Goal: Information Seeking & Learning: Learn about a topic

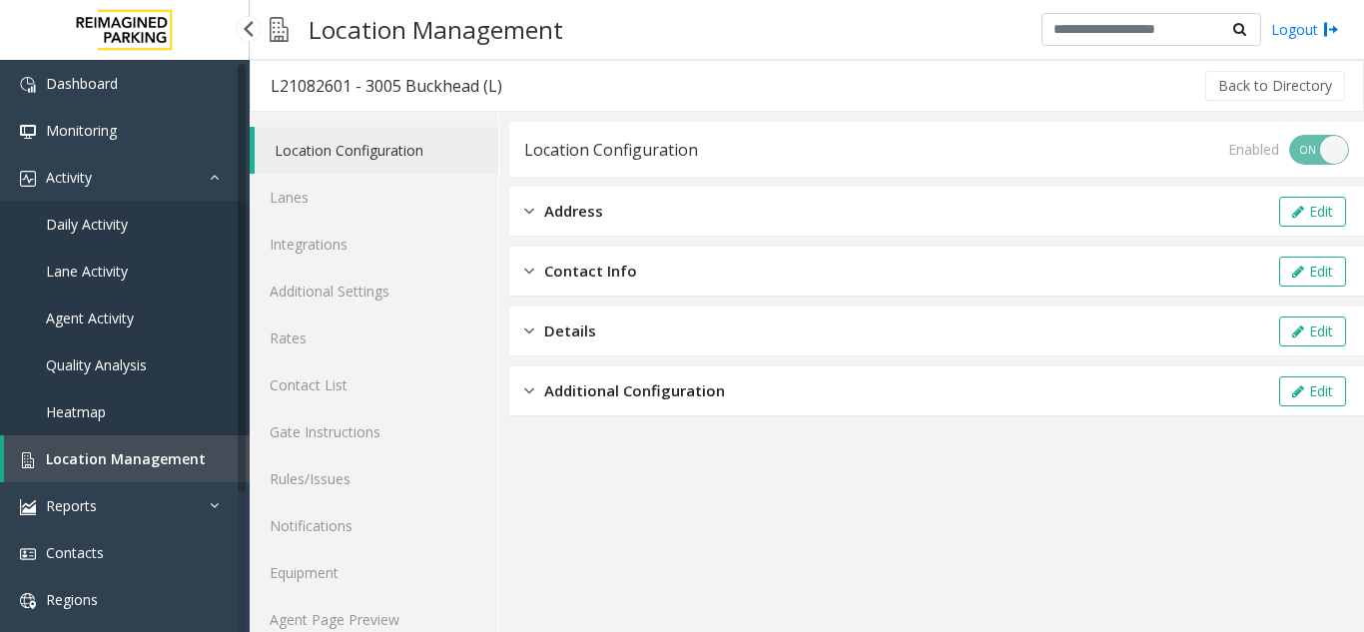
click at [71, 312] on span "Agent Activity" at bounding box center [90, 318] width 88 height 19
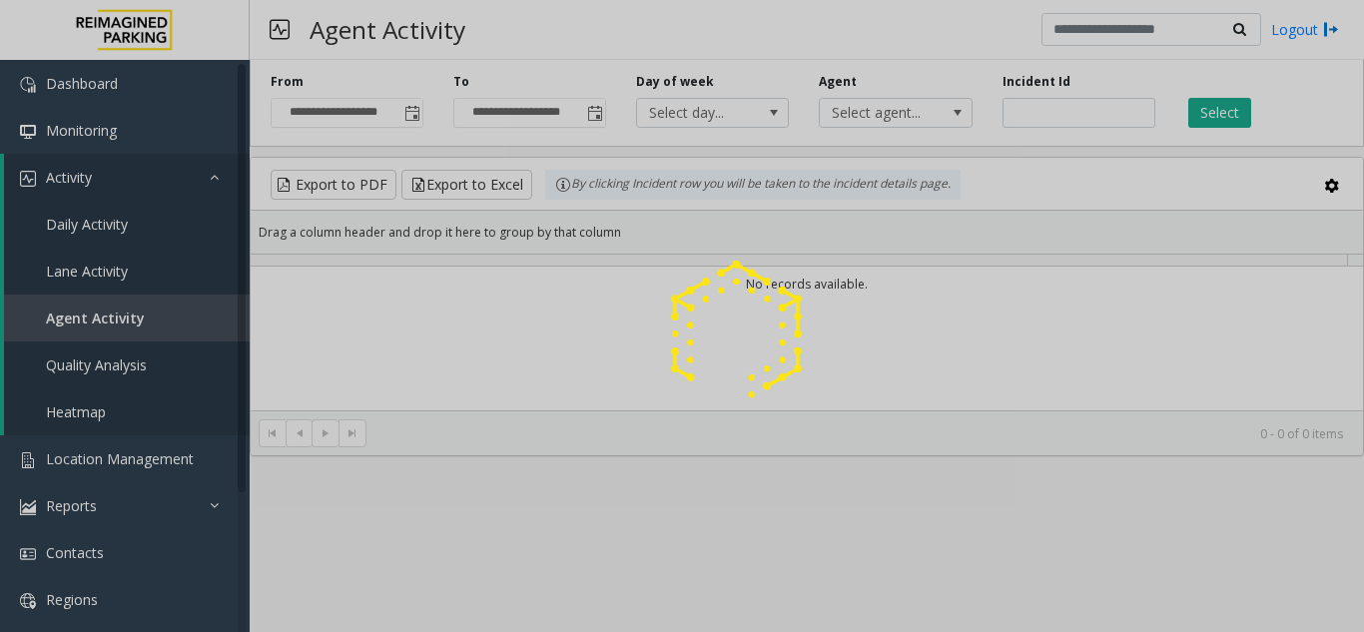
click at [408, 110] on div at bounding box center [682, 316] width 1364 height 632
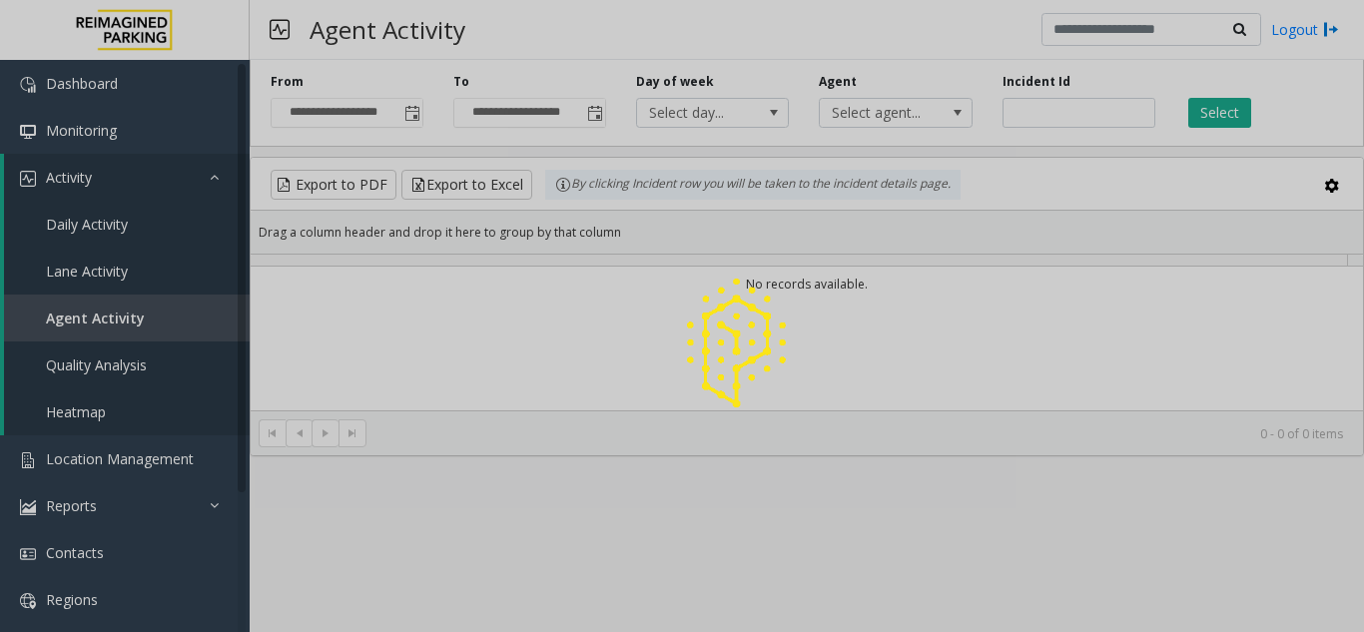
click at [408, 110] on div at bounding box center [682, 316] width 1364 height 632
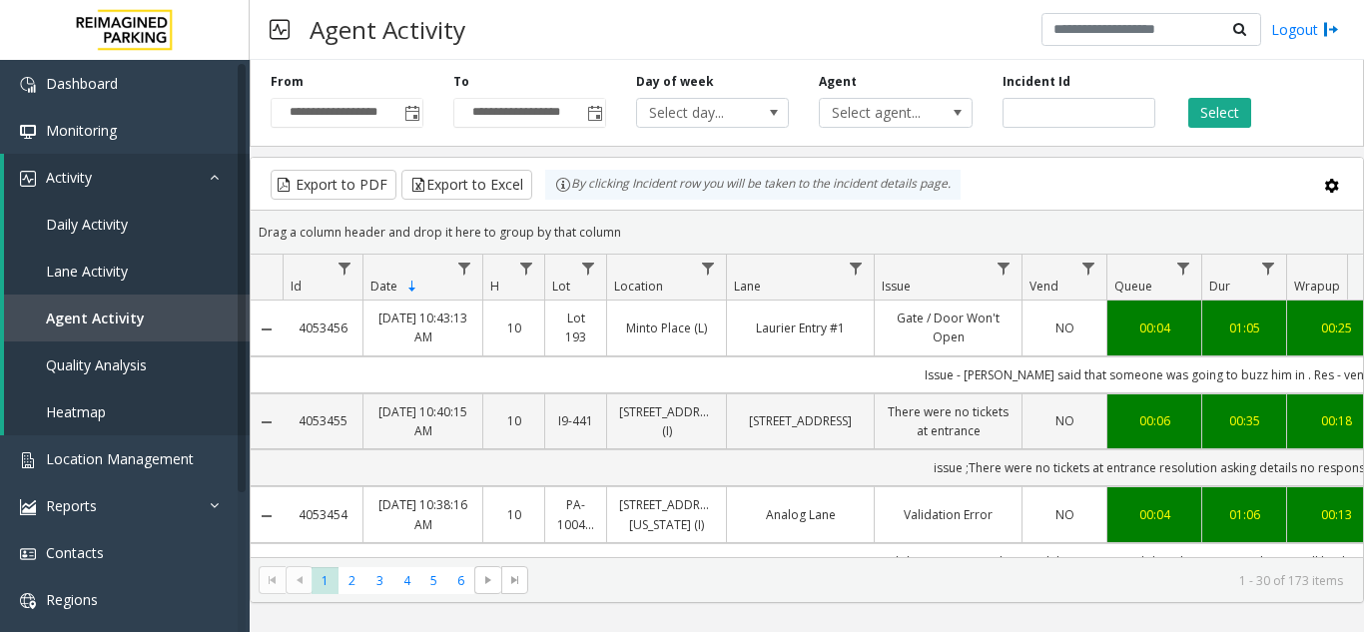
click at [408, 110] on span "Toggle popup" at bounding box center [412, 114] width 16 height 16
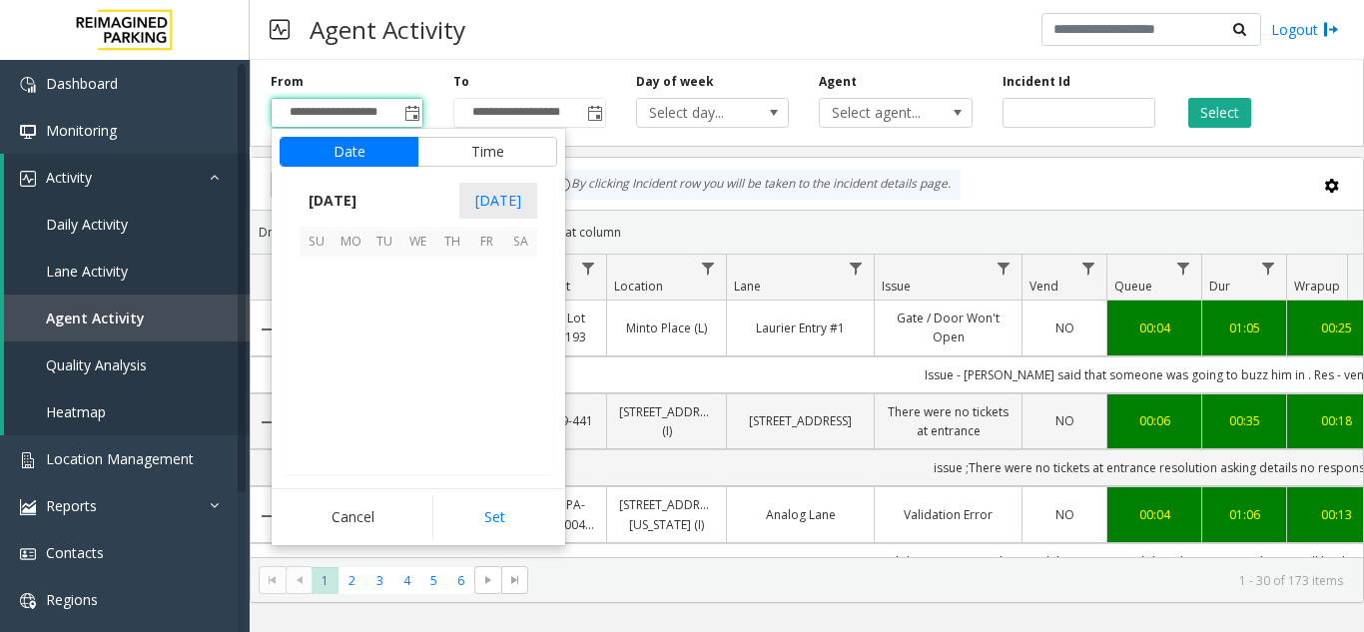
scroll to position [358186, 0]
click at [357, 311] on span "4" at bounding box center [351, 308] width 34 height 34
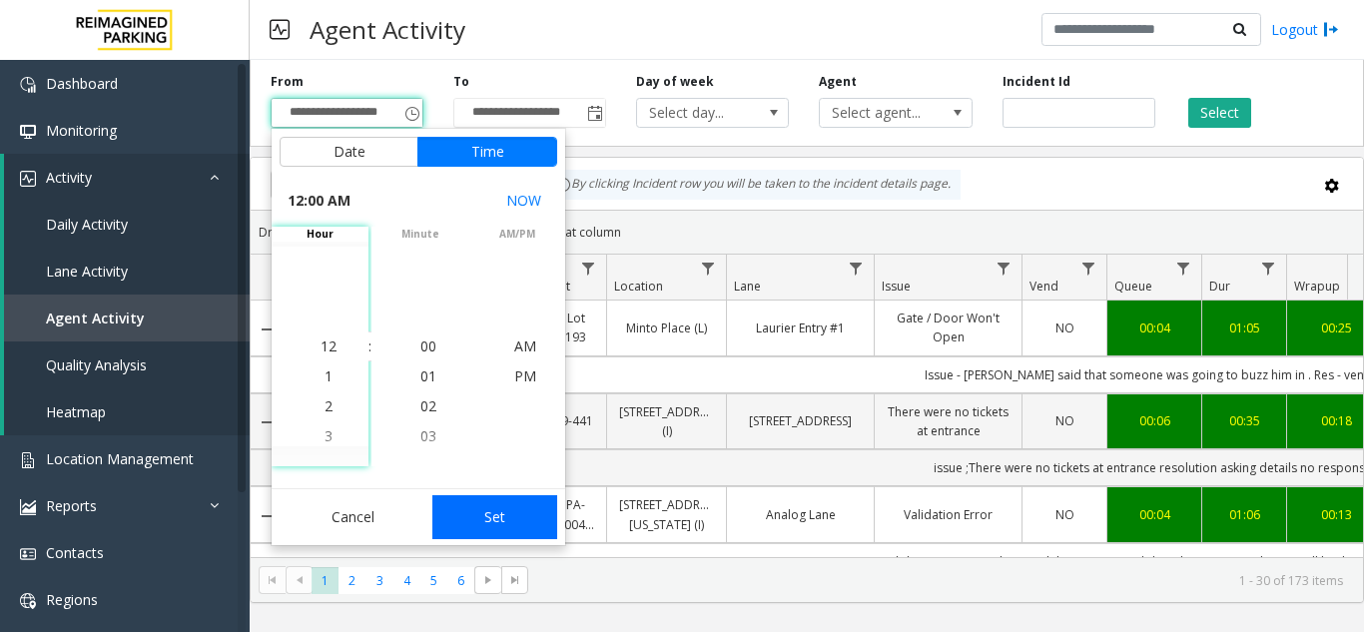
click at [502, 524] on button "Set" at bounding box center [495, 517] width 126 height 44
type input "**********"
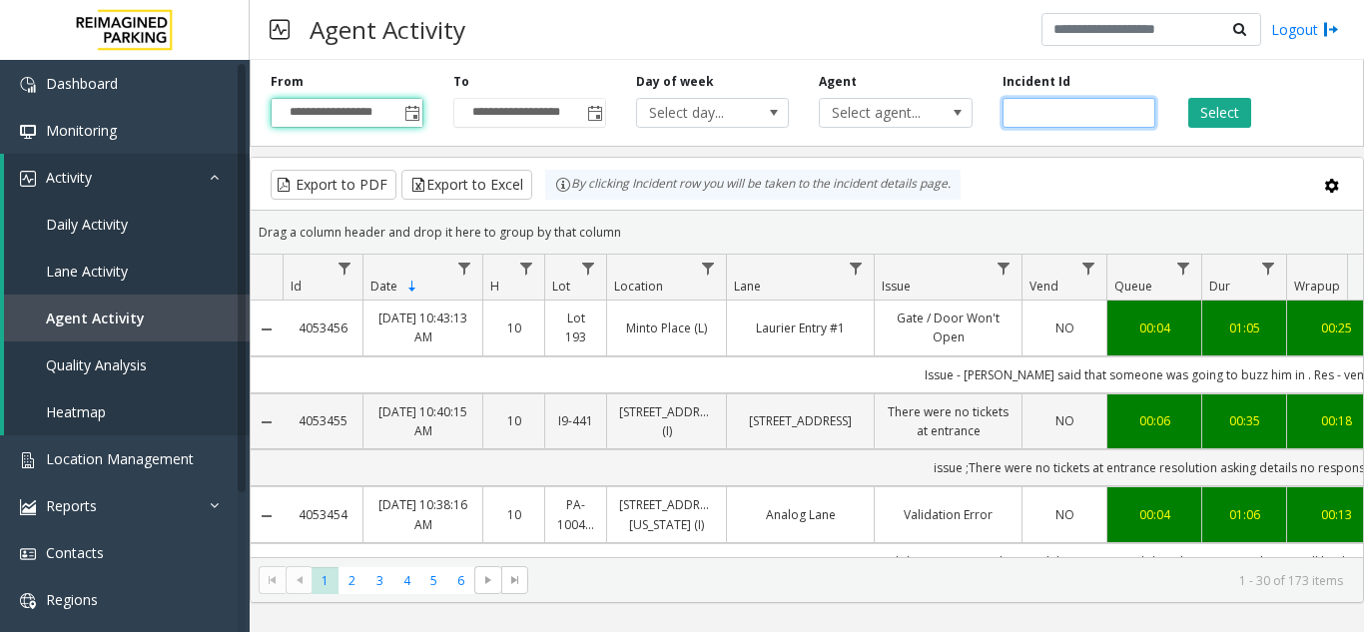
click at [1026, 112] on input "number" at bounding box center [1079, 113] width 153 height 30
paste input "*******"
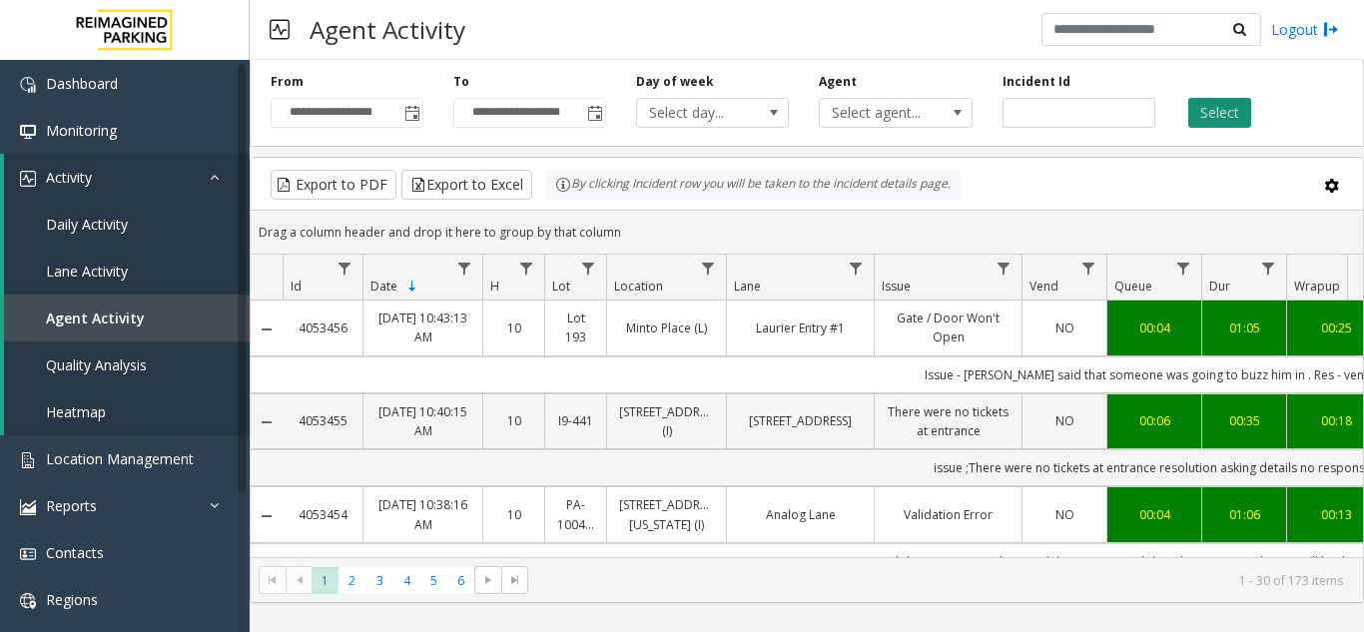
click at [1207, 114] on button "Select" at bounding box center [1219, 113] width 63 height 30
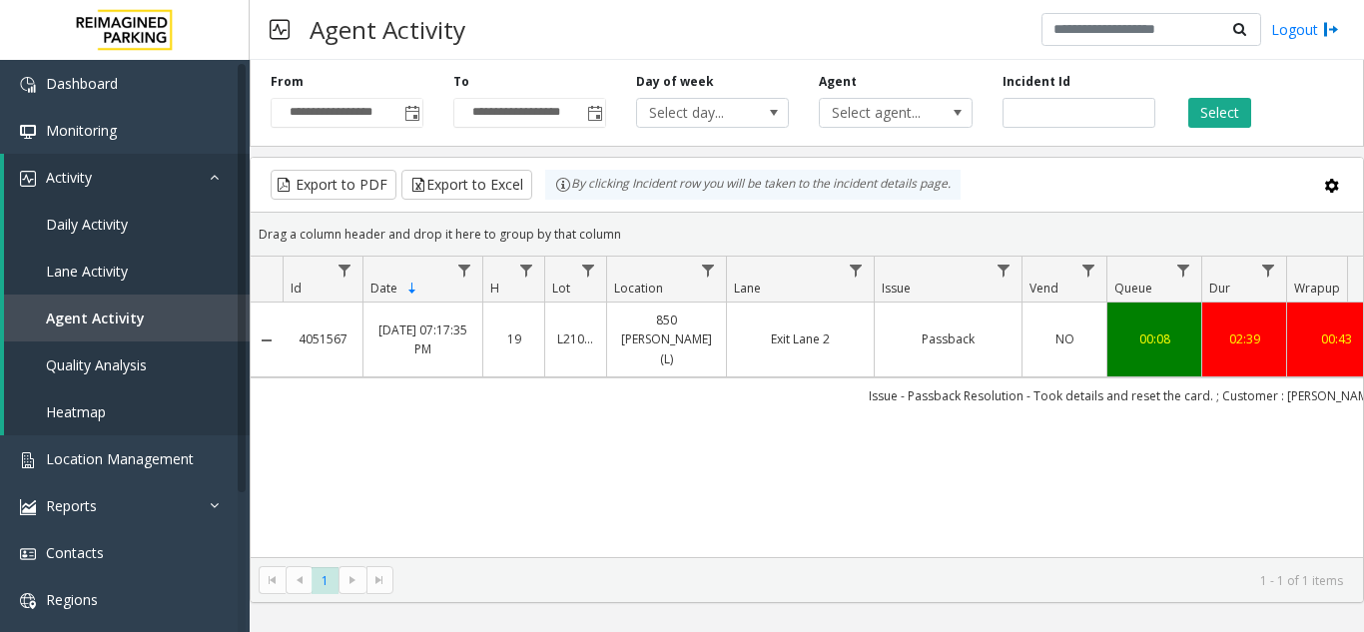
scroll to position [0, 384]
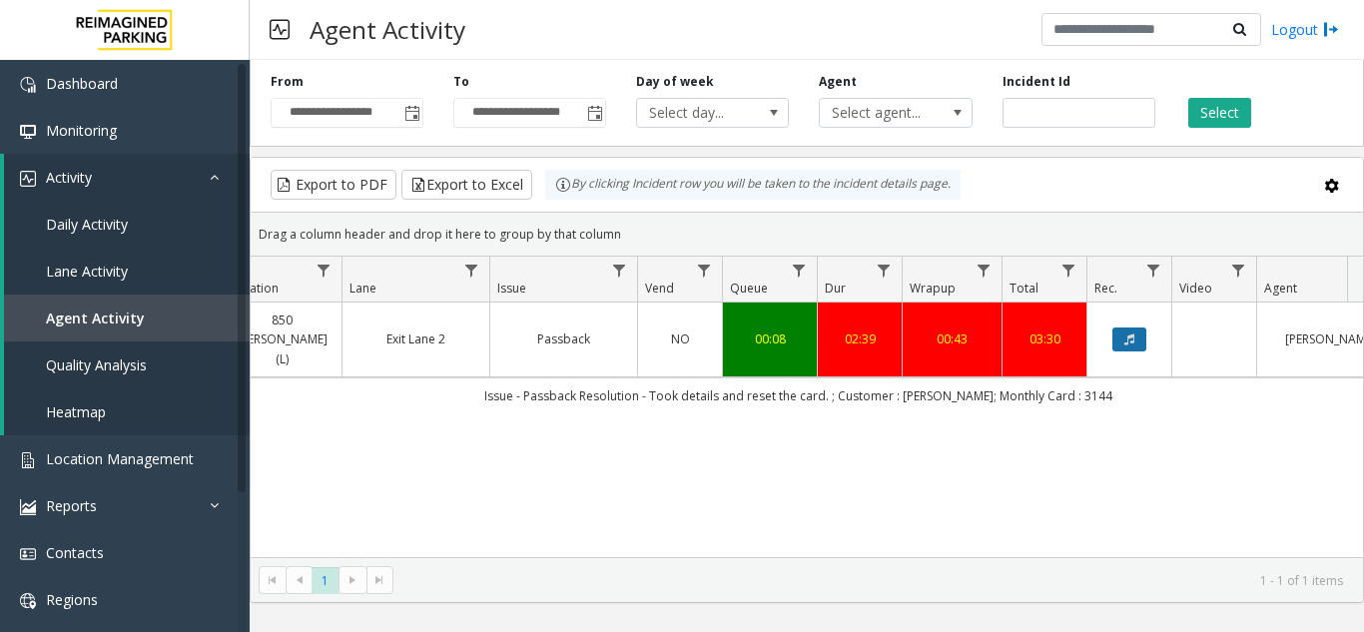
click at [1130, 335] on icon "Data table" at bounding box center [1129, 340] width 10 height 12
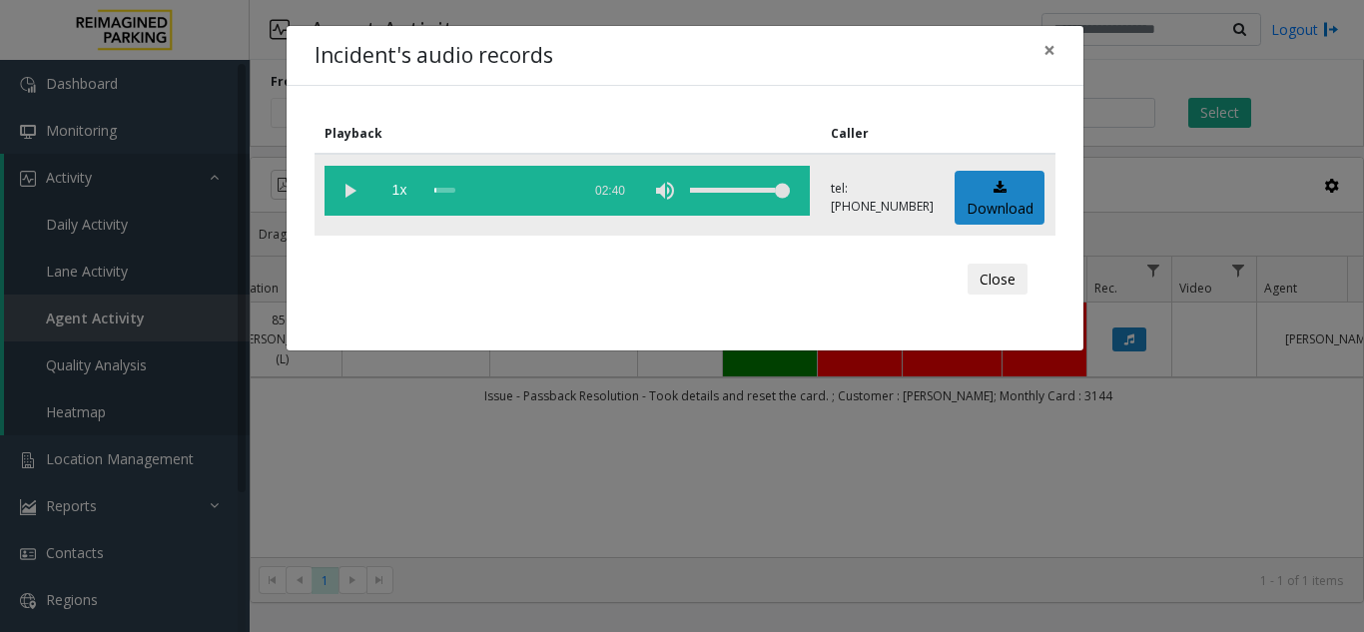
click at [360, 182] on vg-play-pause at bounding box center [350, 191] width 50 height 50
click at [551, 185] on div "scrub bar" at bounding box center [502, 191] width 136 height 50
click at [537, 190] on div "scrub bar" at bounding box center [502, 191] width 136 height 50
click at [1049, 54] on span "×" at bounding box center [1050, 50] width 12 height 28
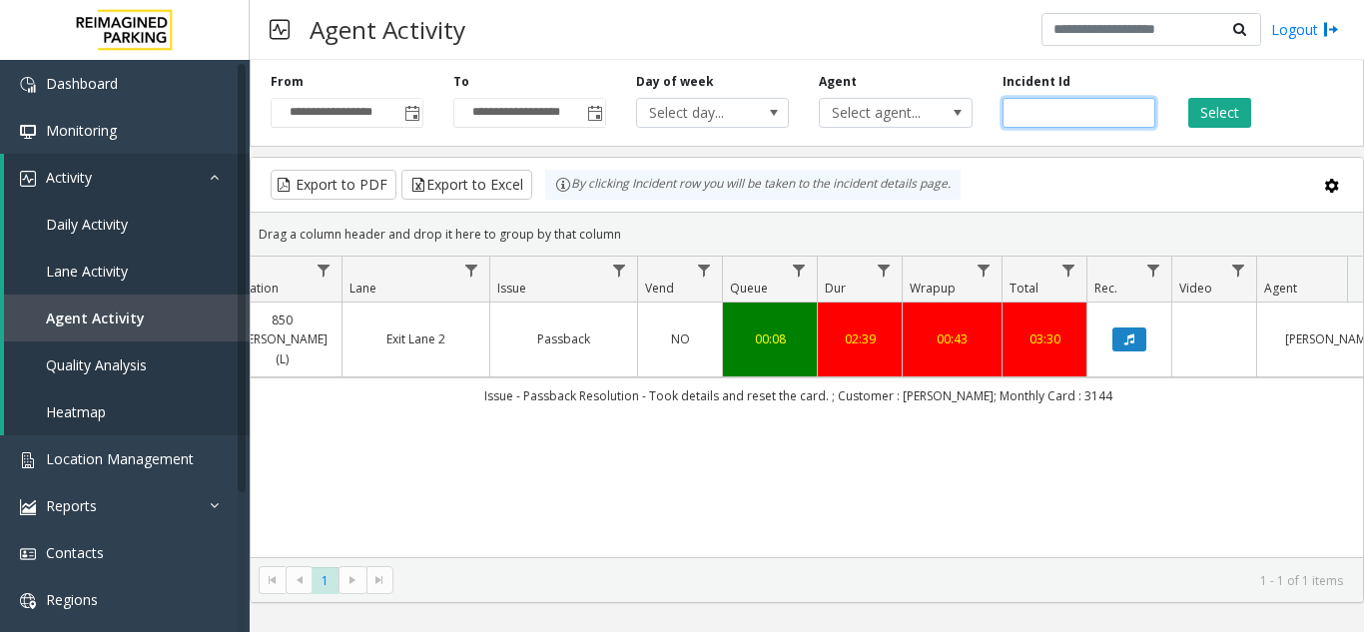
drag, startPoint x: 1077, startPoint y: 111, endPoint x: 709, endPoint y: 144, distance: 369.0
click at [709, 144] on div "**********" at bounding box center [807, 99] width 1115 height 95
paste input "number"
click at [1229, 103] on button "Select" at bounding box center [1219, 113] width 63 height 30
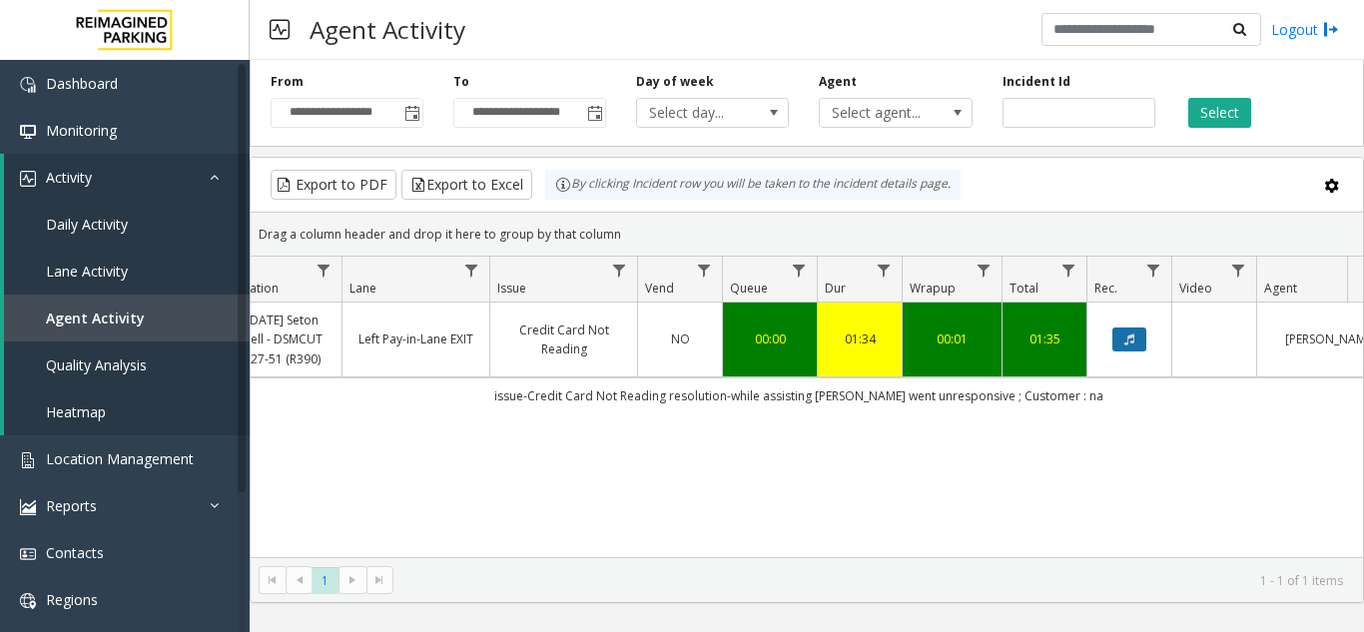
click at [1130, 331] on button "Data table" at bounding box center [1130, 340] width 34 height 24
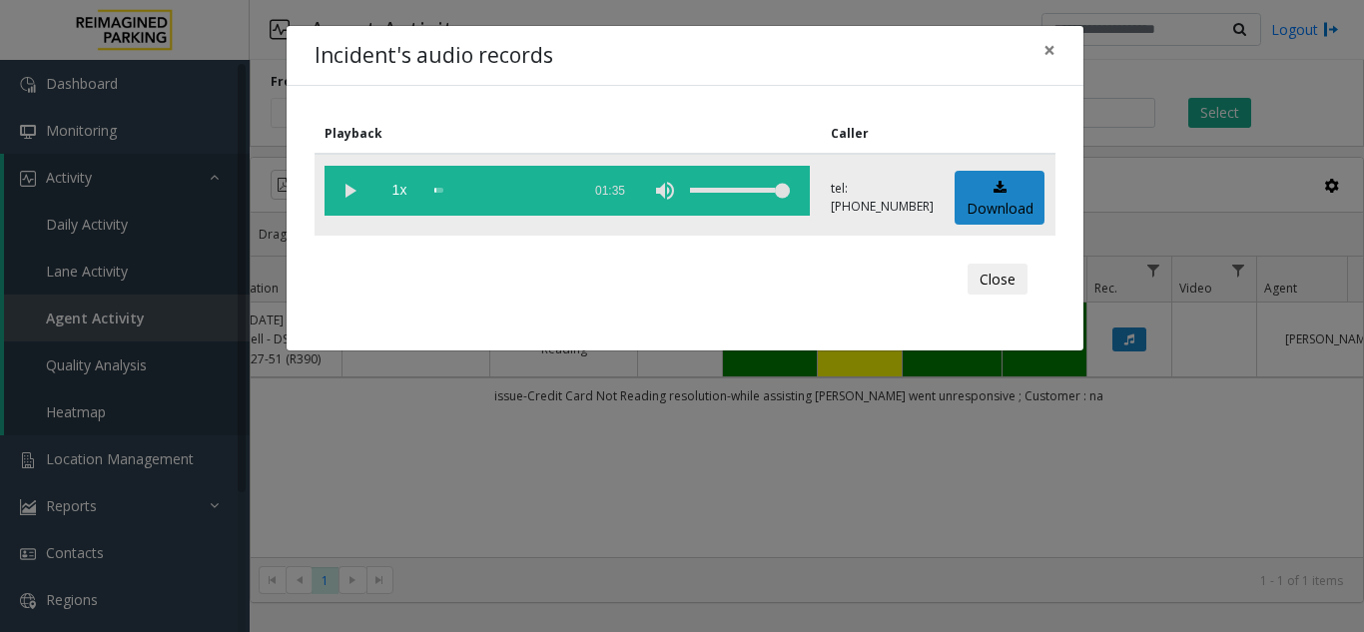
click at [355, 191] on vg-play-pause at bounding box center [350, 191] width 50 height 50
click at [548, 188] on div "scrub bar" at bounding box center [502, 191] width 136 height 50
click at [1049, 50] on span "×" at bounding box center [1050, 50] width 12 height 28
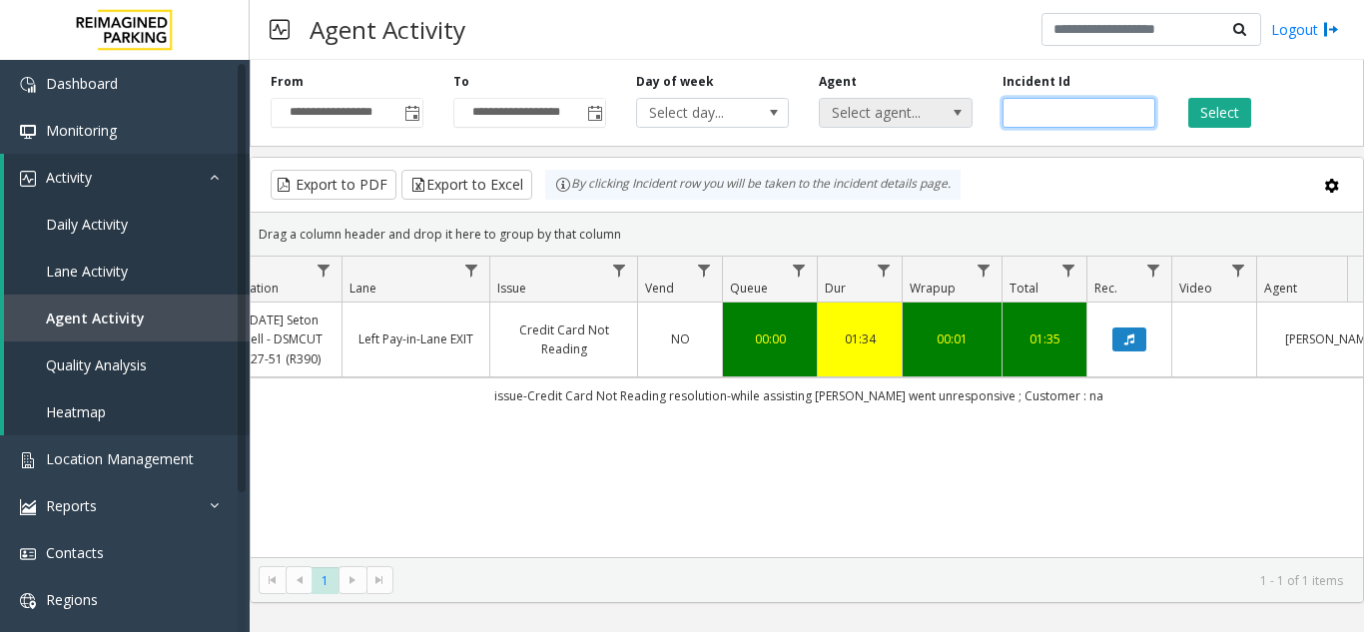
drag, startPoint x: 1089, startPoint y: 115, endPoint x: 847, endPoint y: 114, distance: 241.7
click at [847, 114] on div "**********" at bounding box center [807, 99] width 1115 height 95
paste input "number"
click at [1233, 113] on button "Select" at bounding box center [1219, 113] width 63 height 30
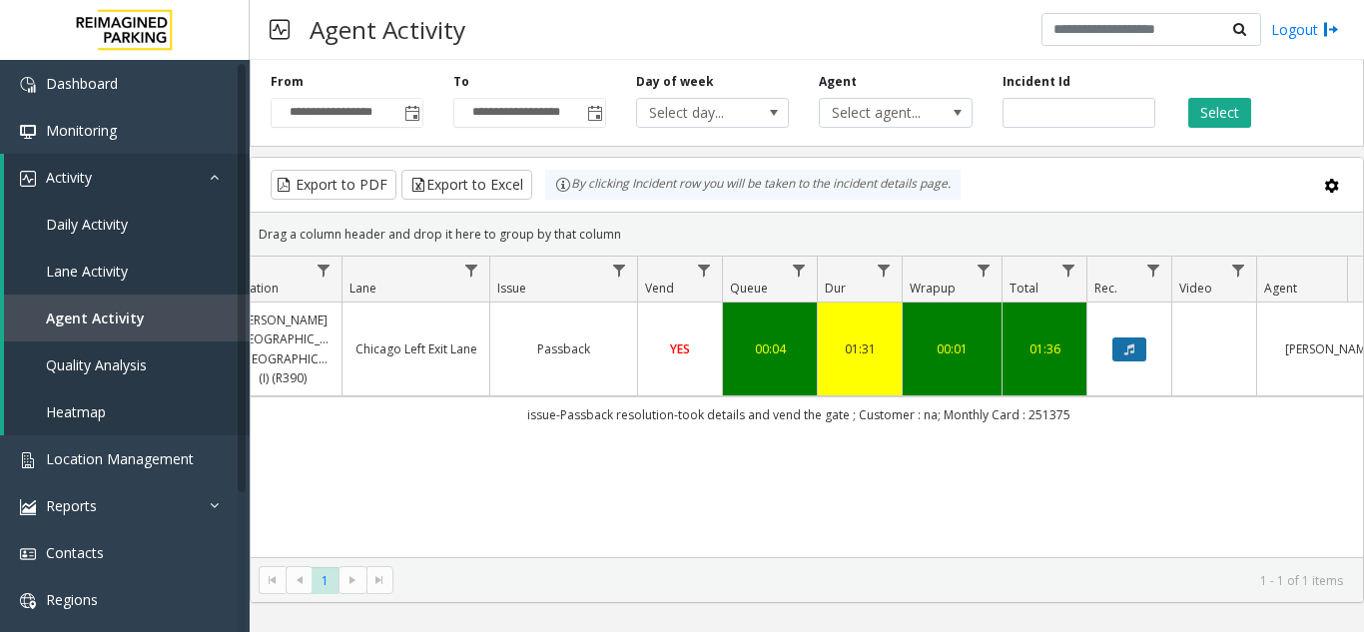
click at [1125, 344] on icon "Data table" at bounding box center [1129, 350] width 10 height 12
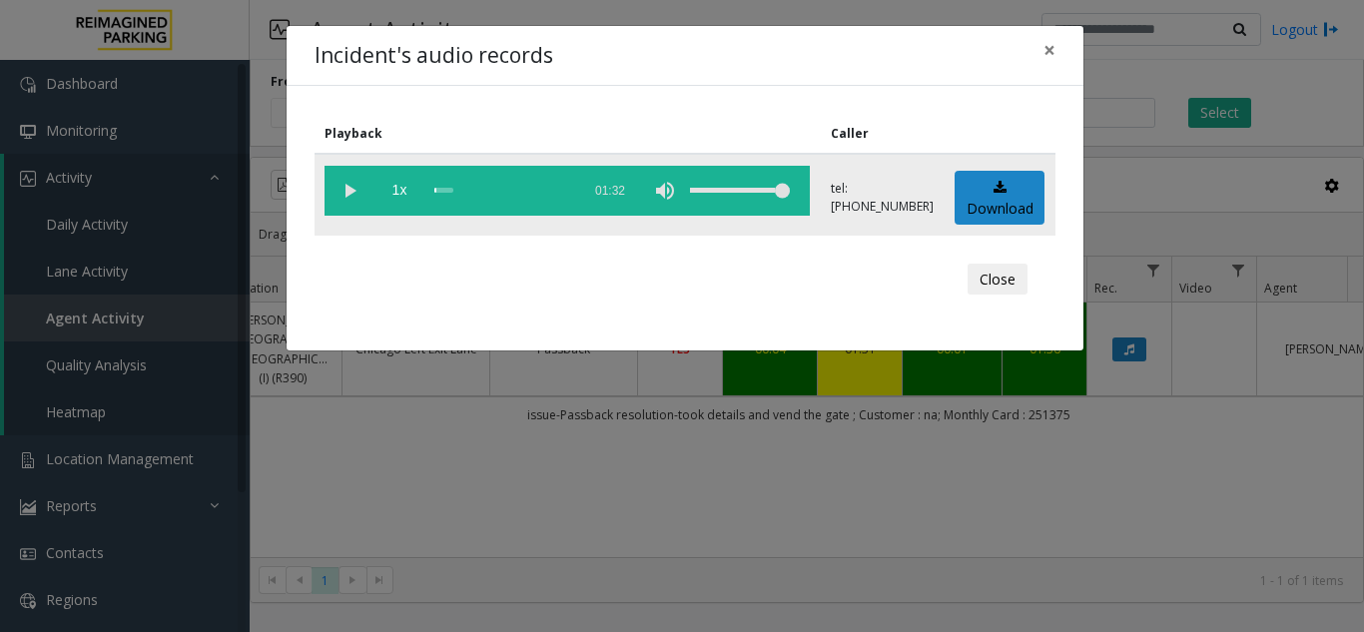
click at [341, 188] on vg-play-pause at bounding box center [350, 191] width 50 height 50
click at [561, 189] on div "scrub bar" at bounding box center [502, 191] width 136 height 50
click at [1044, 52] on span "×" at bounding box center [1050, 50] width 12 height 28
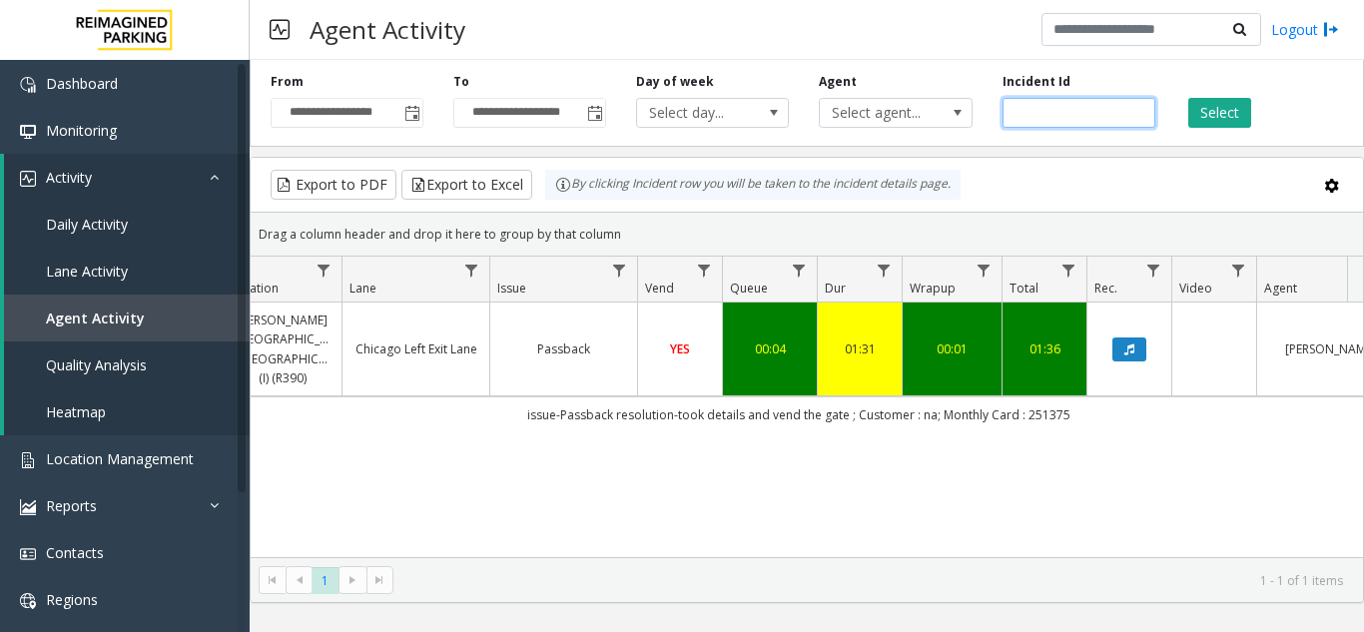
drag, startPoint x: 1080, startPoint y: 105, endPoint x: 882, endPoint y: 96, distance: 197.9
click at [886, 96] on div "**********" at bounding box center [807, 99] width 1115 height 95
paste input "number"
click at [1221, 111] on button "Select" at bounding box center [1219, 113] width 63 height 30
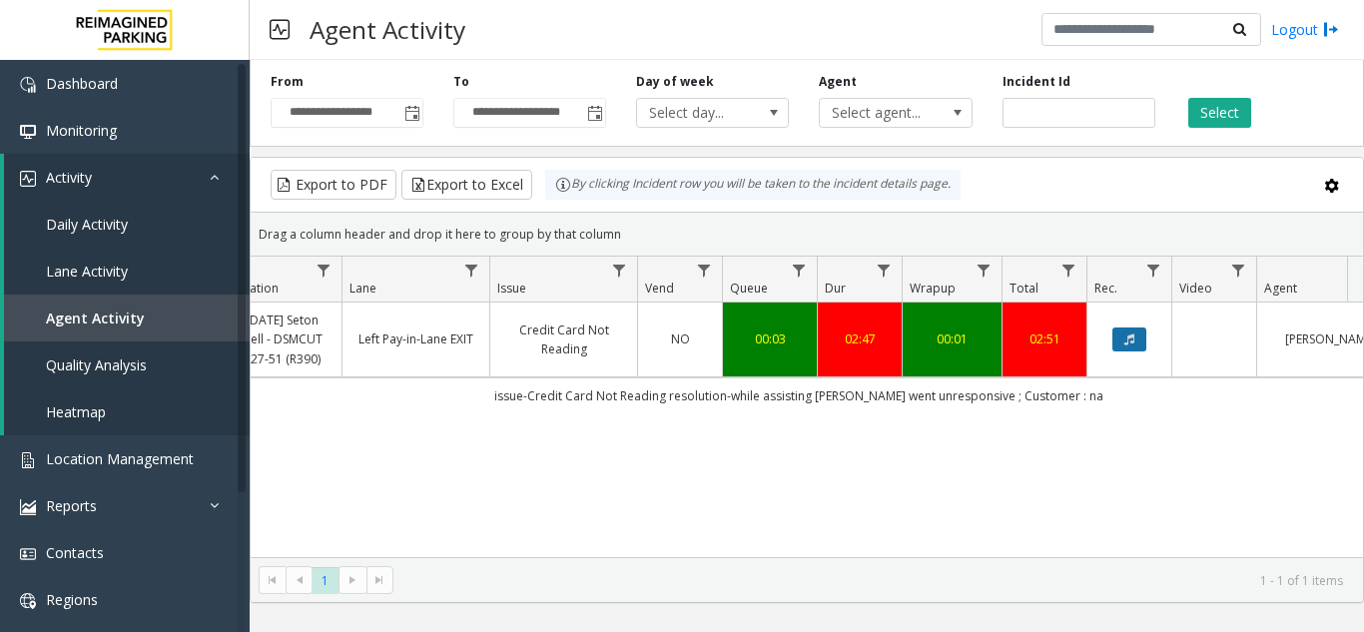
click at [1130, 337] on icon "Data table" at bounding box center [1129, 340] width 10 height 12
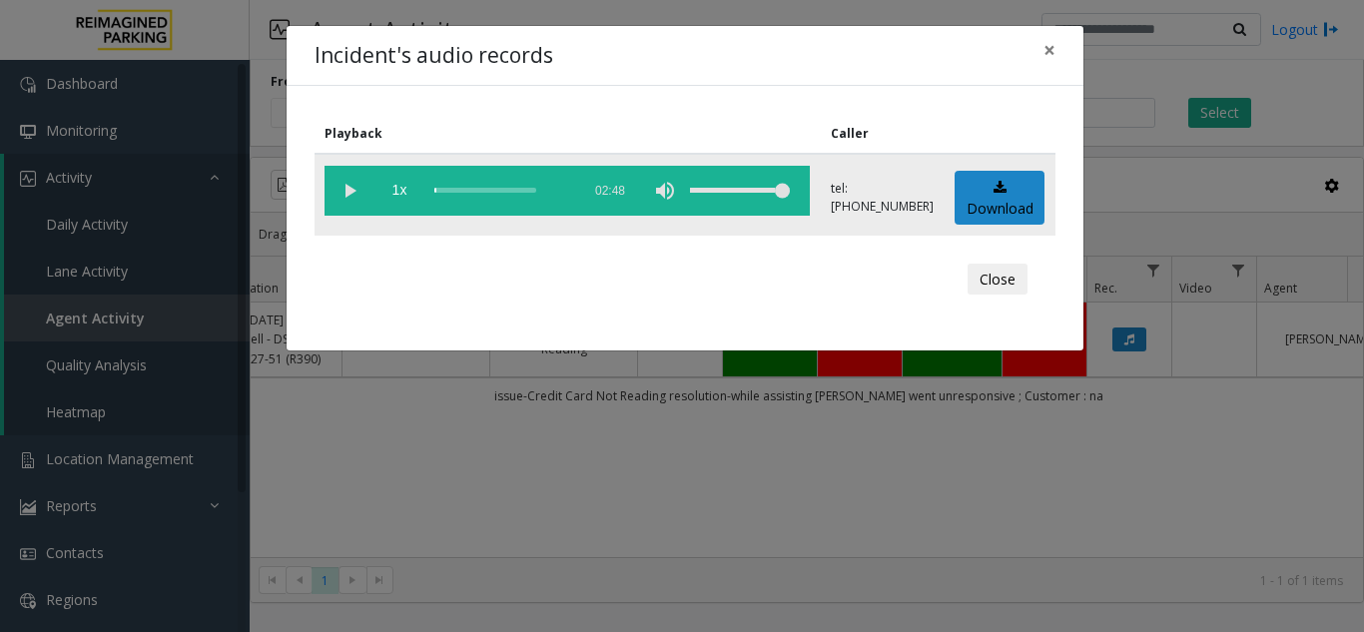
click at [348, 188] on vg-play-pause at bounding box center [350, 191] width 50 height 50
click at [551, 189] on div "scrub bar" at bounding box center [502, 191] width 136 height 50
click at [346, 183] on vg-play-pause at bounding box center [350, 191] width 50 height 50
click at [344, 187] on vg-play-pause at bounding box center [350, 191] width 50 height 50
click at [562, 192] on div "scrub bar" at bounding box center [502, 191] width 136 height 50
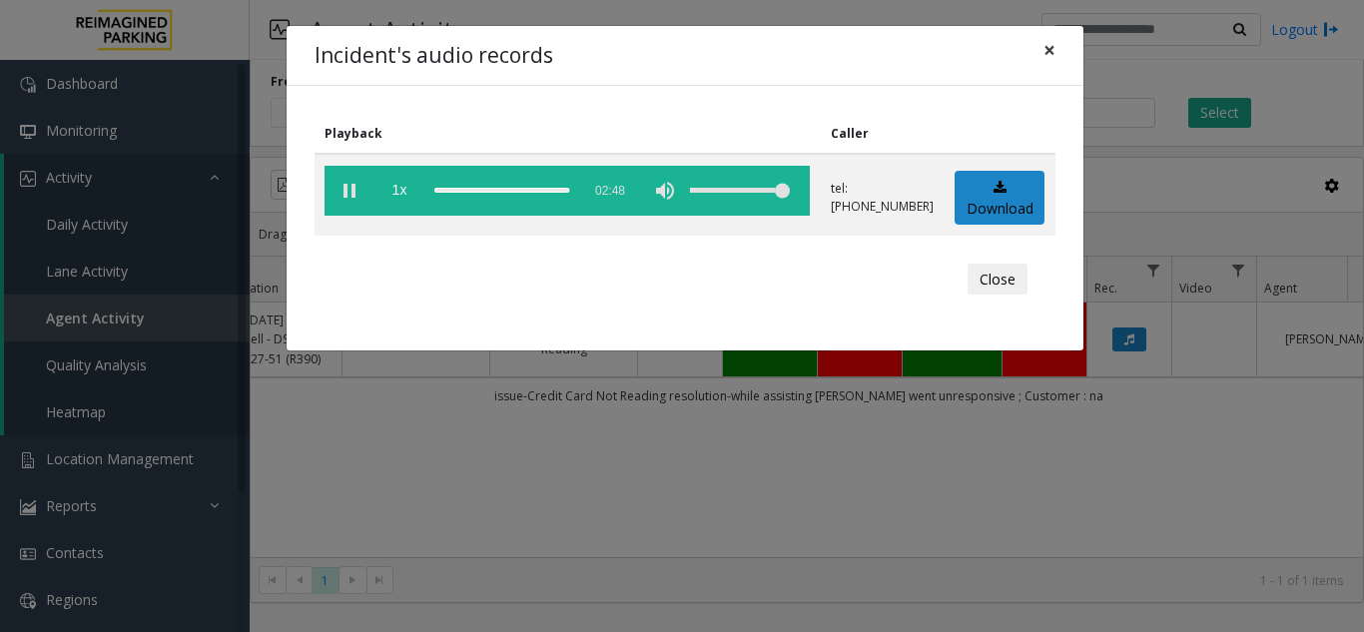
click at [1053, 55] on span "×" at bounding box center [1050, 50] width 12 height 28
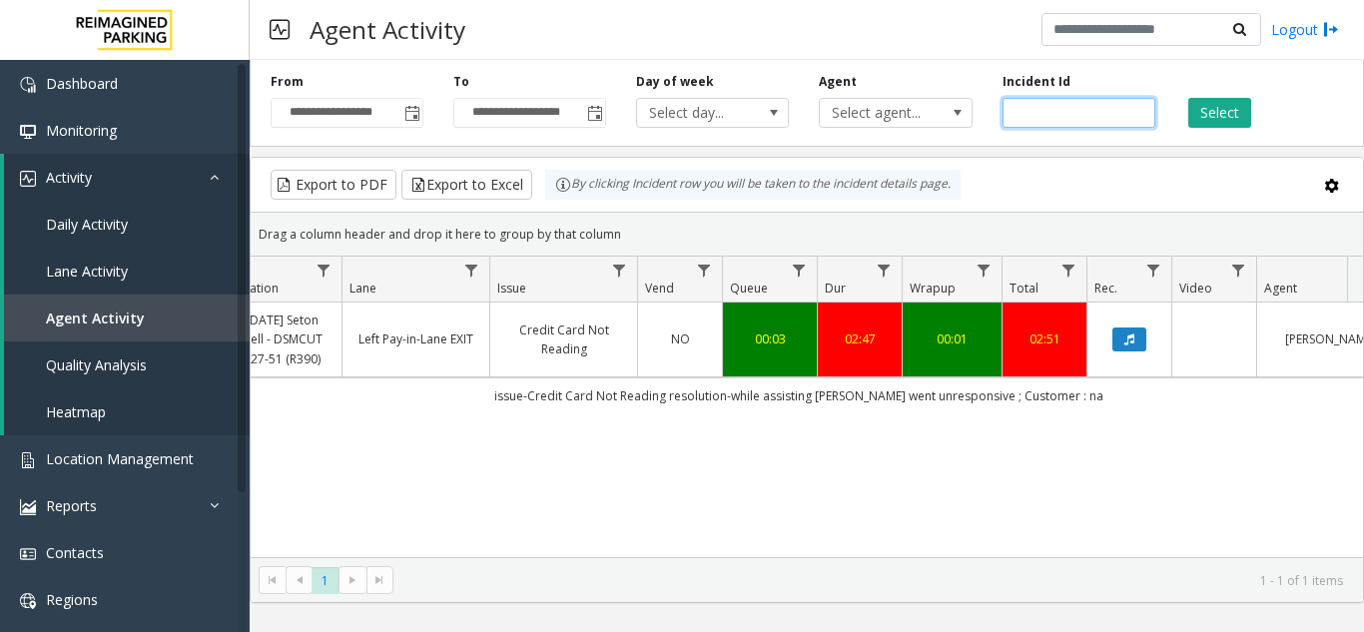
drag, startPoint x: 1087, startPoint y: 102, endPoint x: 820, endPoint y: 145, distance: 270.1
click at [820, 145] on div "**********" at bounding box center [807, 99] width 1115 height 95
paste input "number"
click at [1220, 111] on button "Select" at bounding box center [1219, 113] width 63 height 30
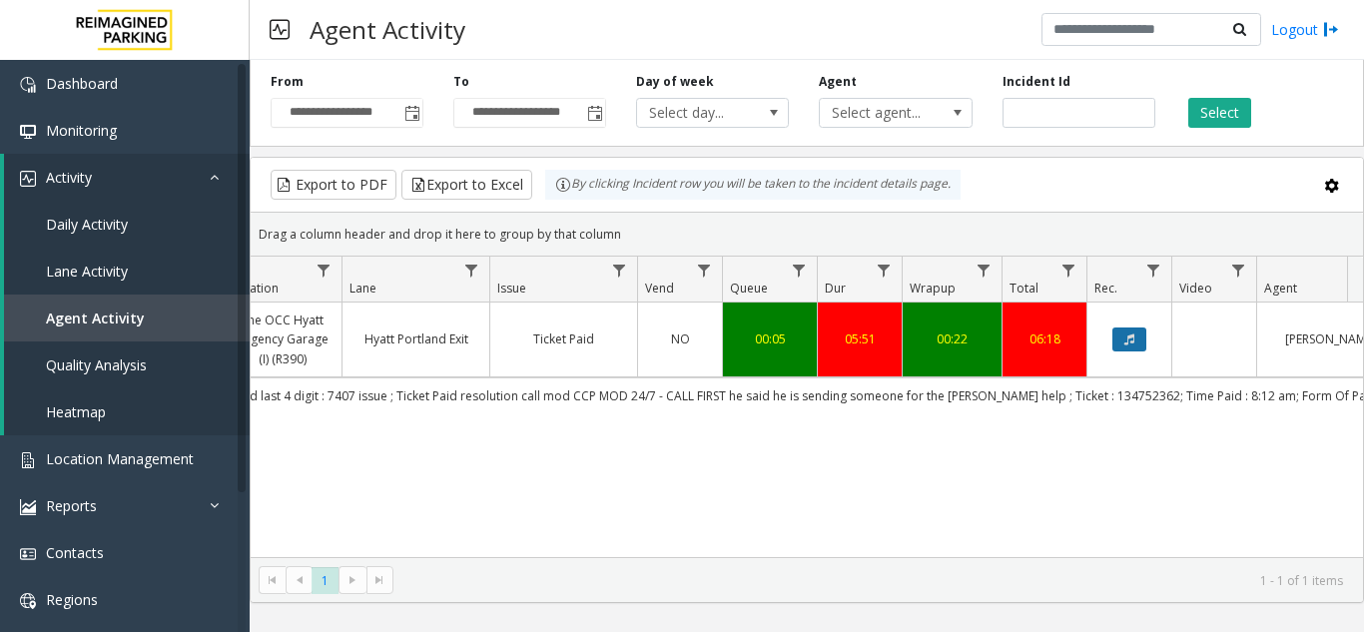
click at [1138, 345] on button "Data table" at bounding box center [1130, 340] width 34 height 24
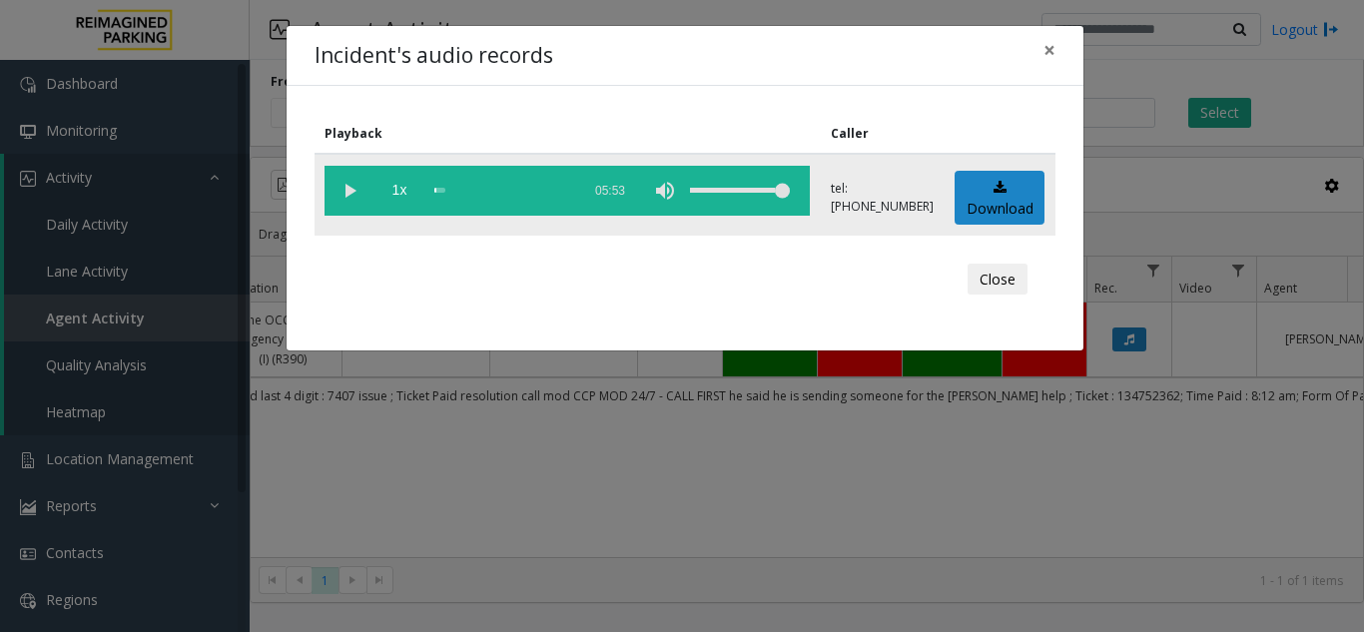
drag, startPoint x: 335, startPoint y: 187, endPoint x: 350, endPoint y: 189, distance: 15.1
click at [336, 187] on vg-play-pause at bounding box center [350, 191] width 50 height 50
click at [543, 192] on div "scrub bar" at bounding box center [502, 191] width 136 height 50
click at [541, 190] on div "scrub bar" at bounding box center [502, 191] width 136 height 50
click at [351, 185] on vg-play-pause at bounding box center [350, 191] width 50 height 50
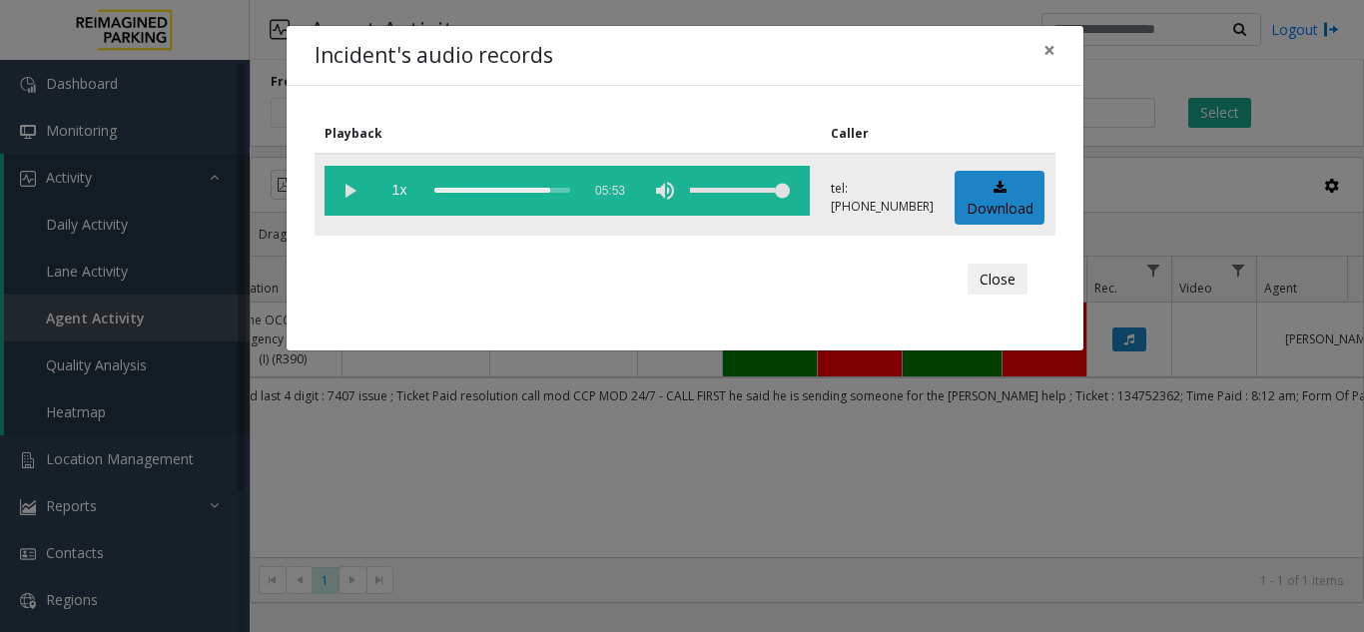
click at [547, 190] on div "scrub bar" at bounding box center [502, 191] width 136 height 50
click at [1046, 48] on span "×" at bounding box center [1050, 50] width 12 height 28
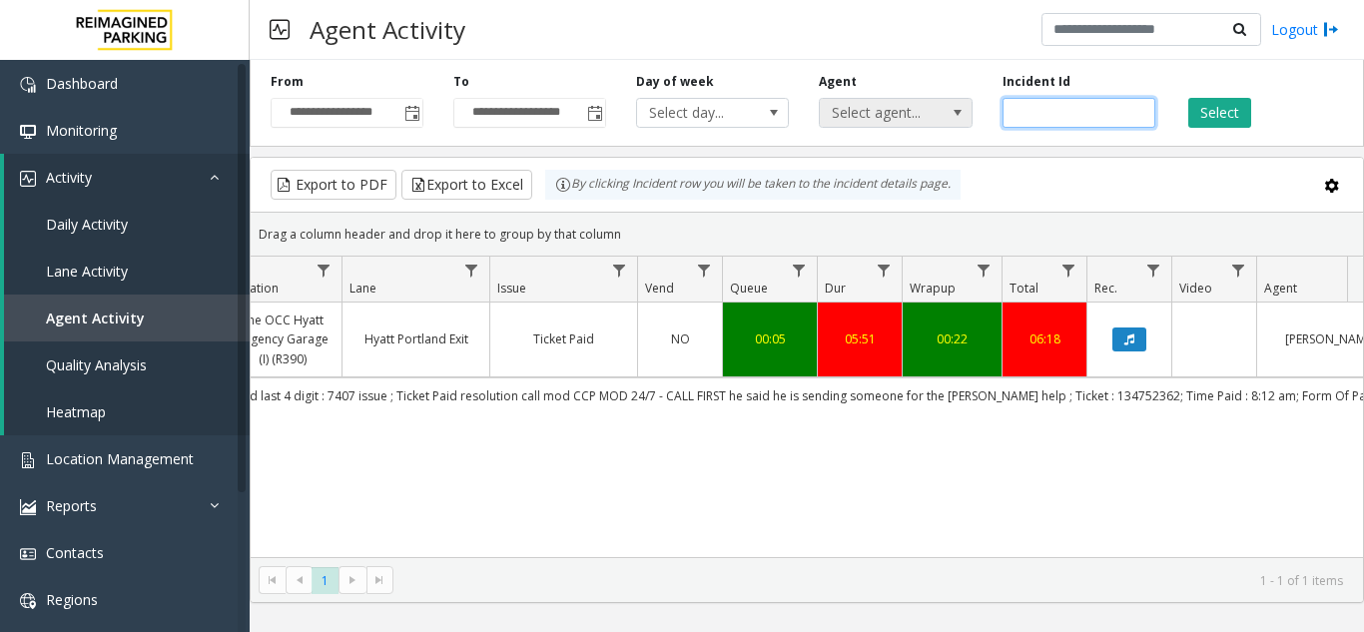
drag, startPoint x: 1093, startPoint y: 108, endPoint x: 896, endPoint y: 115, distance: 196.9
click at [896, 115] on div "**********" at bounding box center [807, 99] width 1115 height 95
paste input "number"
click at [1223, 119] on button "Select" at bounding box center [1219, 113] width 63 height 30
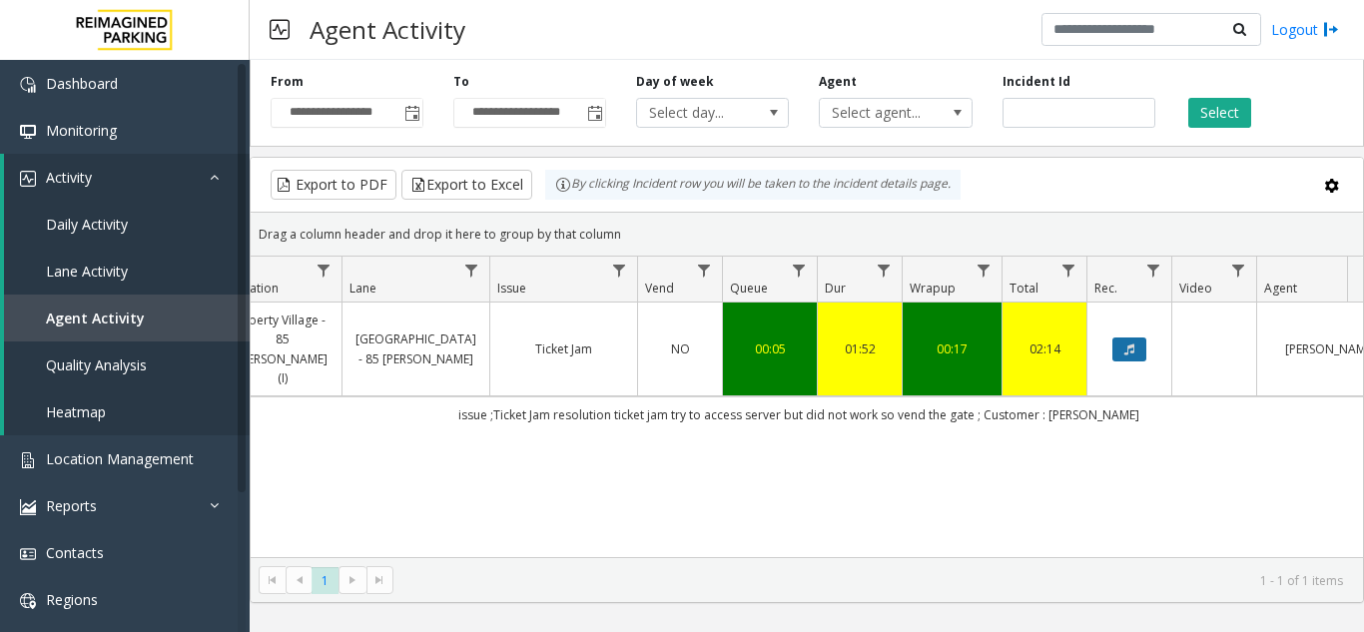
click at [1141, 338] on button "Data table" at bounding box center [1130, 350] width 34 height 24
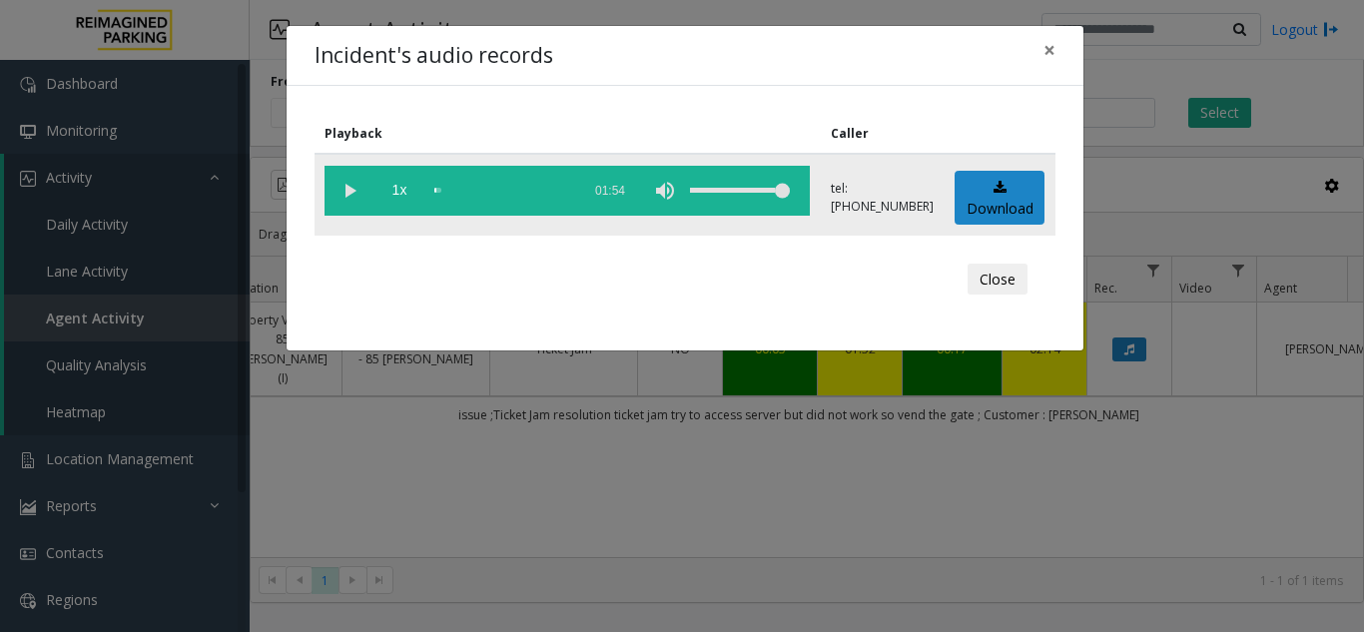
click at [347, 193] on vg-play-pause at bounding box center [350, 191] width 50 height 50
click at [473, 192] on div "scrub bar" at bounding box center [502, 191] width 136 height 50
click at [505, 189] on div "scrub bar" at bounding box center [502, 191] width 136 height 50
click at [1042, 53] on button "×" at bounding box center [1050, 50] width 40 height 49
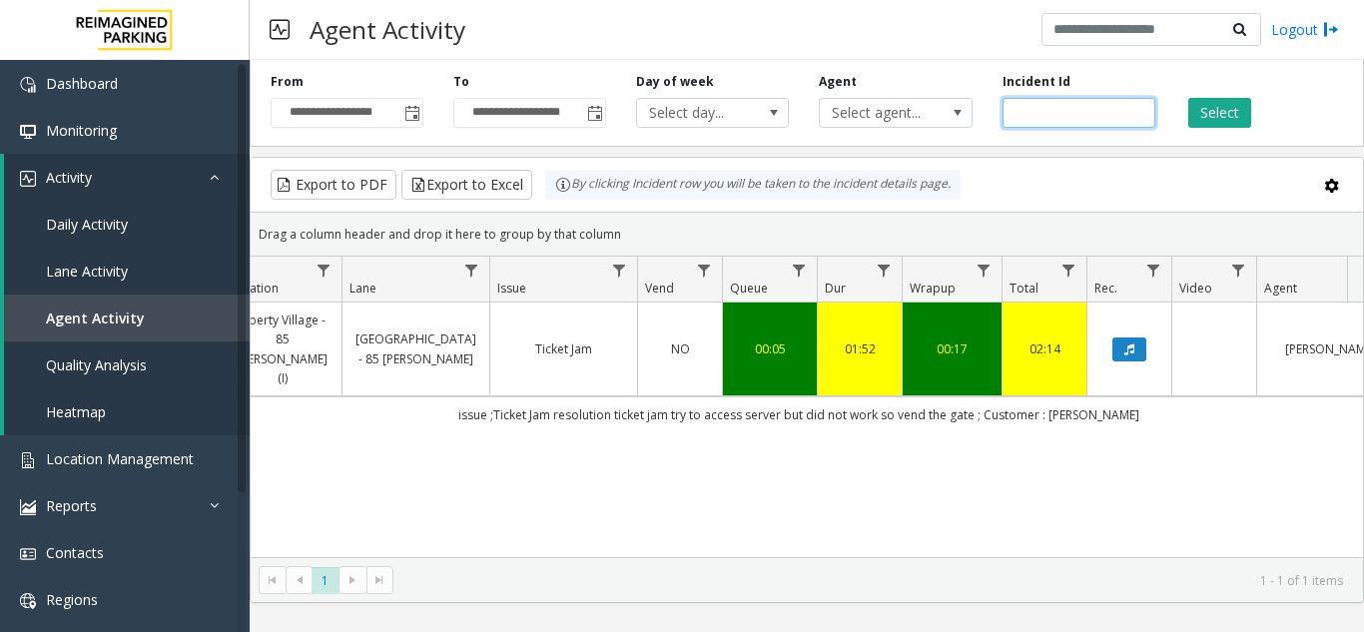
drag, startPoint x: 1076, startPoint y: 106, endPoint x: 898, endPoint y: 137, distance: 180.4
click at [898, 137] on div "**********" at bounding box center [807, 99] width 1115 height 95
paste input "number"
click at [1216, 113] on button "Select" at bounding box center [1219, 113] width 63 height 30
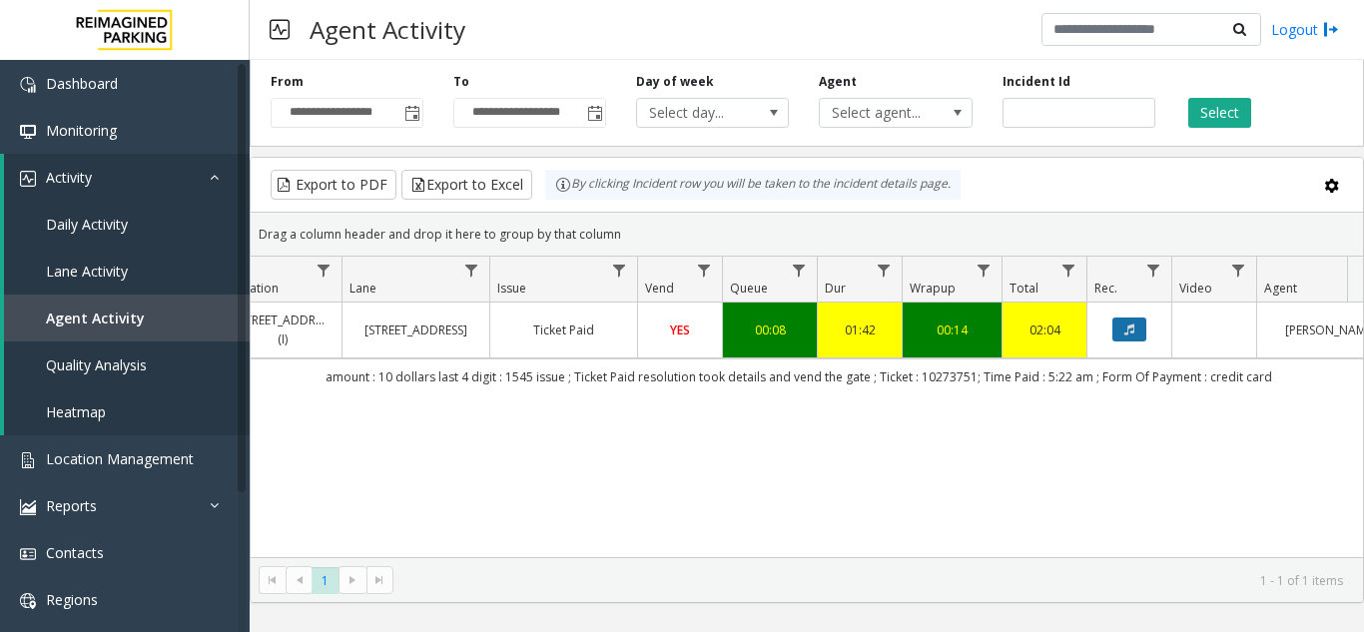
click at [1129, 334] on icon "Data table" at bounding box center [1129, 330] width 10 height 12
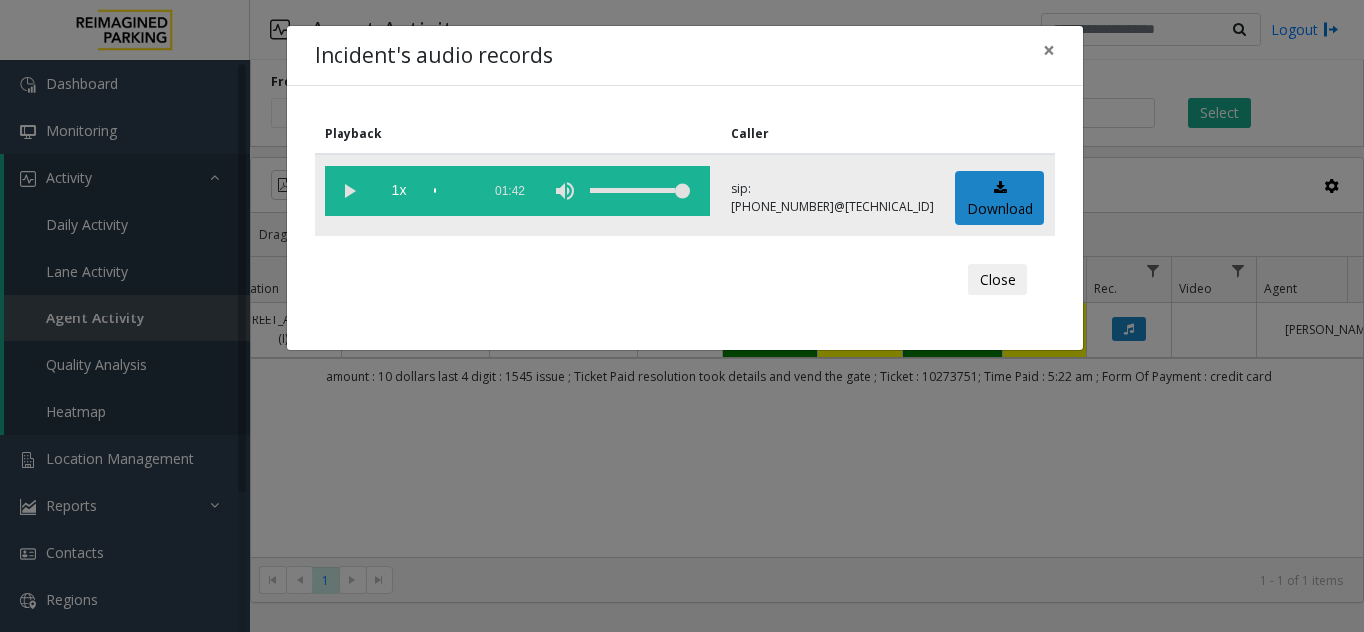
click at [342, 184] on vg-play-pause at bounding box center [350, 191] width 50 height 50
click at [1053, 51] on span "×" at bounding box center [1050, 50] width 12 height 28
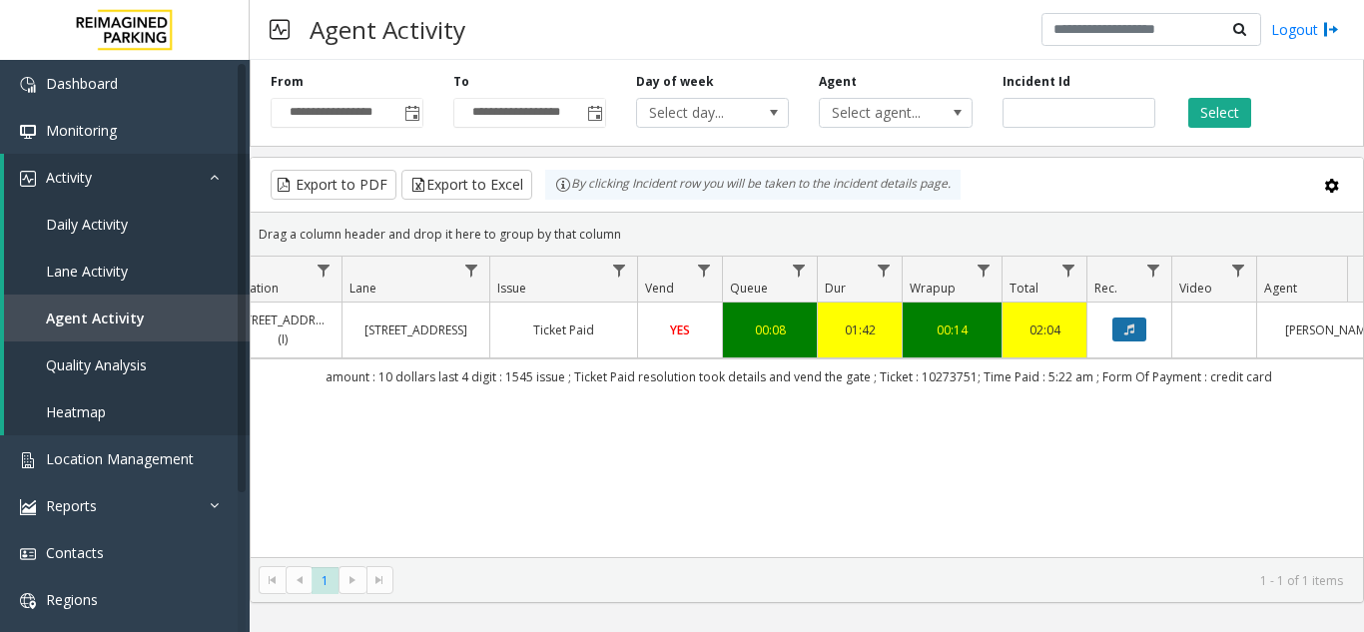
click at [1132, 321] on button "Data table" at bounding box center [1130, 330] width 34 height 24
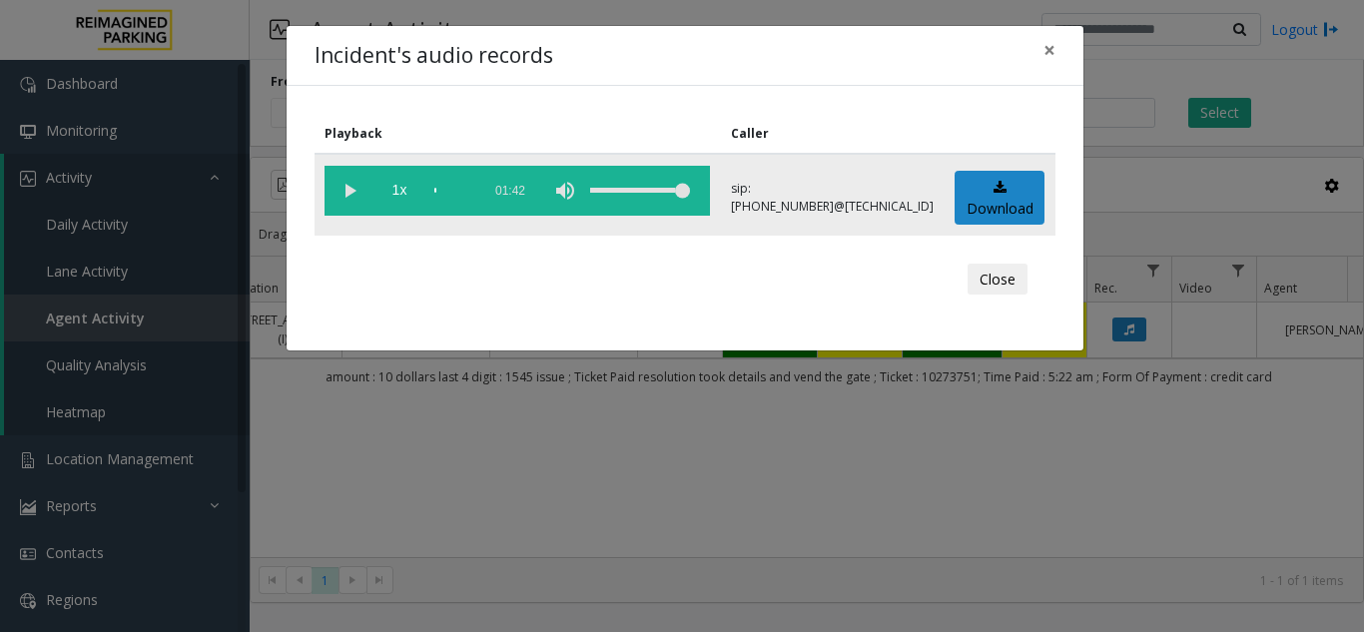
click at [346, 188] on vg-play-pause at bounding box center [350, 191] width 50 height 50
click at [393, 190] on span "1x" at bounding box center [399, 191] width 50 height 50
click at [1059, 58] on button "×" at bounding box center [1050, 50] width 40 height 49
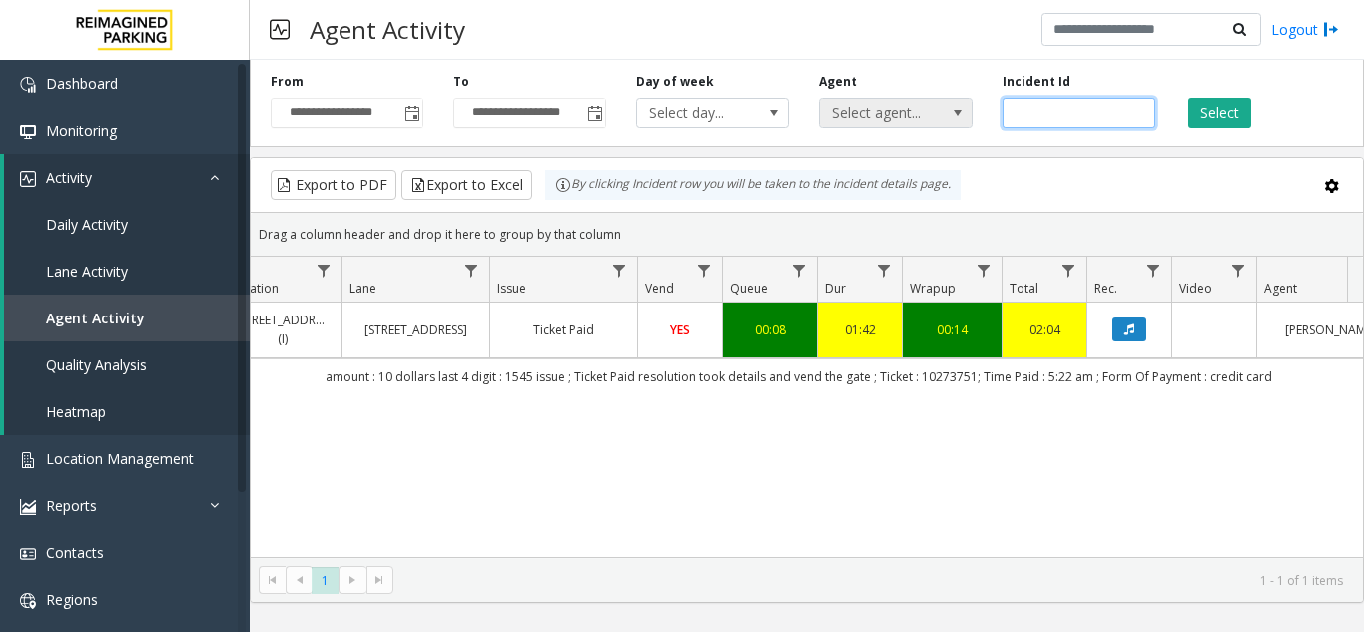
drag, startPoint x: 1074, startPoint y: 110, endPoint x: 854, endPoint y: 118, distance: 219.9
click at [854, 118] on div "**********" at bounding box center [807, 99] width 1115 height 95
paste input "number"
click at [1208, 109] on button "Select" at bounding box center [1219, 113] width 63 height 30
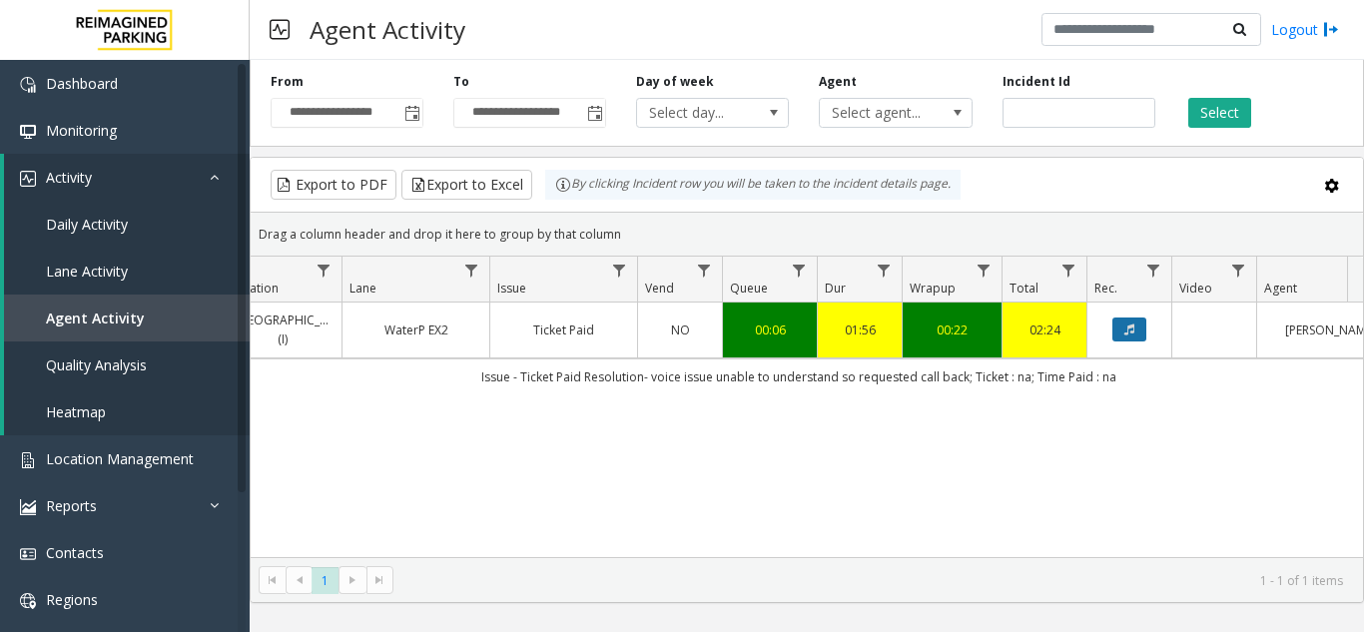
click at [1120, 339] on button "Data table" at bounding box center [1130, 330] width 34 height 24
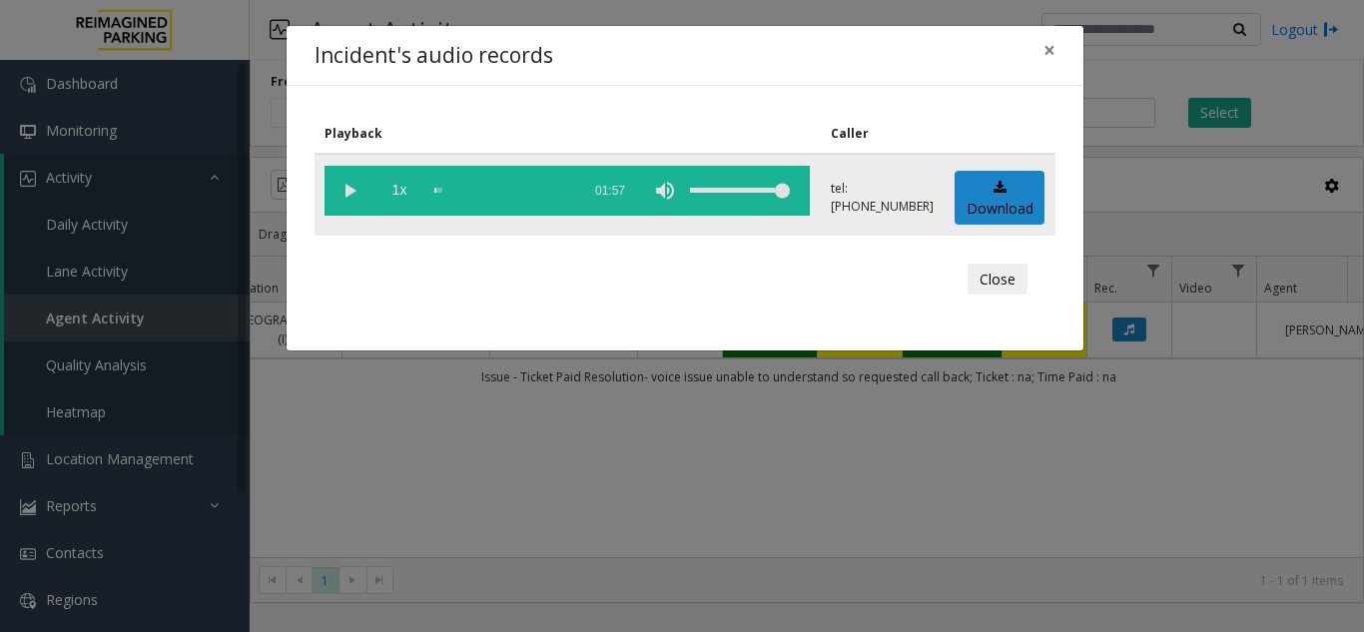
click at [340, 199] on vg-play-pause at bounding box center [350, 191] width 50 height 50
click at [531, 193] on div "scrub bar" at bounding box center [502, 191] width 136 height 50
click at [563, 189] on div "scrub bar" at bounding box center [502, 191] width 136 height 50
click at [541, 191] on div "scrub bar" at bounding box center [502, 191] width 136 height 50
click at [440, 190] on div "scrub bar" at bounding box center [502, 191] width 136 height 50
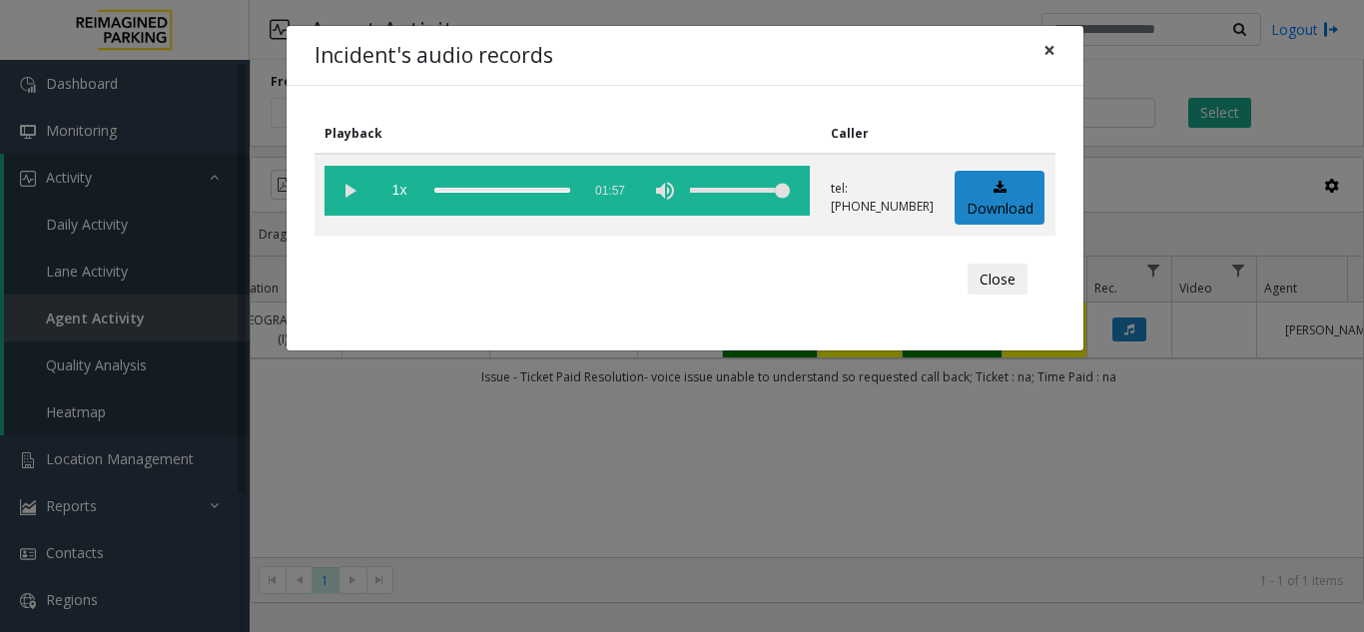
click at [1046, 47] on span "×" at bounding box center [1050, 50] width 12 height 28
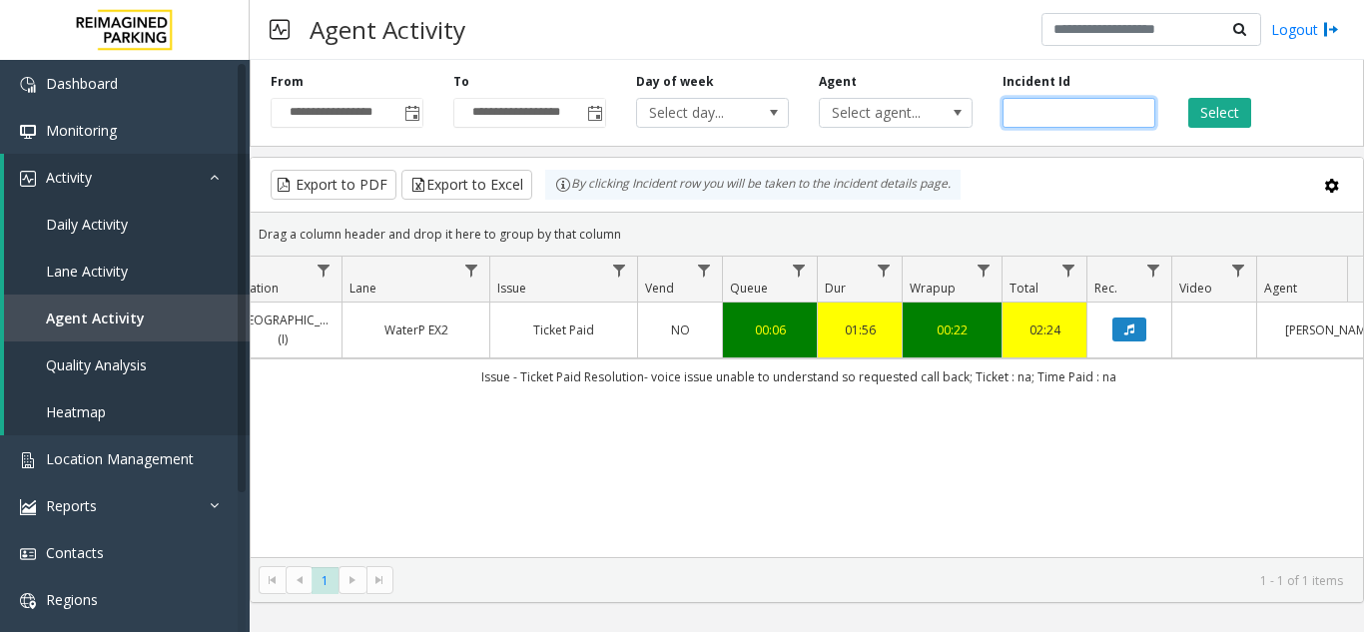
drag, startPoint x: 1068, startPoint y: 112, endPoint x: 567, endPoint y: 80, distance: 501.3
click at [567, 80] on div "**********" at bounding box center [807, 99] width 1115 height 95
paste input "number"
click at [1210, 115] on button "Select" at bounding box center [1219, 113] width 63 height 30
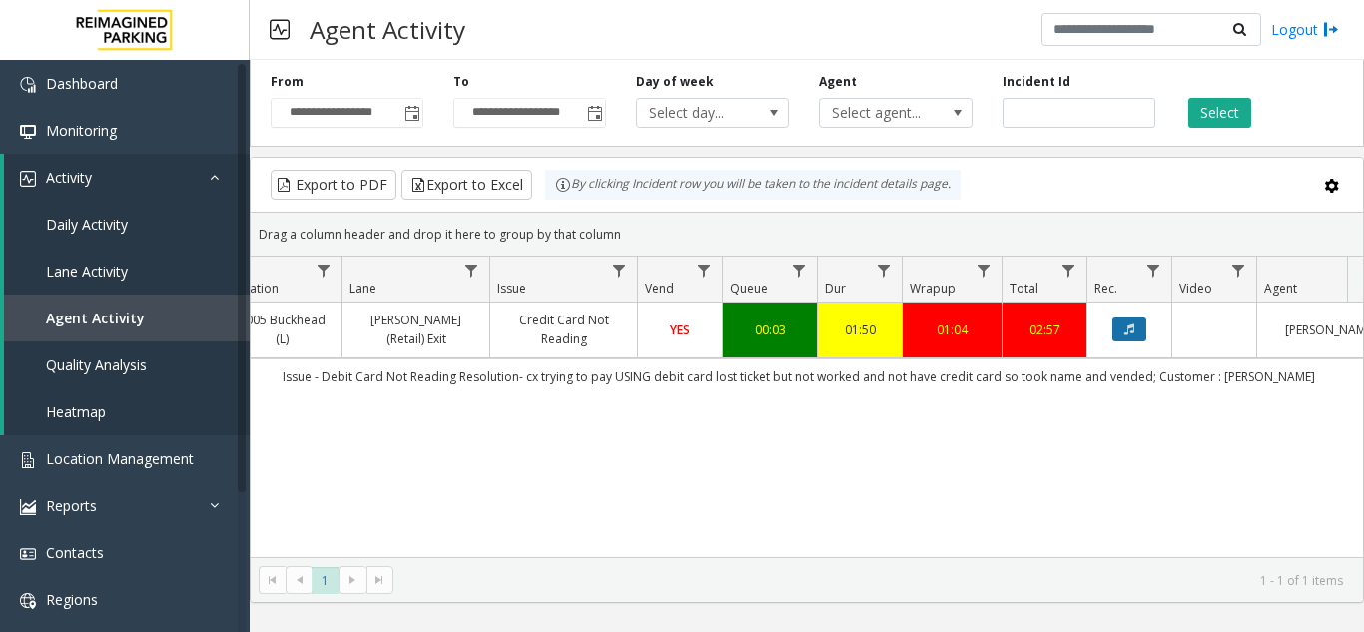
click at [1125, 324] on icon "Data table" at bounding box center [1129, 330] width 10 height 12
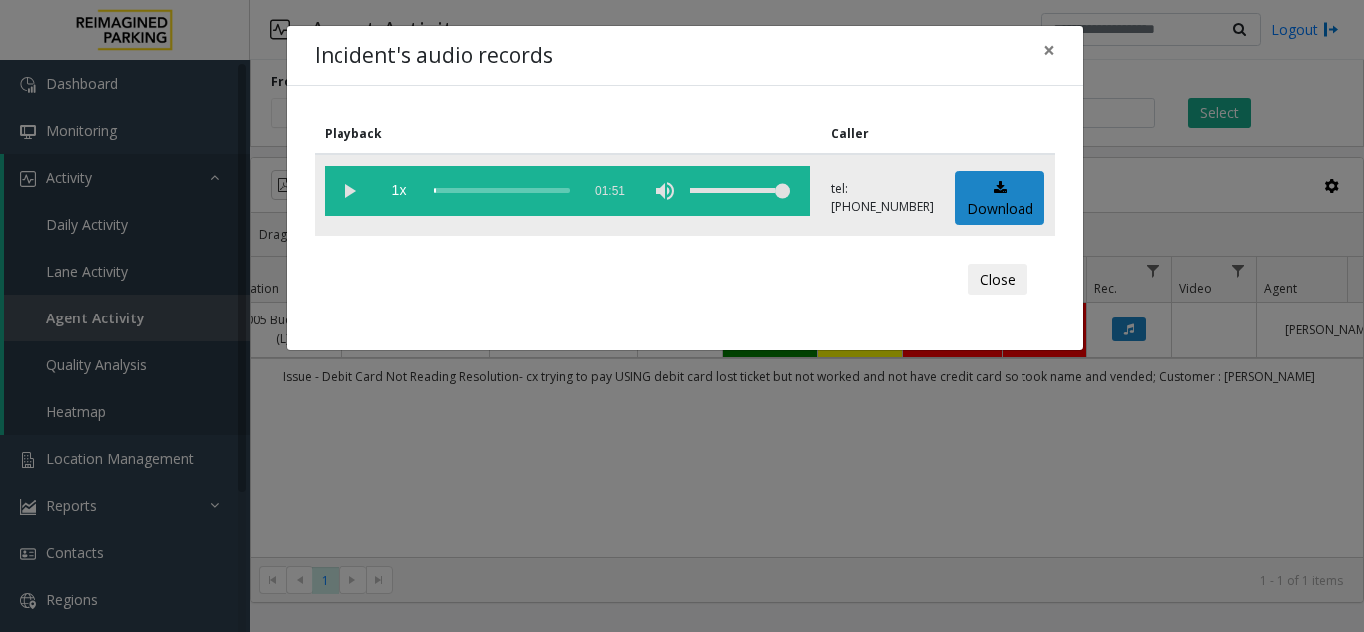
click at [343, 196] on vg-play-pause at bounding box center [350, 191] width 50 height 50
click at [548, 190] on div "scrub bar" at bounding box center [502, 191] width 136 height 50
click at [1049, 57] on span "×" at bounding box center [1050, 50] width 12 height 28
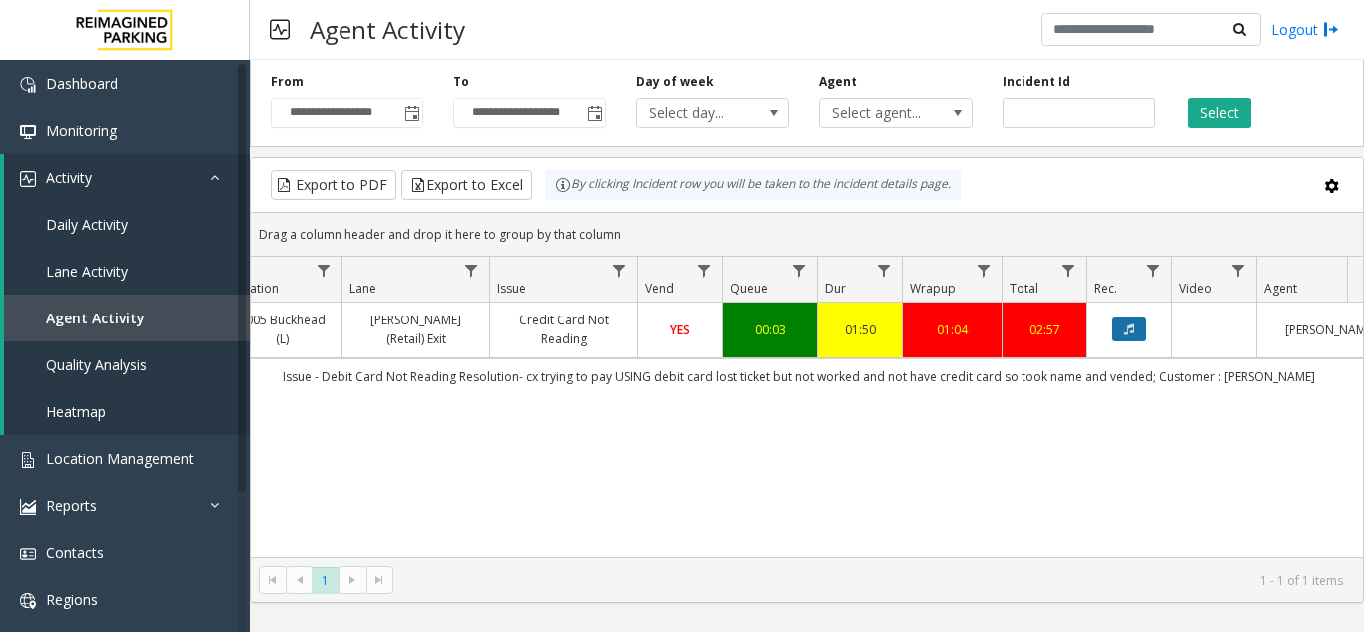
click at [1132, 327] on icon "Data table" at bounding box center [1129, 330] width 10 height 12
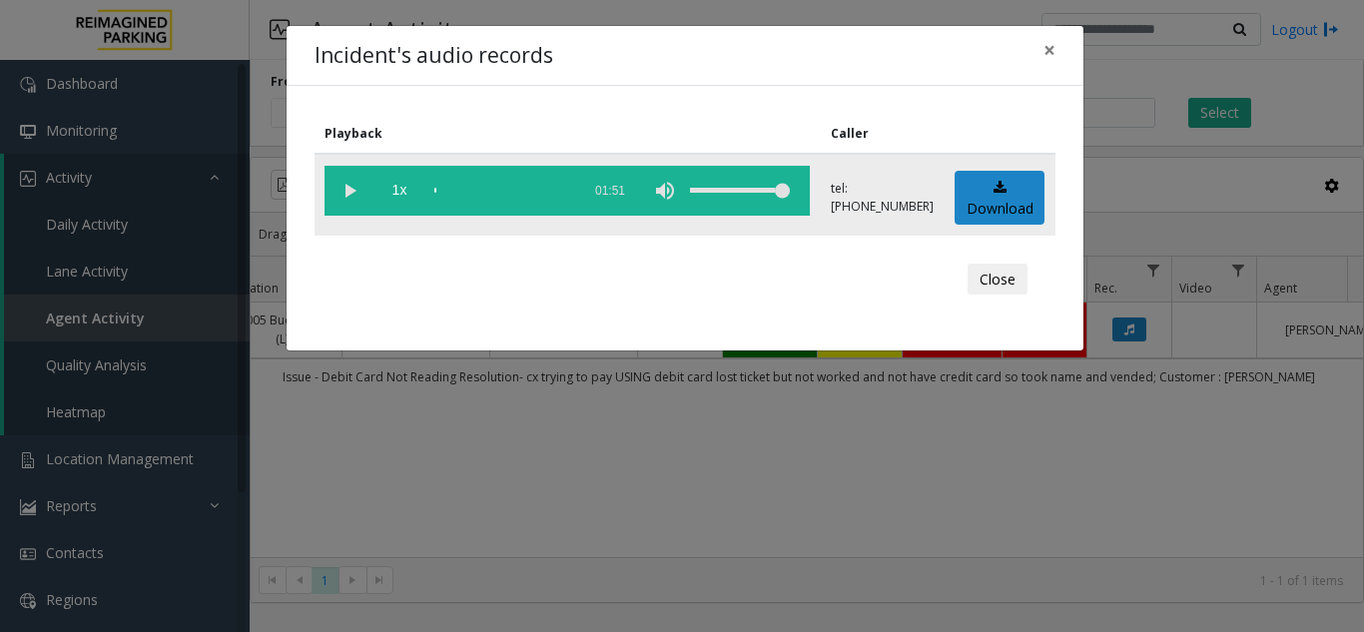
click at [350, 184] on vg-play-pause at bounding box center [350, 191] width 50 height 50
click at [555, 189] on div "scrub bar" at bounding box center [502, 191] width 136 height 50
click at [437, 191] on div "scrub bar" at bounding box center [502, 191] width 136 height 50
click at [1053, 51] on span "×" at bounding box center [1050, 50] width 12 height 28
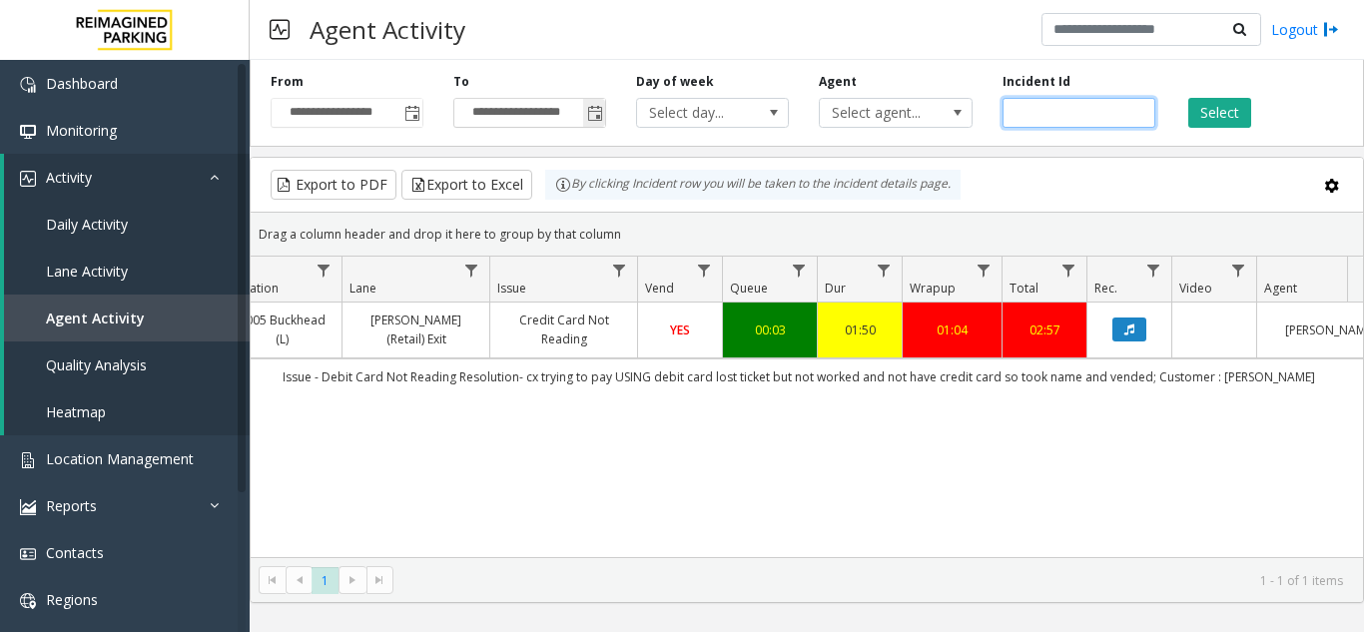
drag, startPoint x: 1083, startPoint y: 118, endPoint x: 472, endPoint y: 106, distance: 610.3
click at [472, 106] on div "**********" at bounding box center [807, 99] width 1115 height 95
paste input "number"
click at [1222, 115] on button "Select" at bounding box center [1219, 113] width 63 height 30
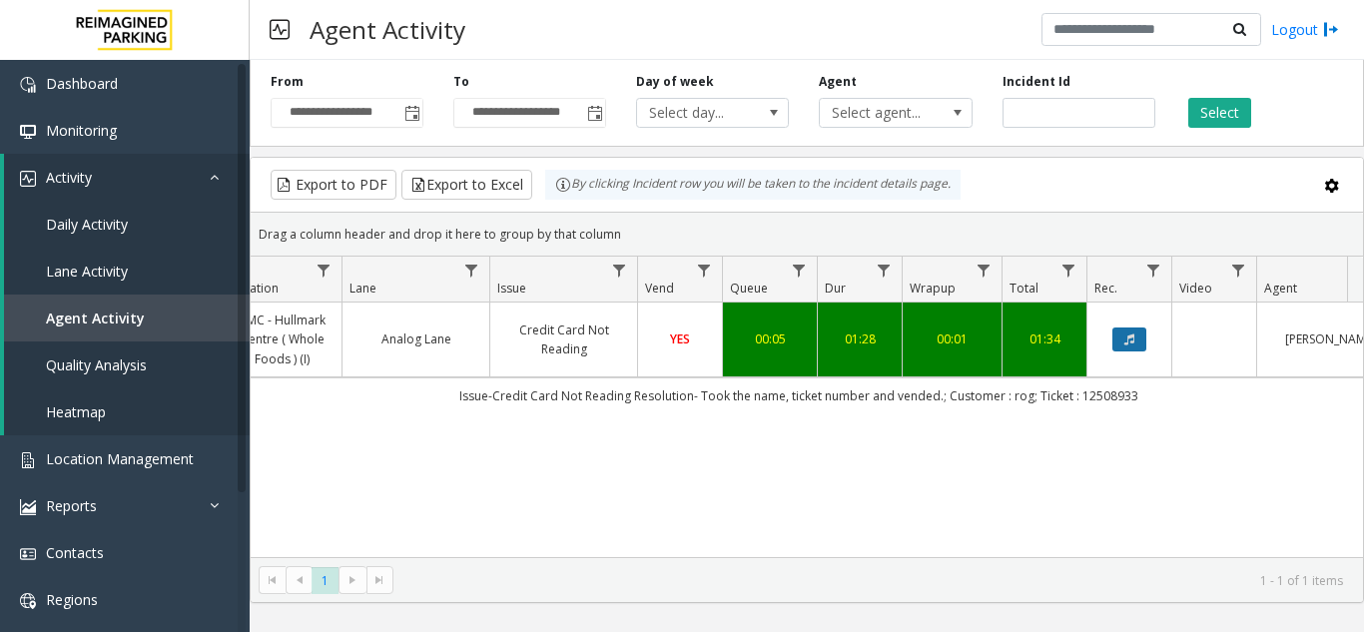
click at [1145, 346] on button "Data table" at bounding box center [1130, 340] width 34 height 24
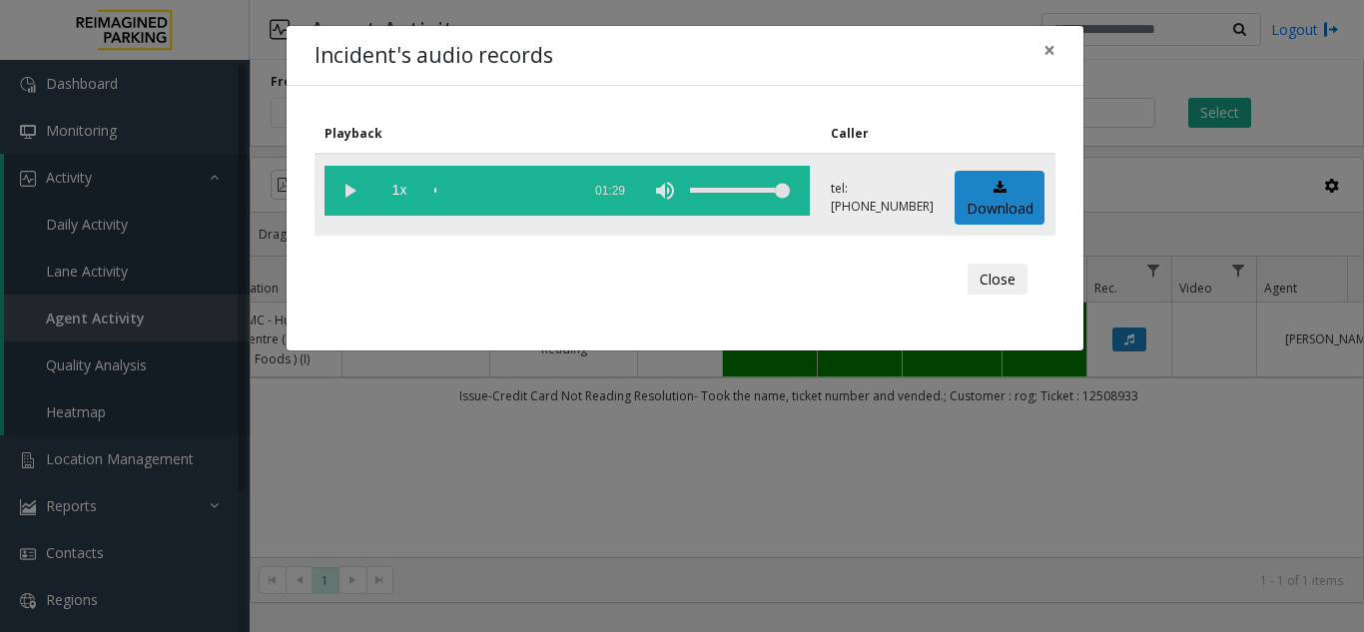
click at [341, 190] on vg-play-pause at bounding box center [350, 191] width 50 height 50
click at [492, 187] on div "scrub bar" at bounding box center [502, 191] width 136 height 50
click at [452, 192] on div "scrub bar" at bounding box center [502, 191] width 136 height 50
click at [347, 185] on vg-play-pause at bounding box center [350, 191] width 50 height 50
click at [503, 192] on div "scrub bar" at bounding box center [502, 191] width 136 height 50
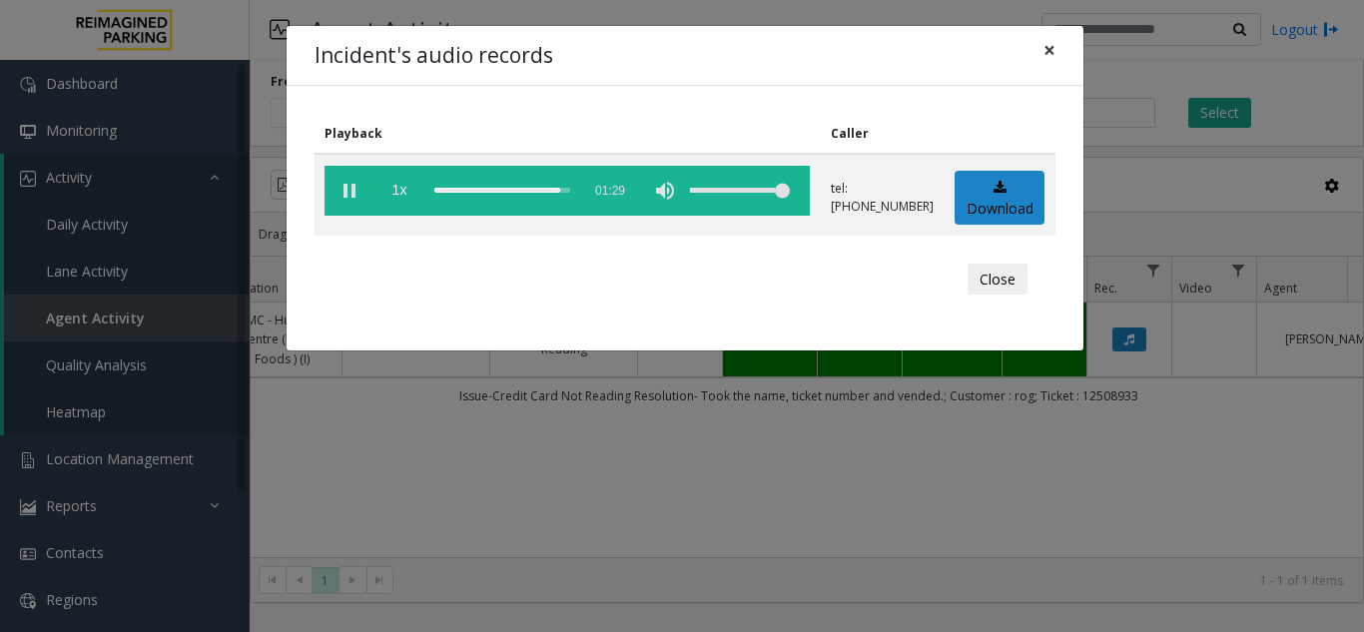
click at [1056, 55] on button "×" at bounding box center [1050, 50] width 40 height 49
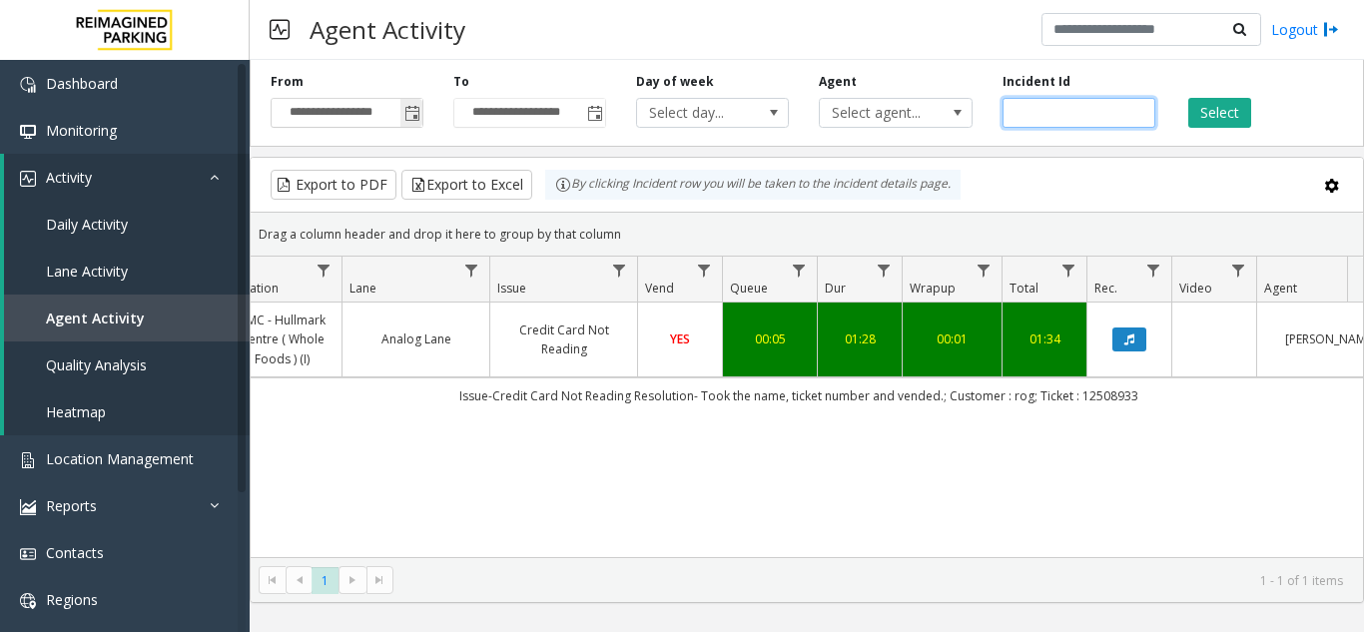
drag, startPoint x: 1069, startPoint y: 110, endPoint x: 415, endPoint y: 112, distance: 653.1
click at [419, 112] on div "**********" at bounding box center [807, 99] width 1115 height 95
paste input "number"
click at [1230, 108] on button "Select" at bounding box center [1219, 113] width 63 height 30
click at [1130, 333] on button "Data table" at bounding box center [1130, 340] width 34 height 24
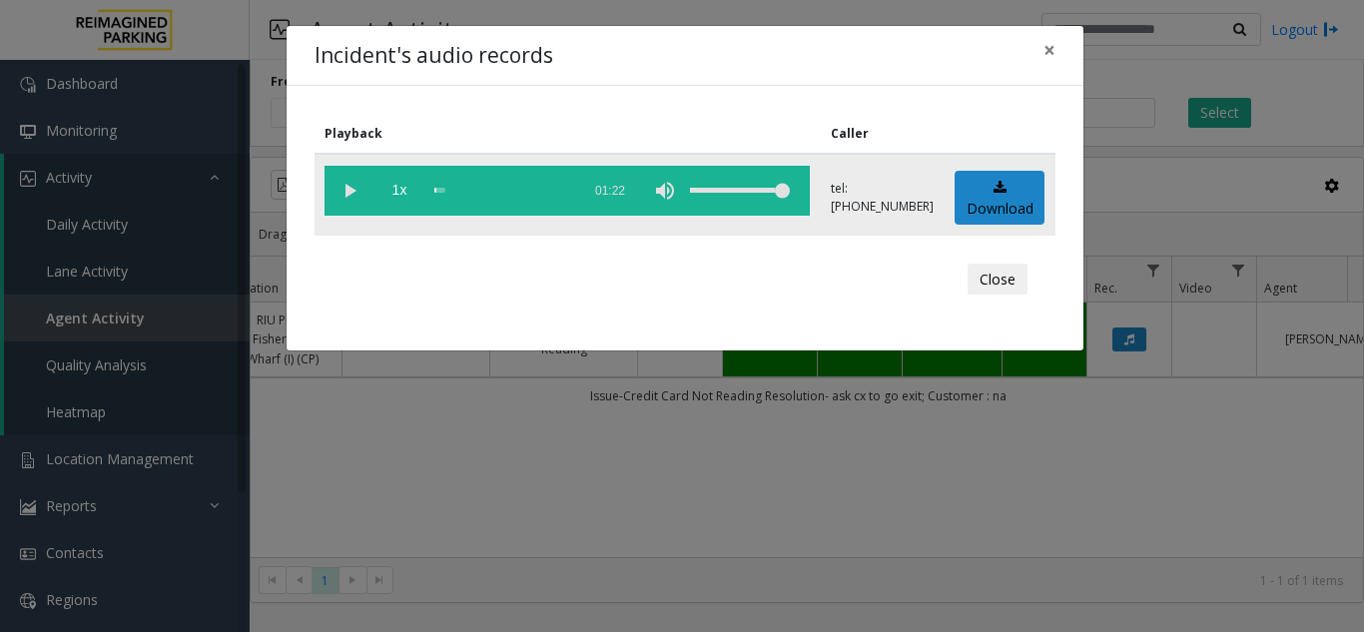
click at [342, 184] on vg-play-pause at bounding box center [350, 191] width 50 height 50
click at [560, 191] on div "scrub bar" at bounding box center [502, 191] width 136 height 50
click at [1052, 51] on span "×" at bounding box center [1050, 50] width 12 height 28
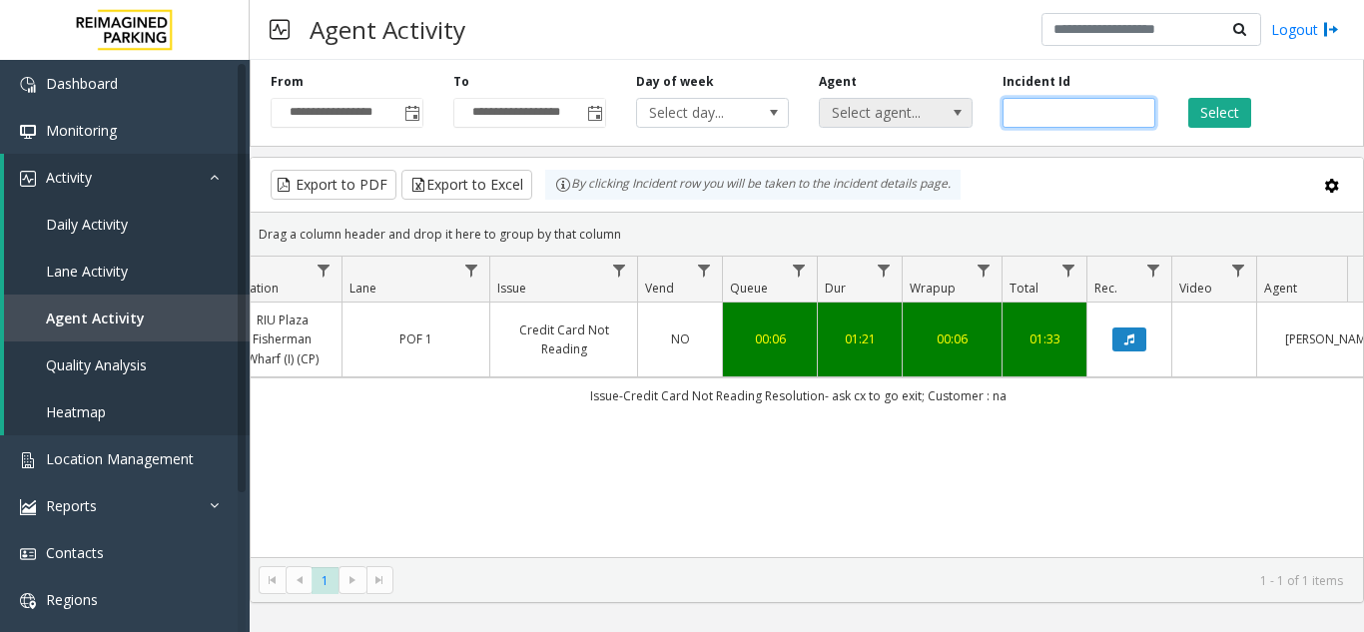
drag, startPoint x: 1066, startPoint y: 112, endPoint x: 895, endPoint y: 127, distance: 171.4
click at [895, 127] on div "**********" at bounding box center [807, 99] width 1115 height 95
paste input "number"
click at [1230, 113] on button "Select" at bounding box center [1219, 113] width 63 height 30
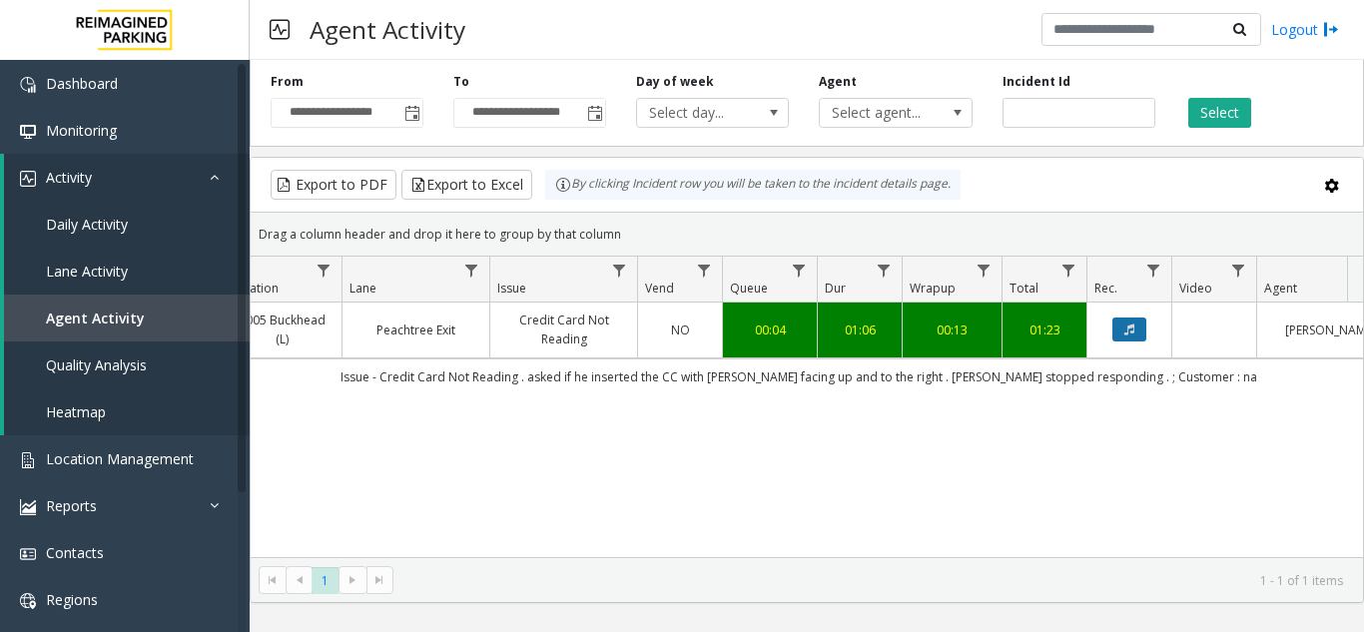
click at [1129, 331] on icon "Data table" at bounding box center [1129, 330] width 10 height 12
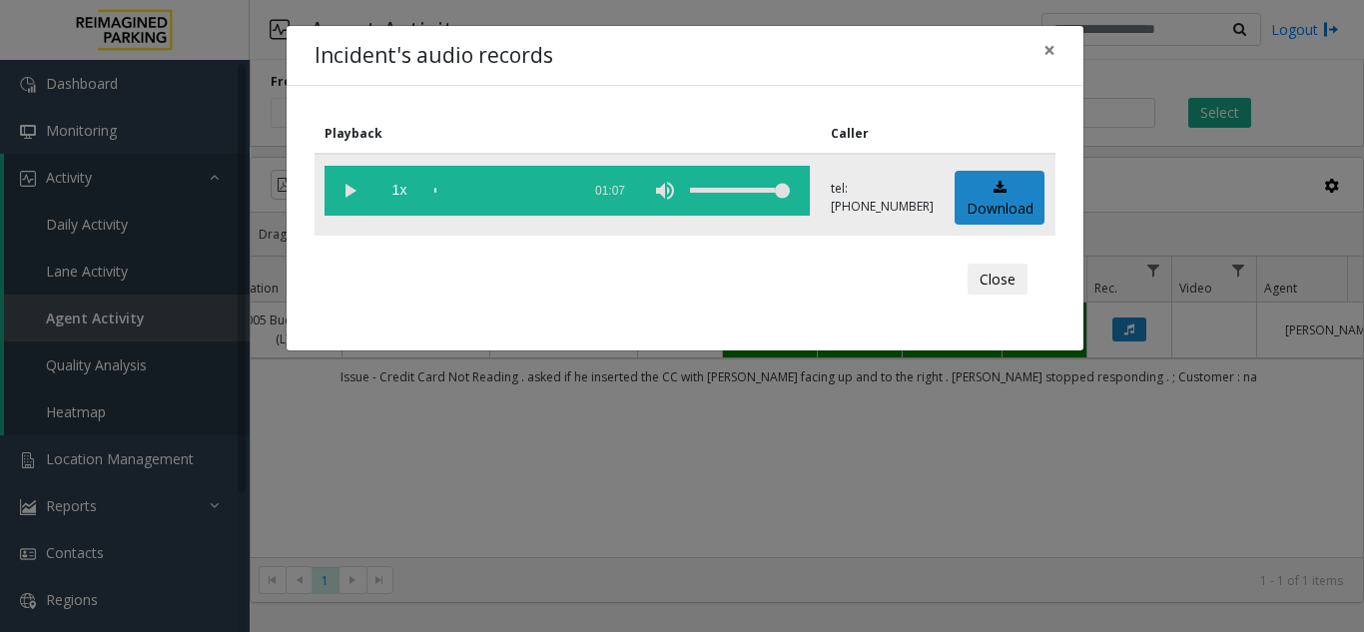
click at [344, 184] on vg-play-pause at bounding box center [350, 191] width 50 height 50
click at [1053, 47] on span "×" at bounding box center [1050, 50] width 12 height 28
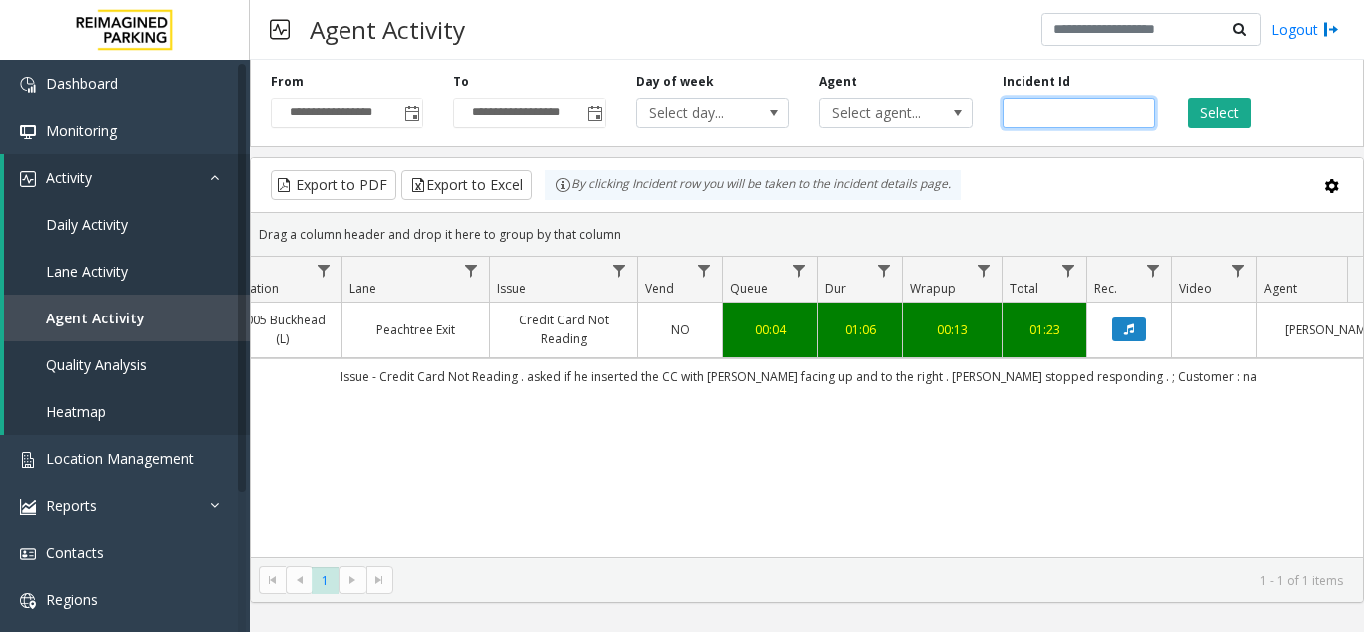
drag, startPoint x: 1108, startPoint y: 118, endPoint x: 616, endPoint y: 128, distance: 491.4
click at [616, 128] on div "**********" at bounding box center [807, 99] width 1115 height 95
paste input "number"
click at [1229, 115] on button "Select" at bounding box center [1219, 113] width 63 height 30
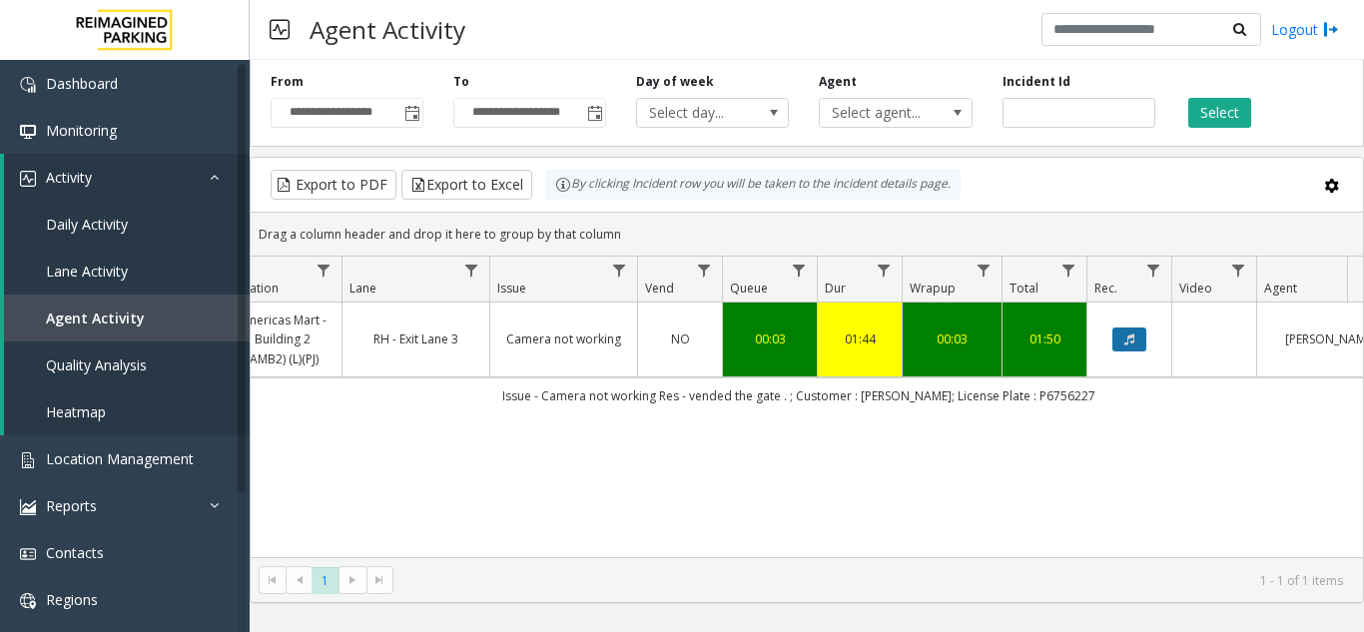
click at [1128, 339] on icon "Data table" at bounding box center [1129, 340] width 10 height 12
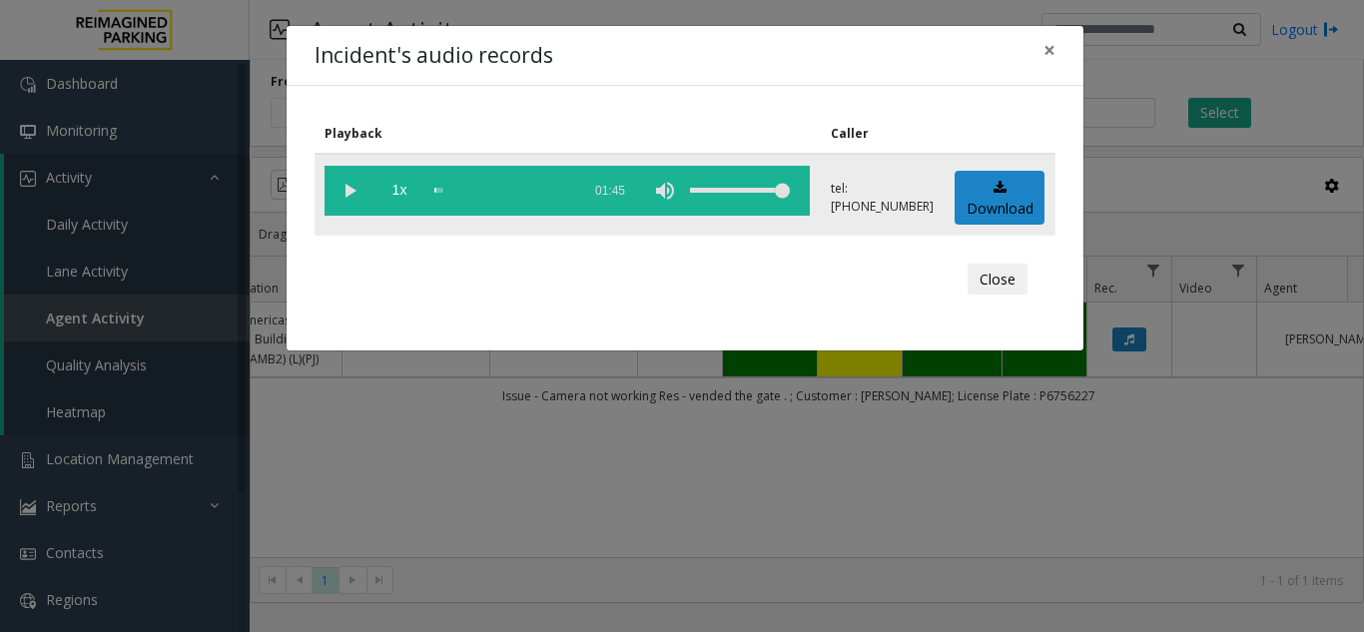
click at [353, 189] on vg-play-pause at bounding box center [350, 191] width 50 height 50
click at [566, 189] on div "scrub bar" at bounding box center [502, 191] width 136 height 50
click at [556, 189] on div "scrub bar" at bounding box center [502, 191] width 136 height 50
click at [1078, 53] on div "Incident's audio records ×" at bounding box center [685, 56] width 797 height 61
click at [1051, 53] on span "×" at bounding box center [1050, 50] width 12 height 28
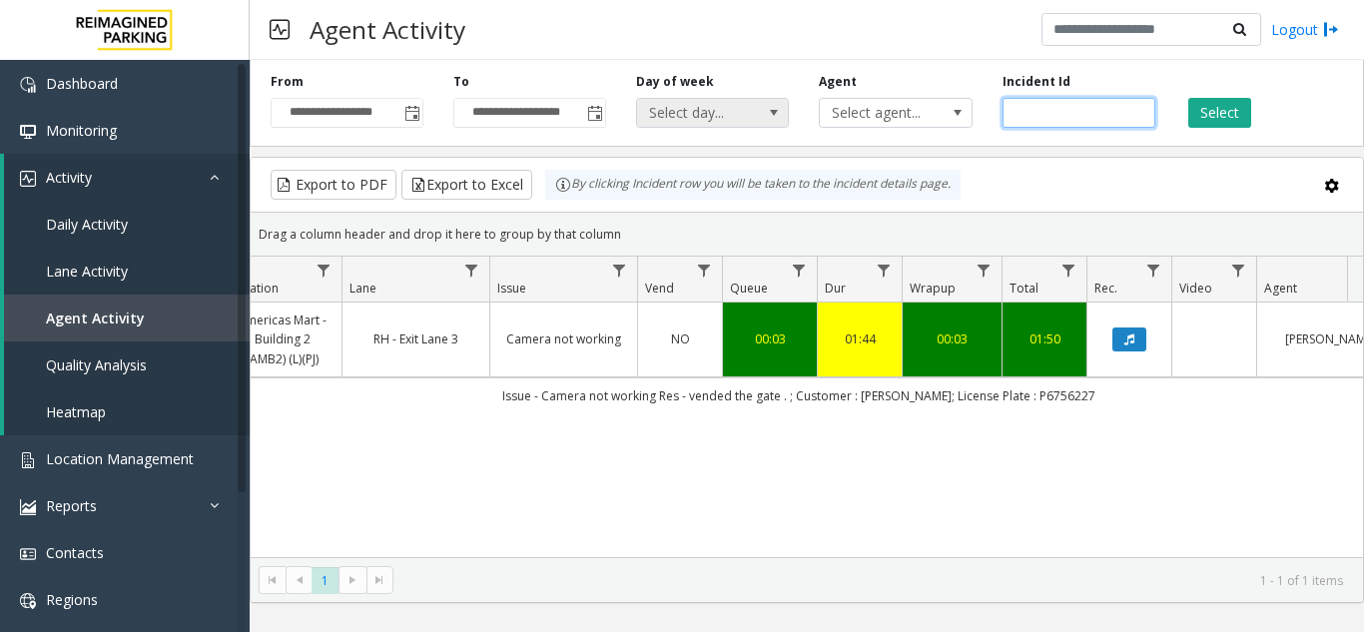
drag, startPoint x: 1100, startPoint y: 107, endPoint x: 653, endPoint y: 124, distance: 446.7
click at [653, 124] on div "**********" at bounding box center [807, 99] width 1115 height 95
paste input "number"
click at [1224, 116] on button "Select" at bounding box center [1219, 113] width 63 height 30
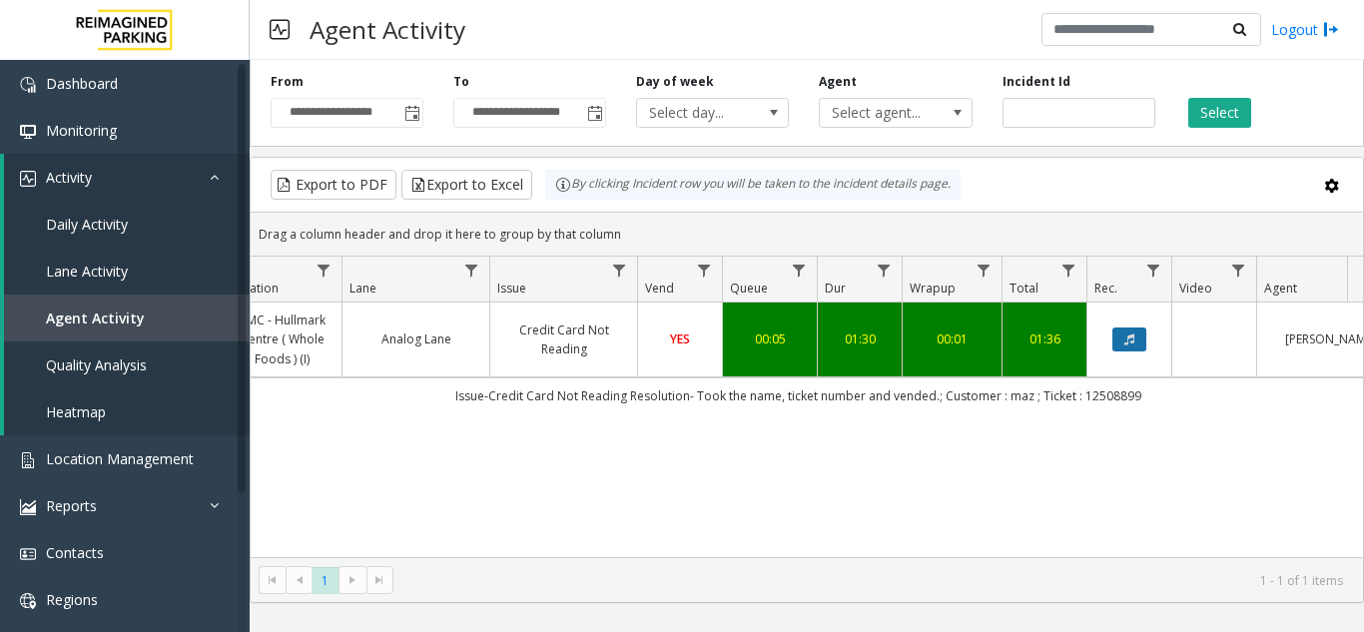
click at [1127, 340] on icon "Data table" at bounding box center [1129, 340] width 10 height 12
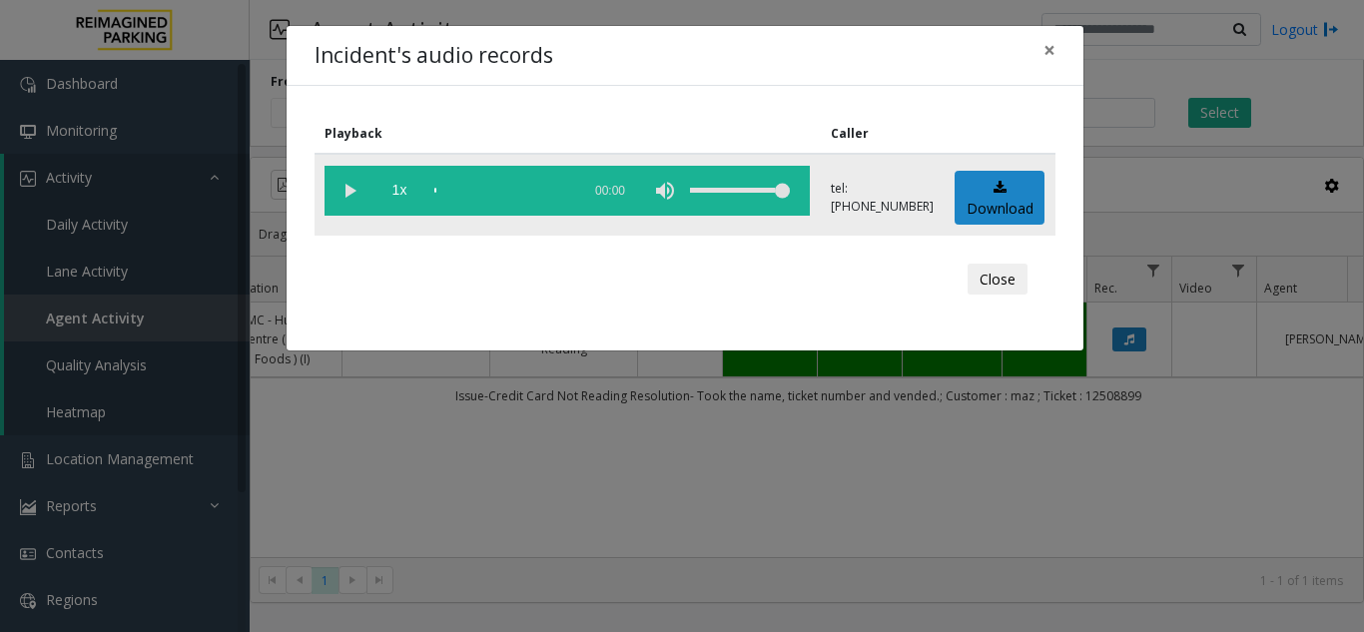
click at [352, 188] on vg-play-pause at bounding box center [350, 191] width 50 height 50
click at [484, 188] on div "scrub bar" at bounding box center [502, 191] width 136 height 50
click at [507, 193] on div "scrub bar" at bounding box center [502, 191] width 136 height 50
click at [1056, 53] on button "×" at bounding box center [1050, 50] width 40 height 49
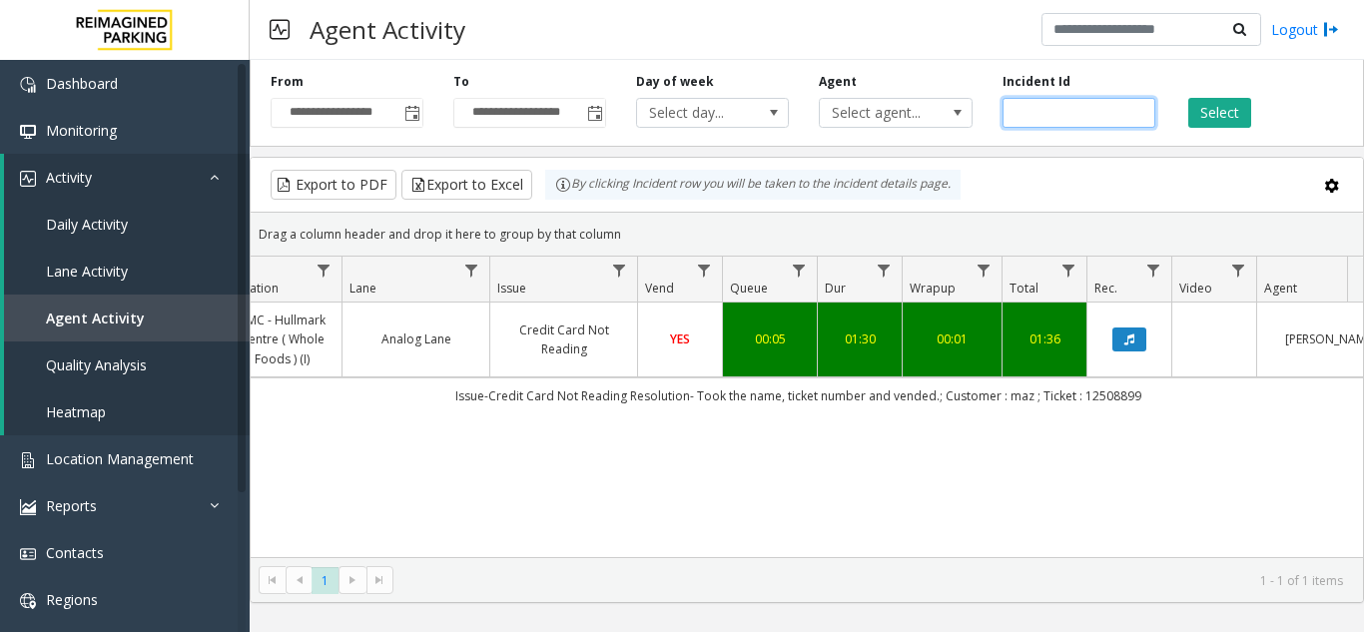
drag, startPoint x: 1071, startPoint y: 114, endPoint x: 807, endPoint y: 111, distance: 263.7
click at [807, 111] on div "**********" at bounding box center [807, 99] width 1115 height 95
paste input "number"
click at [1200, 106] on button "Select" at bounding box center [1219, 113] width 63 height 30
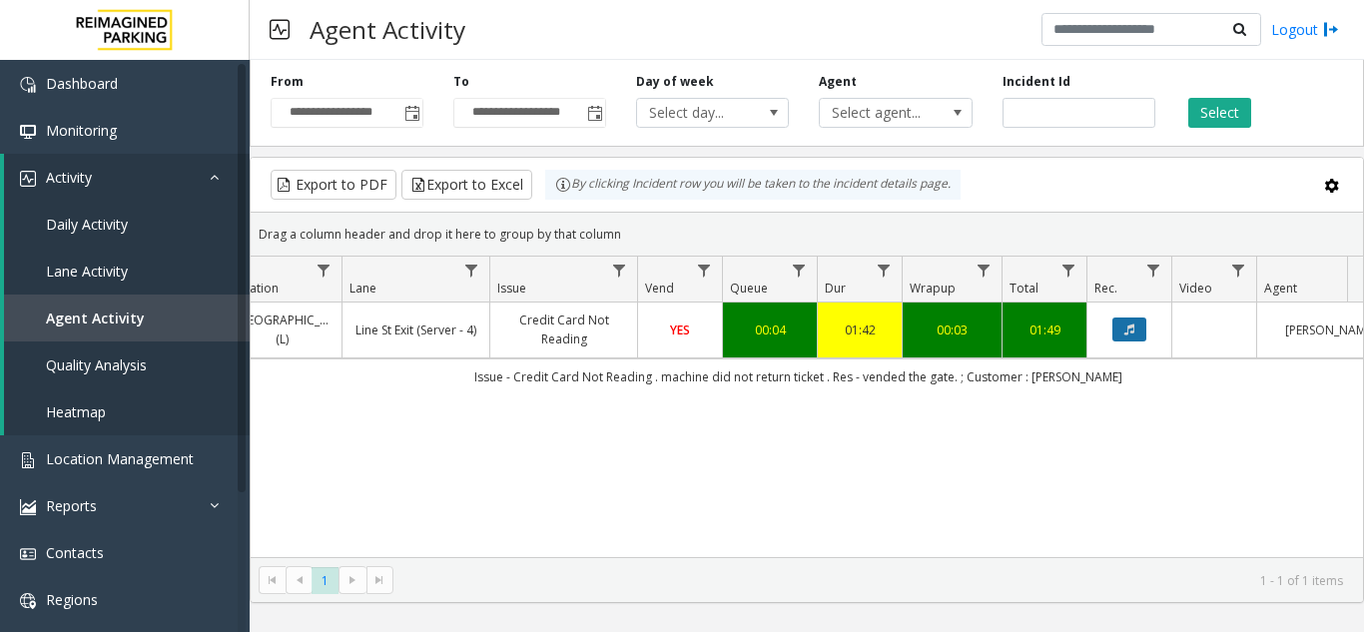
click at [1127, 331] on icon "Data table" at bounding box center [1129, 330] width 10 height 12
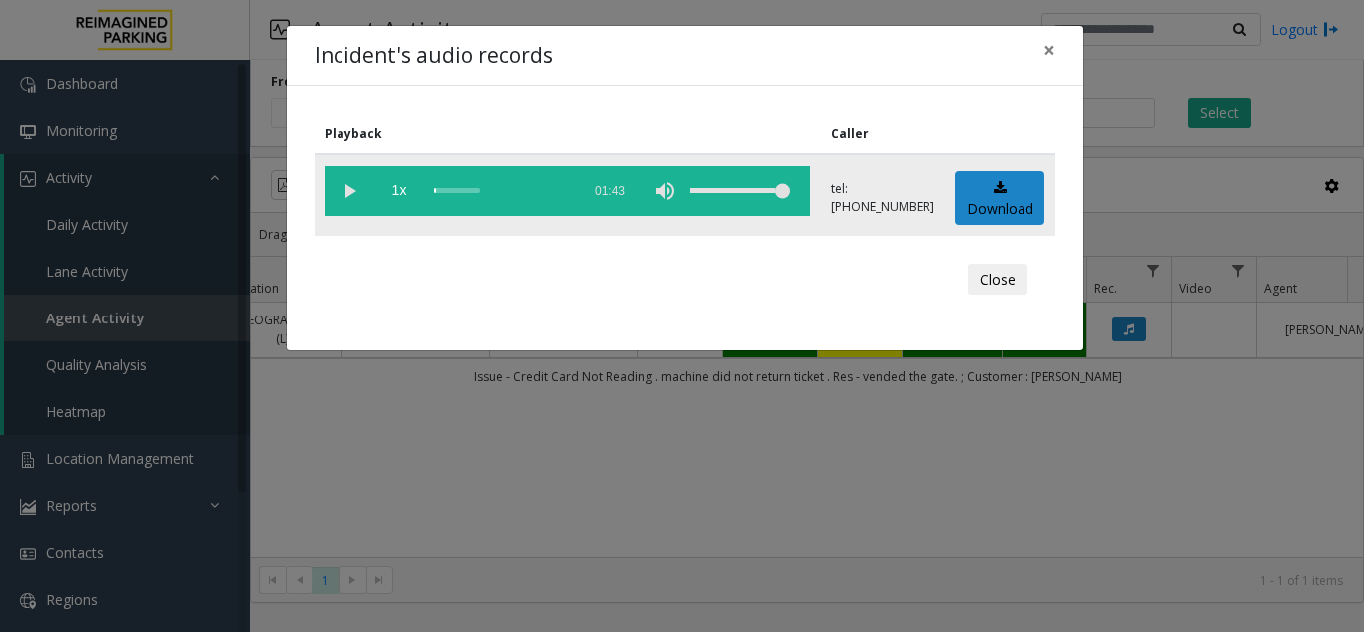
click at [343, 181] on vg-play-pause at bounding box center [350, 191] width 50 height 50
click at [550, 194] on div "scrub bar" at bounding box center [502, 191] width 136 height 50
click at [533, 193] on div "scrub bar" at bounding box center [502, 191] width 136 height 50
drag, startPoint x: 1044, startPoint y: 56, endPoint x: 1053, endPoint y: 65, distance: 12.7
click at [1044, 56] on span "×" at bounding box center [1050, 50] width 12 height 28
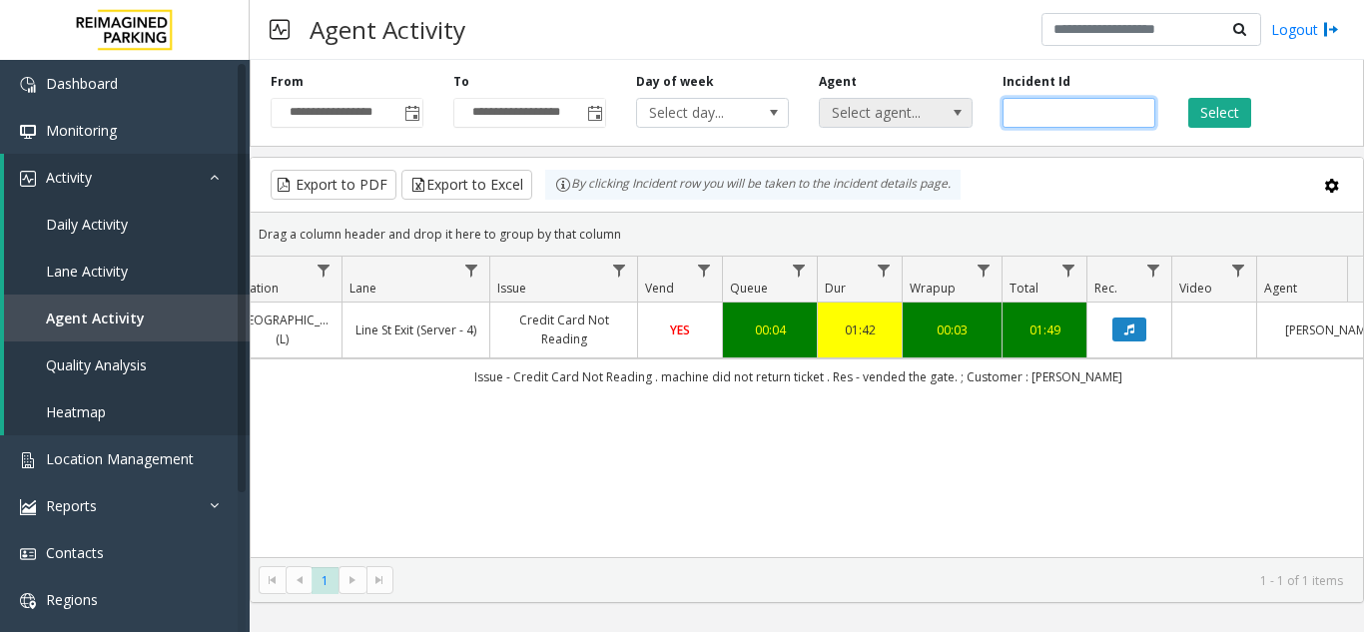
drag, startPoint x: 1079, startPoint y: 110, endPoint x: 822, endPoint y: 115, distance: 256.7
click at [822, 115] on div "**********" at bounding box center [807, 99] width 1115 height 95
paste input "number"
click at [1192, 112] on button "Select" at bounding box center [1219, 113] width 63 height 30
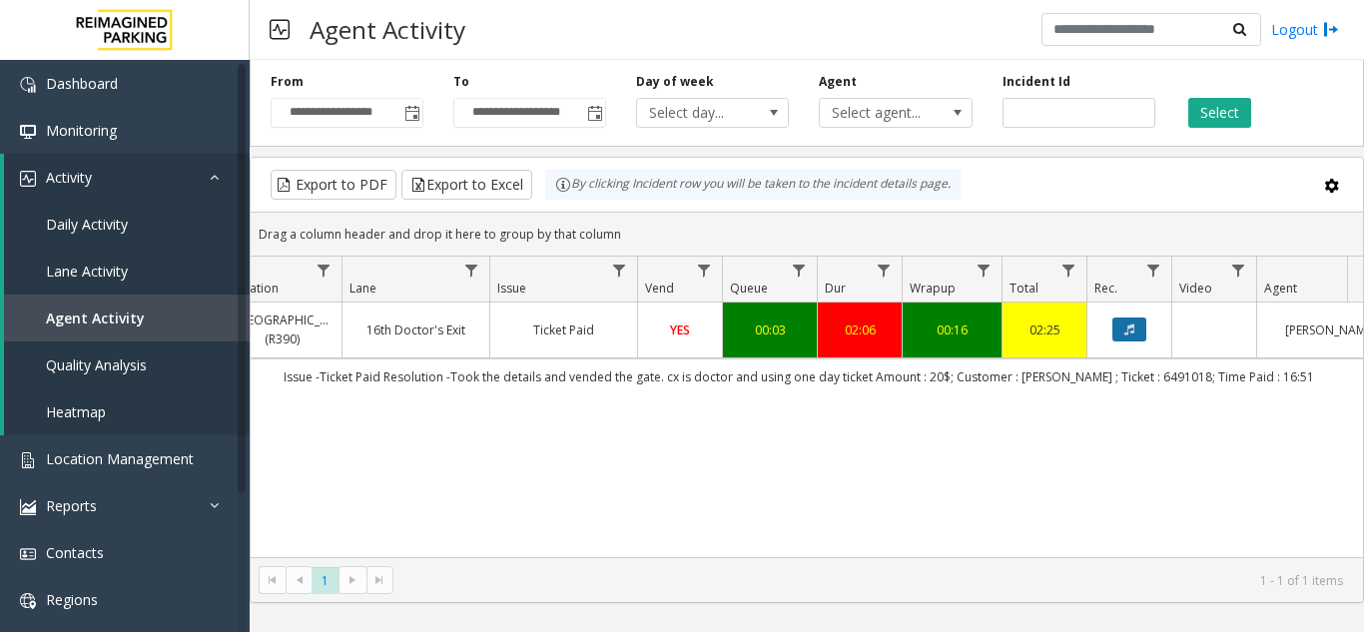
click at [1131, 339] on button "Data table" at bounding box center [1130, 330] width 34 height 24
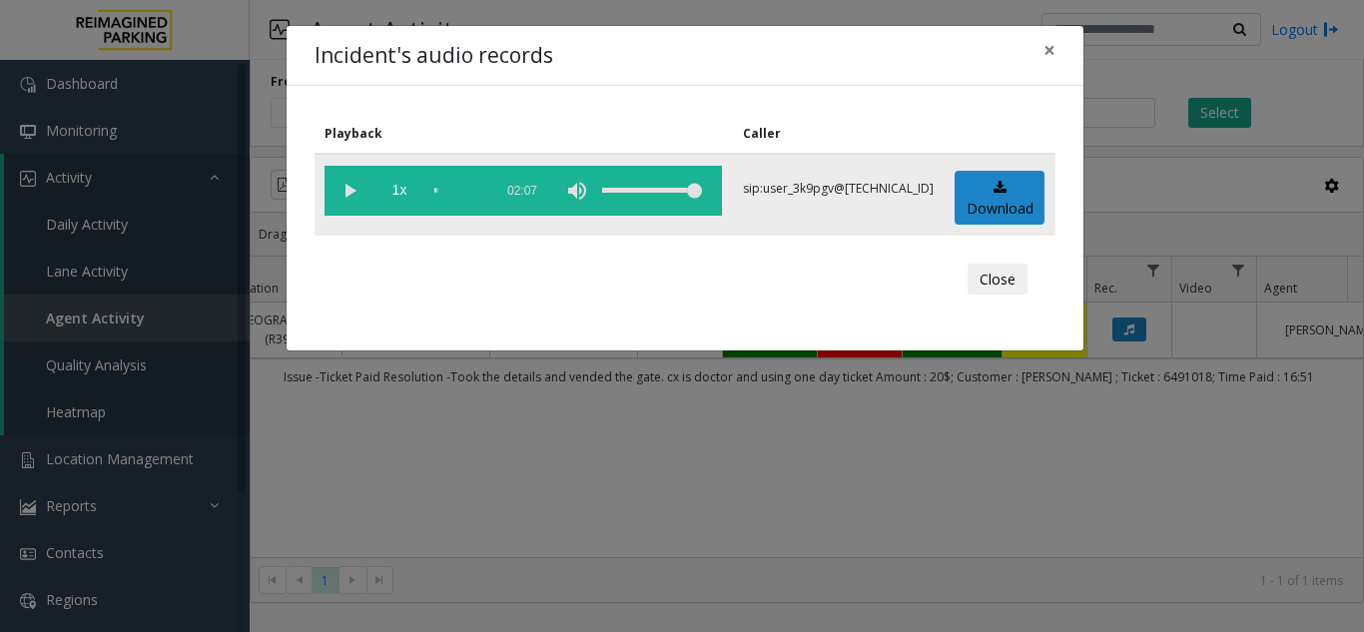
click at [354, 186] on vg-play-pause at bounding box center [350, 191] width 50 height 50
click at [476, 186] on div "scrub bar" at bounding box center [458, 191] width 48 height 50
click at [482, 191] on div "scrub bar" at bounding box center [458, 191] width 48 height 50
click at [1056, 51] on button "×" at bounding box center [1050, 50] width 40 height 49
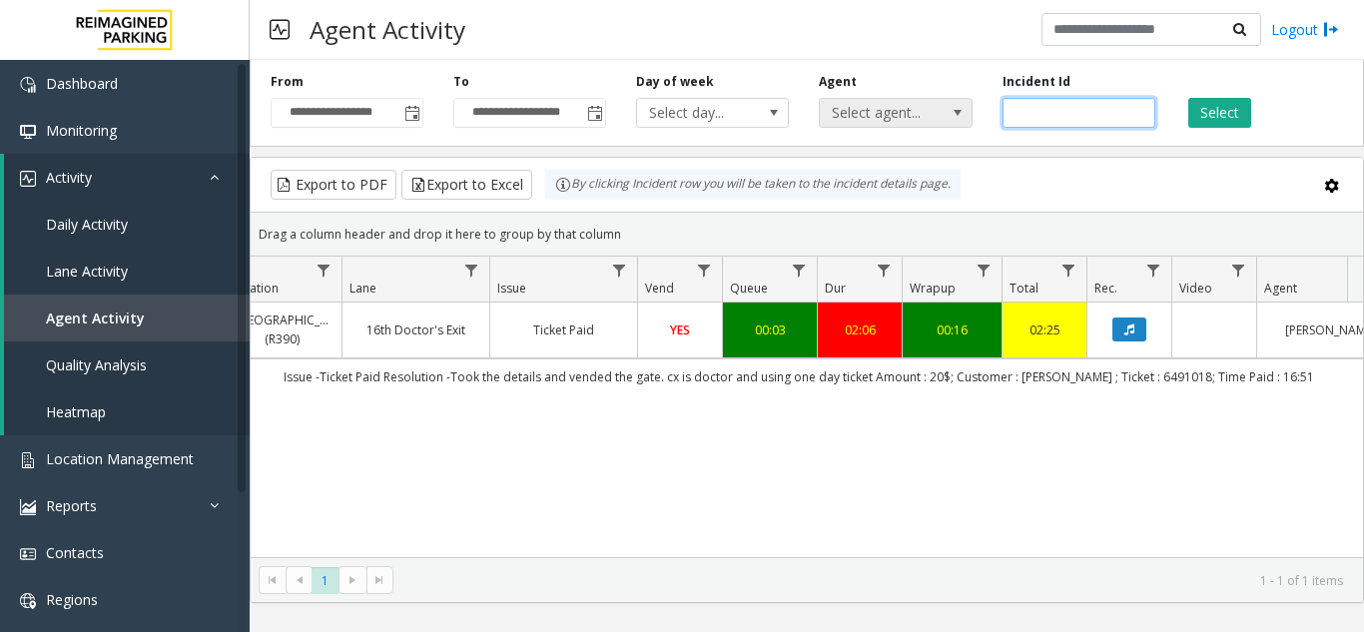
drag, startPoint x: 1065, startPoint y: 115, endPoint x: 950, endPoint y: 104, distance: 115.4
click at [950, 104] on div "**********" at bounding box center [807, 99] width 1115 height 95
paste input "number"
click at [1197, 116] on button "Select" at bounding box center [1219, 113] width 63 height 30
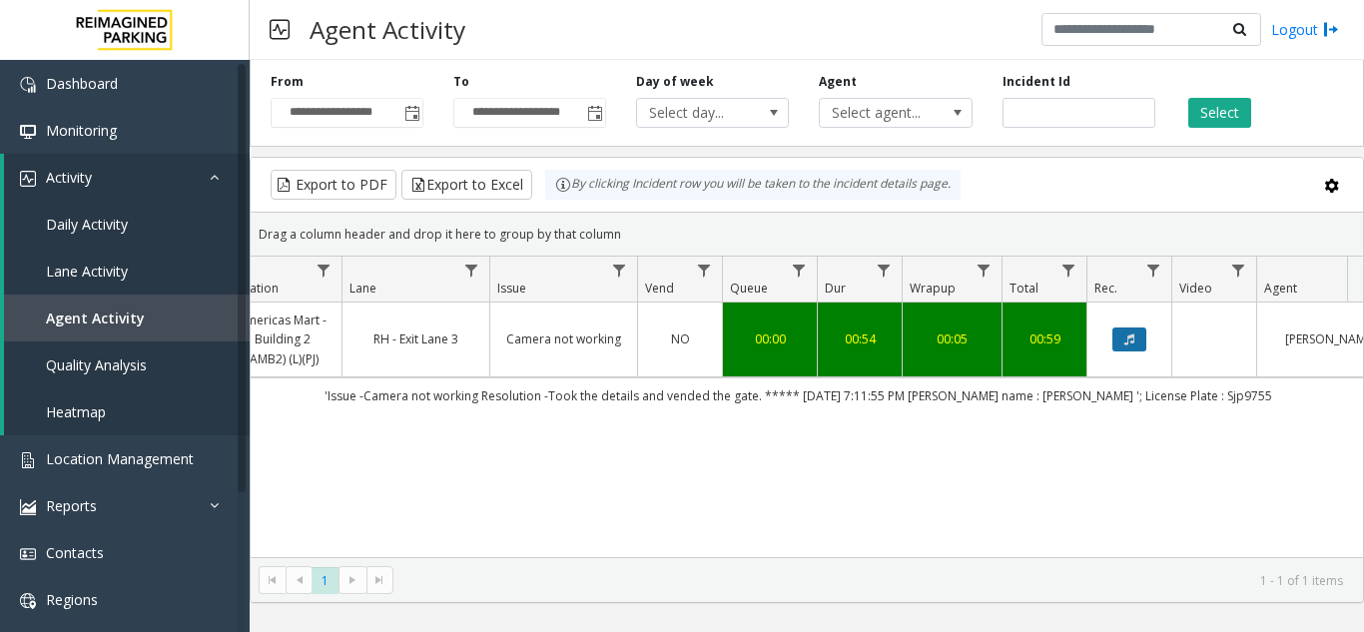
click at [1126, 333] on button "Data table" at bounding box center [1130, 340] width 34 height 24
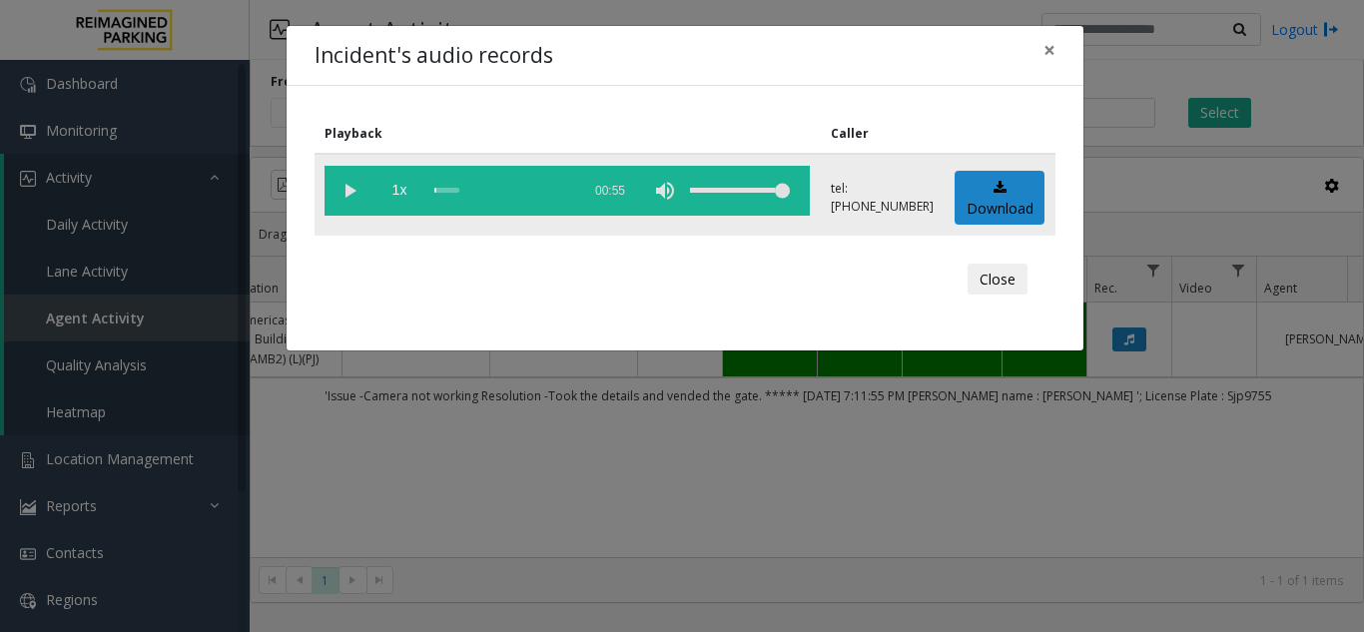
click at [523, 184] on div "scrub bar" at bounding box center [502, 191] width 136 height 50
click at [538, 184] on div "scrub bar" at bounding box center [502, 191] width 136 height 50
click at [547, 188] on div "scrub bar" at bounding box center [502, 191] width 136 height 50
click at [345, 184] on vg-play-pause at bounding box center [350, 191] width 50 height 50
click at [1056, 47] on button "×" at bounding box center [1050, 50] width 40 height 49
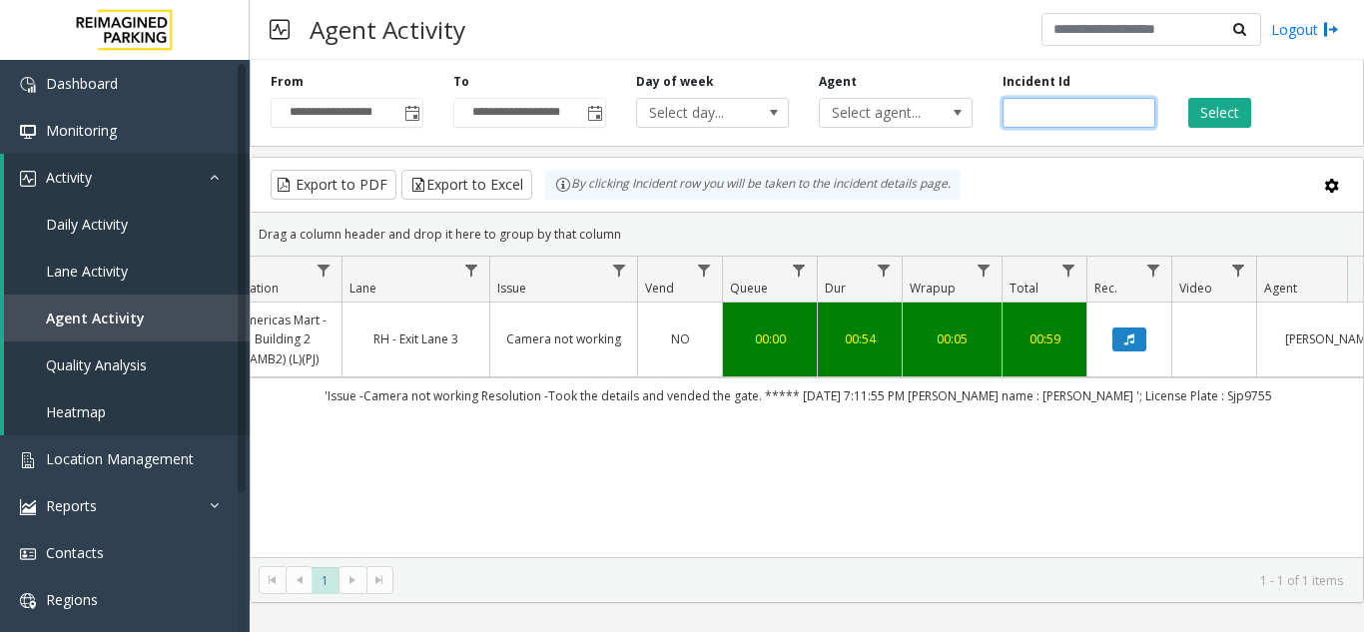
drag, startPoint x: 1082, startPoint y: 114, endPoint x: 949, endPoint y: 95, distance: 134.2
click at [949, 95] on div "**********" at bounding box center [807, 99] width 1115 height 95
paste input "number"
click at [1199, 106] on button "Select" at bounding box center [1219, 113] width 63 height 30
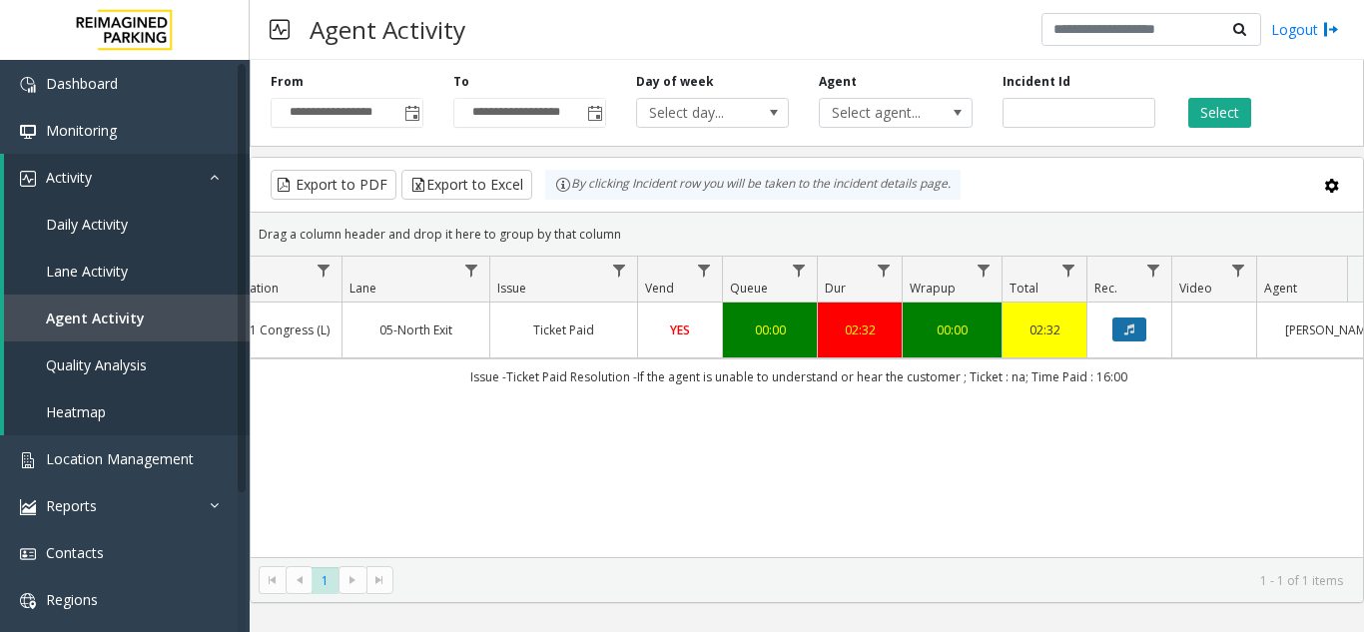
click at [1143, 328] on button "Data table" at bounding box center [1130, 330] width 34 height 24
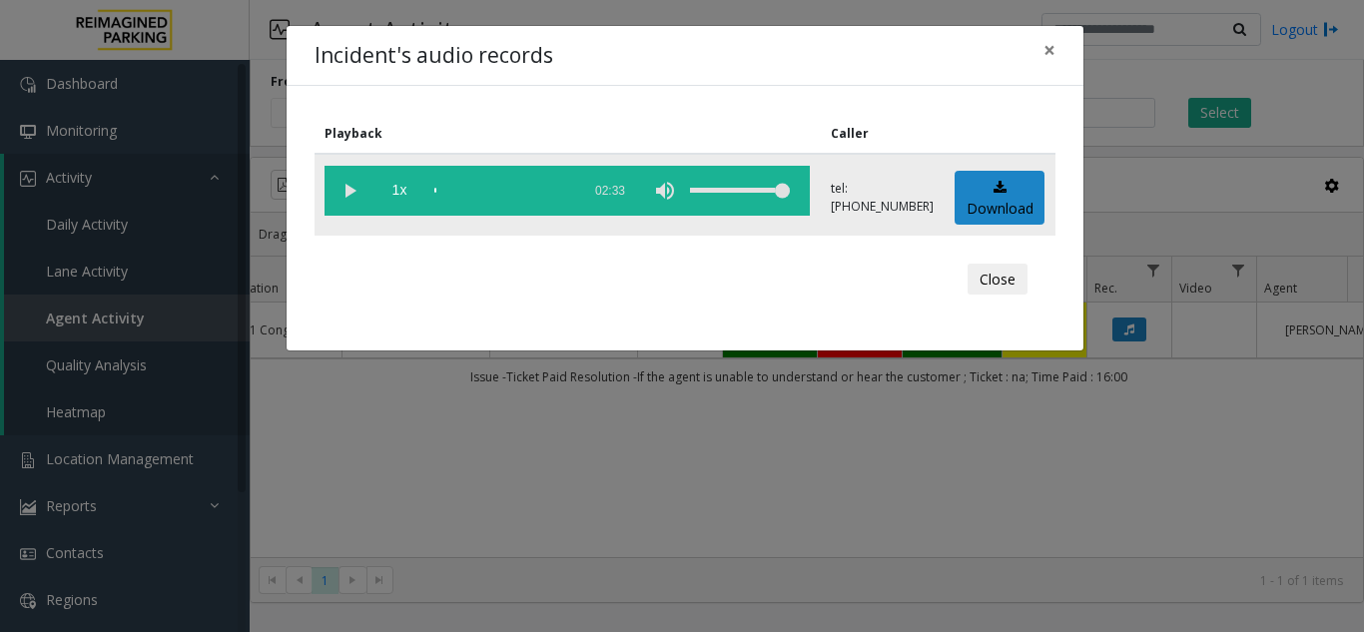
click at [338, 183] on vg-play-pause at bounding box center [350, 191] width 50 height 50
click at [552, 190] on div "scrub bar" at bounding box center [502, 191] width 136 height 50
click at [1047, 53] on span "×" at bounding box center [1050, 50] width 12 height 28
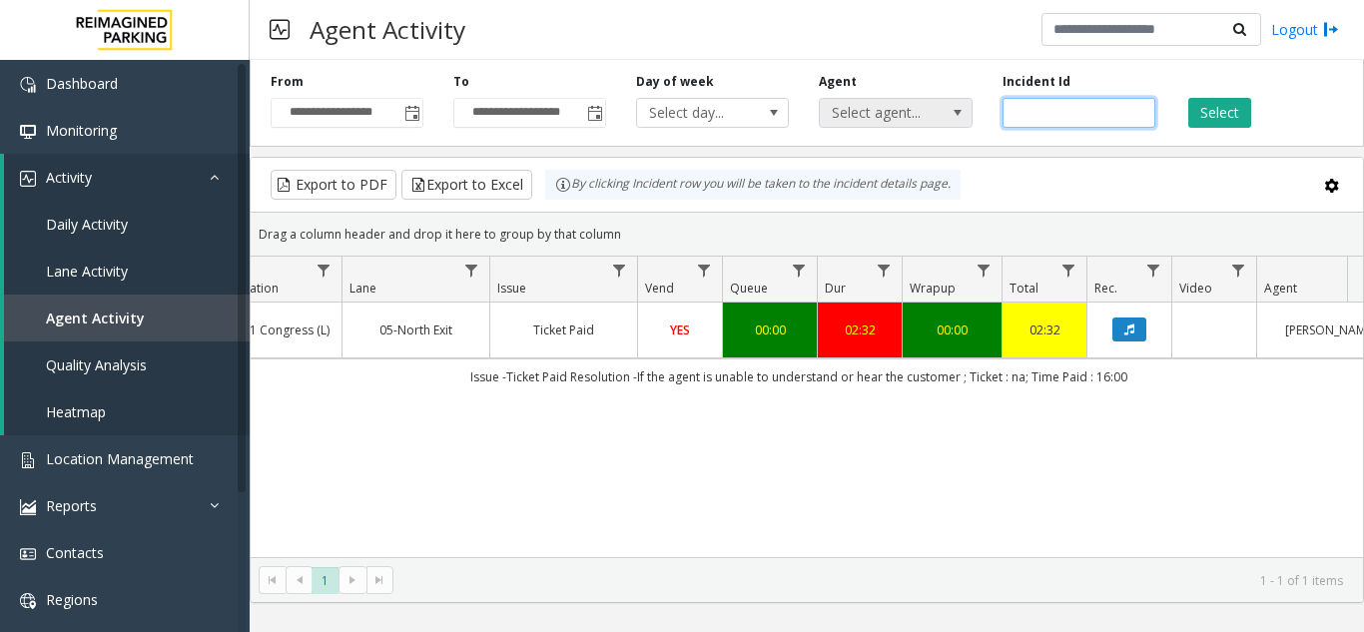
drag, startPoint x: 1073, startPoint y: 106, endPoint x: 896, endPoint y: 105, distance: 176.8
click at [896, 105] on div "**********" at bounding box center [807, 99] width 1115 height 95
paste input "number"
click at [1222, 116] on button "Select" at bounding box center [1219, 113] width 63 height 30
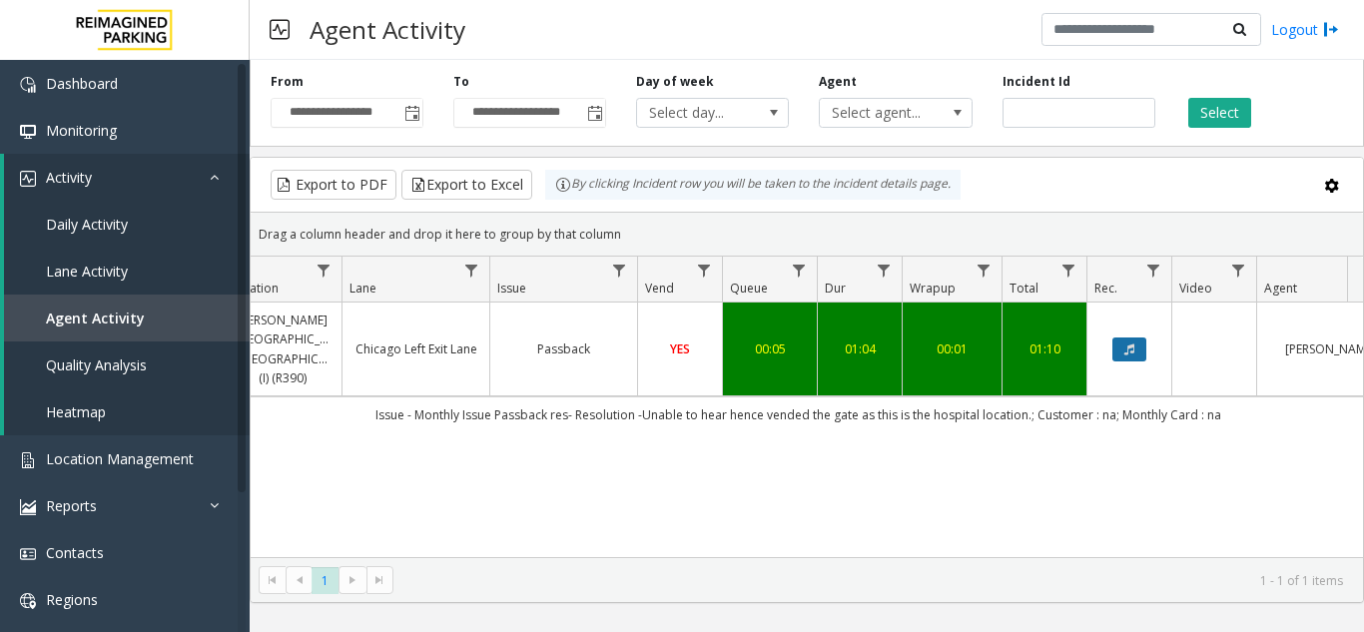
click at [1126, 338] on button "Data table" at bounding box center [1130, 350] width 34 height 24
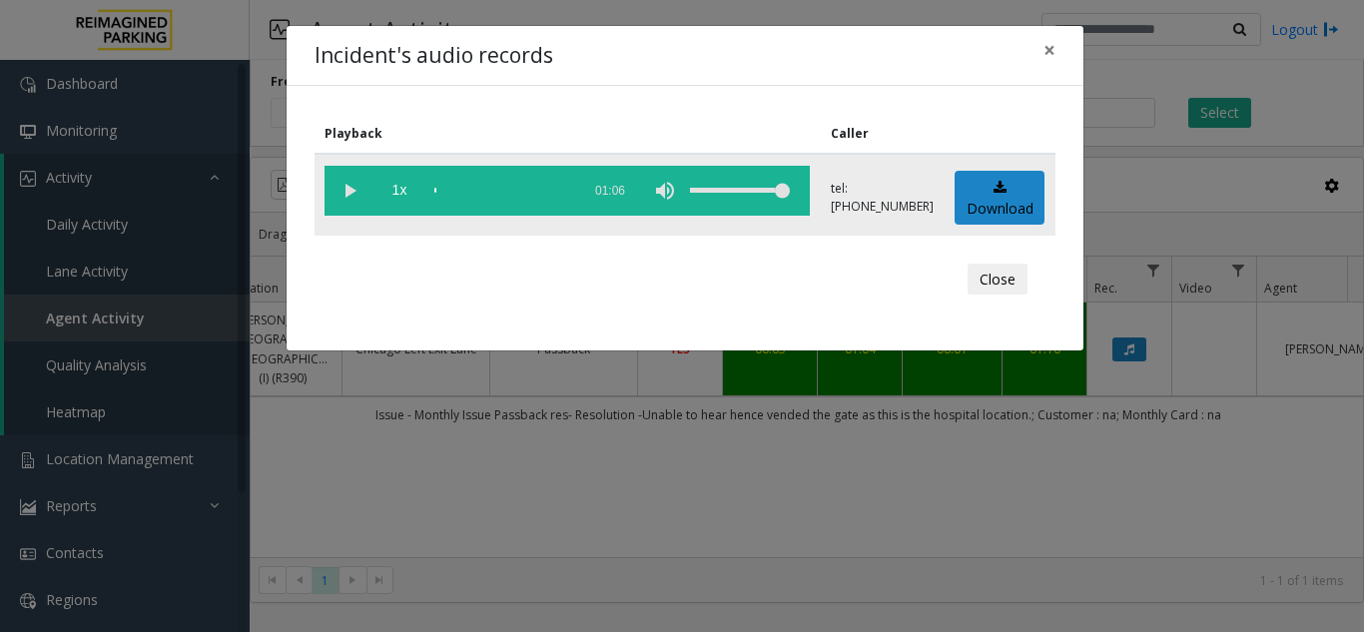
click at [355, 194] on vg-play-pause at bounding box center [350, 191] width 50 height 50
click at [543, 191] on div "scrub bar" at bounding box center [502, 191] width 136 height 50
click at [553, 193] on div "scrub bar" at bounding box center [502, 191] width 136 height 50
click at [1043, 57] on button "×" at bounding box center [1050, 50] width 40 height 49
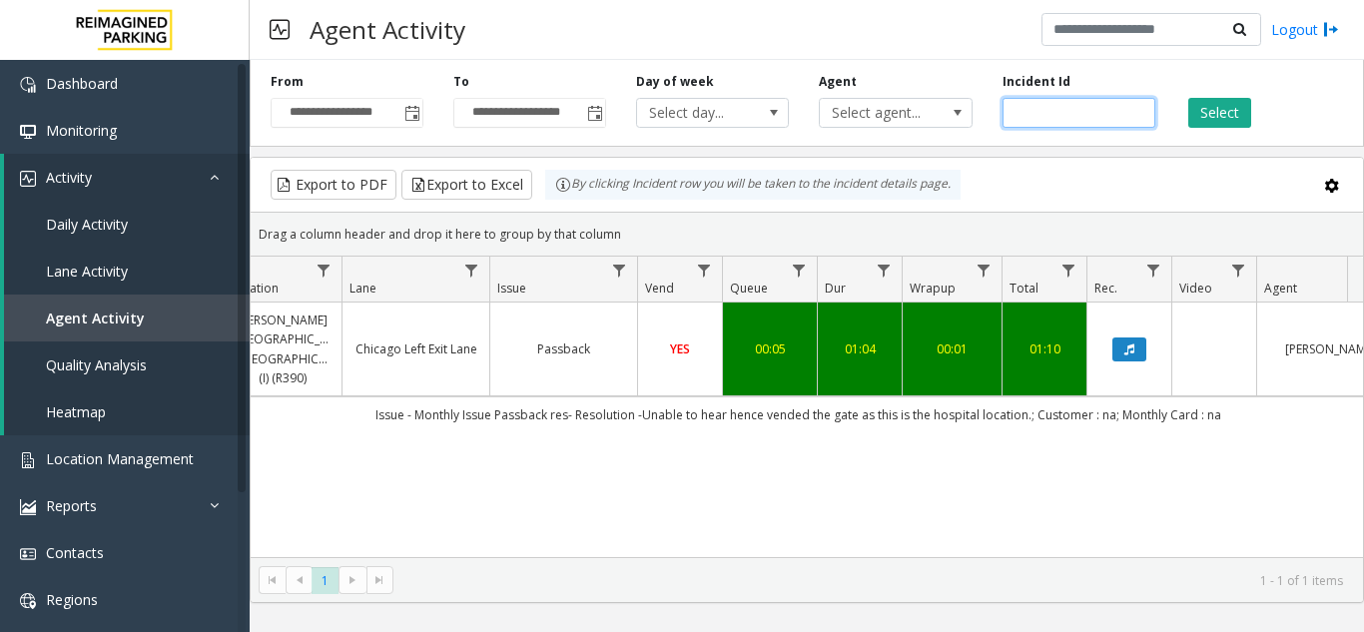
drag, startPoint x: 1062, startPoint y: 119, endPoint x: 829, endPoint y: 128, distance: 232.9
click at [829, 128] on div "**********" at bounding box center [807, 99] width 1115 height 95
paste input "number"
click at [1211, 115] on button "Select" at bounding box center [1219, 113] width 63 height 30
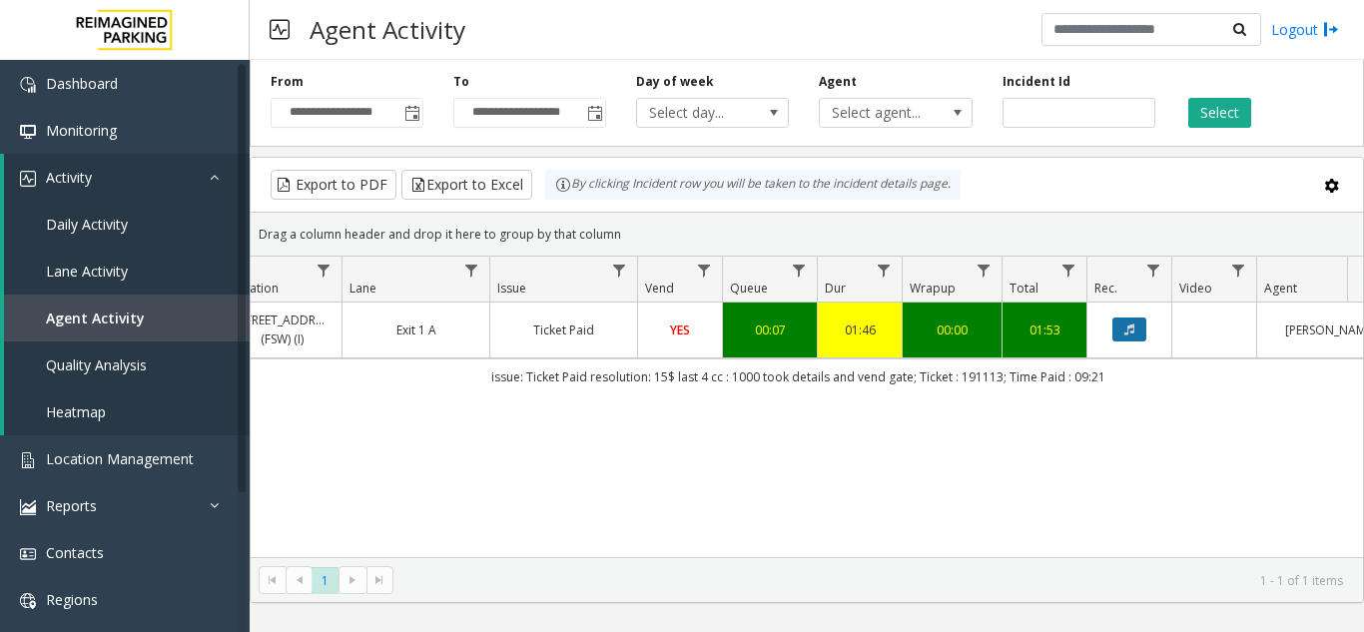
click at [1124, 323] on button "Data table" at bounding box center [1130, 330] width 34 height 24
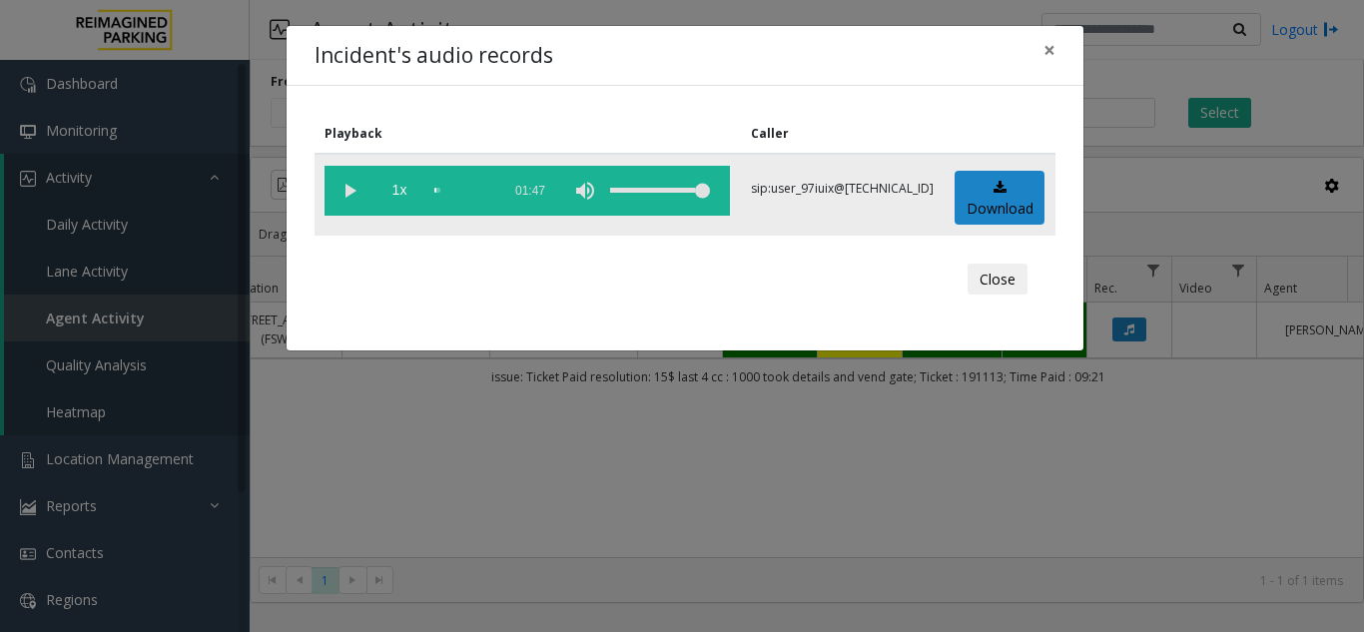
click at [353, 190] on vg-play-pause at bounding box center [350, 191] width 50 height 50
click at [490, 193] on div "scrub bar" at bounding box center [462, 191] width 56 height 50
click at [1050, 54] on span "×" at bounding box center [1050, 50] width 12 height 28
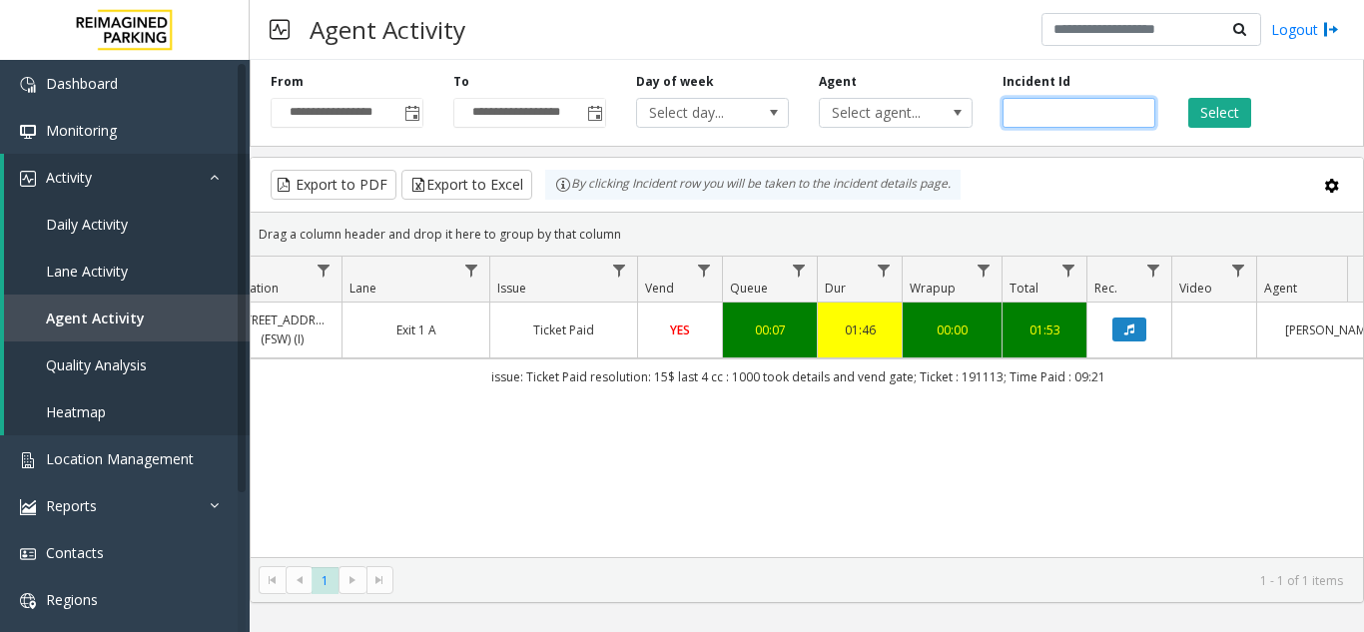
drag, startPoint x: 1088, startPoint y: 117, endPoint x: 882, endPoint y: 143, distance: 207.4
click at [882, 143] on div "**********" at bounding box center [807, 99] width 1115 height 95
paste input "number"
type input "*******"
click at [1220, 114] on button "Select" at bounding box center [1219, 113] width 63 height 30
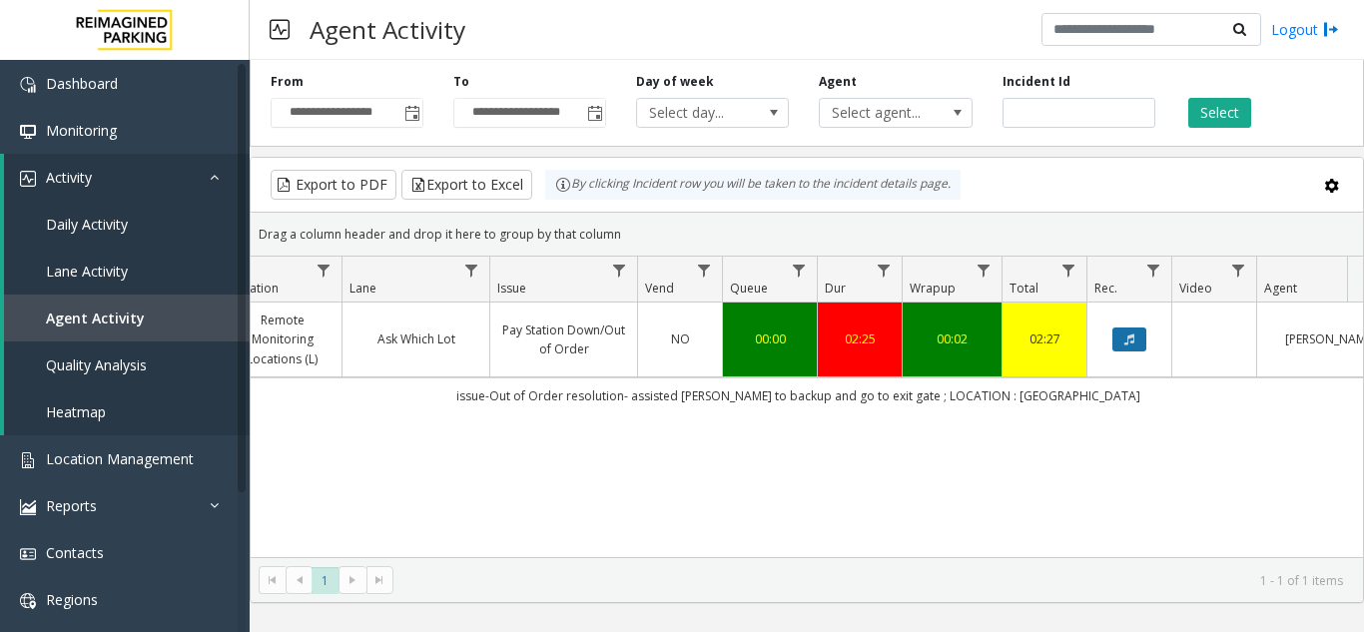
click at [1119, 334] on button "Data table" at bounding box center [1130, 340] width 34 height 24
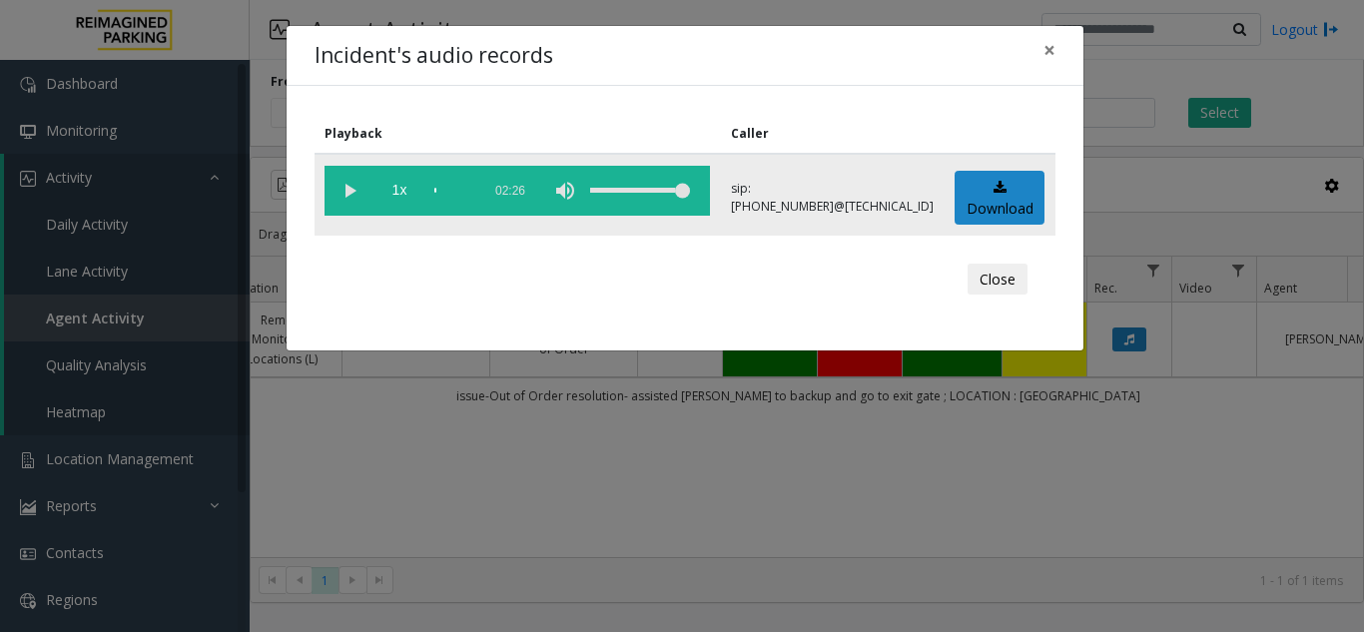
click at [351, 186] on vg-play-pause at bounding box center [350, 191] width 50 height 50
click at [406, 190] on span "1x" at bounding box center [399, 191] width 50 height 50
click at [406, 190] on span "1.5x" at bounding box center [399, 191] width 50 height 50
click at [399, 195] on span "2x" at bounding box center [399, 191] width 50 height 50
click at [399, 195] on span "0.5x" at bounding box center [399, 191] width 50 height 50
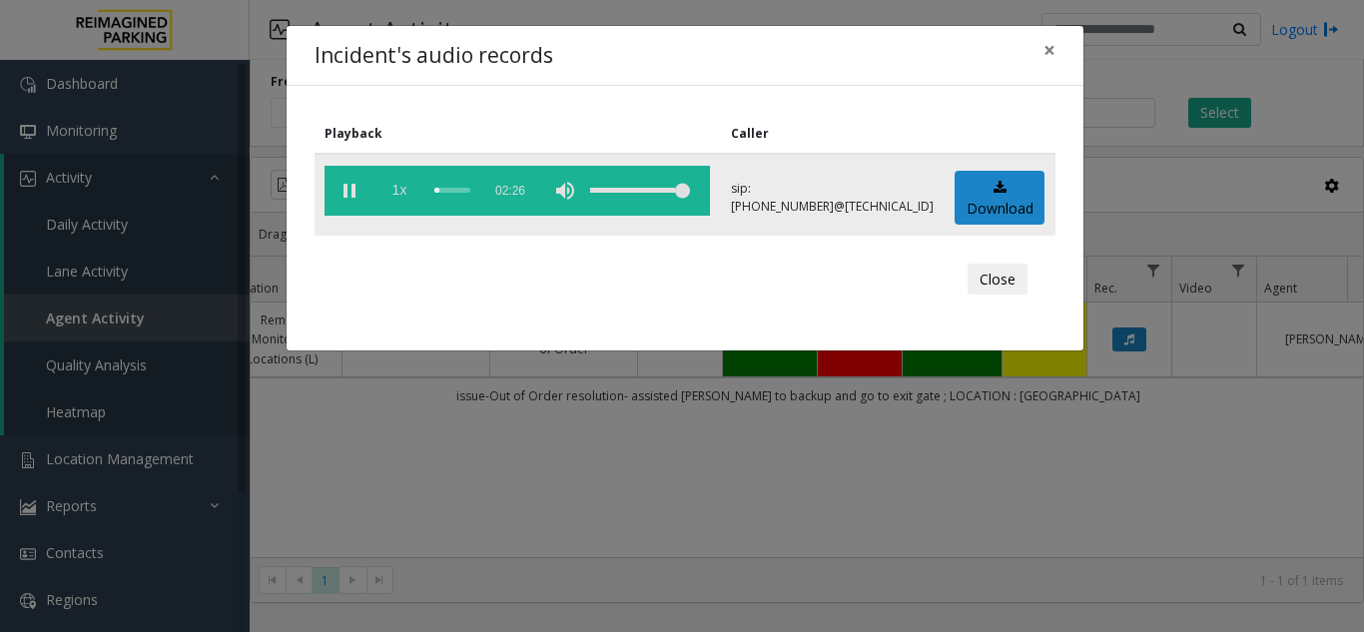
click at [399, 195] on span "1x" at bounding box center [399, 191] width 50 height 50
click at [399, 195] on span "1.5x" at bounding box center [399, 191] width 50 height 50
click at [1050, 56] on span "×" at bounding box center [1050, 50] width 12 height 28
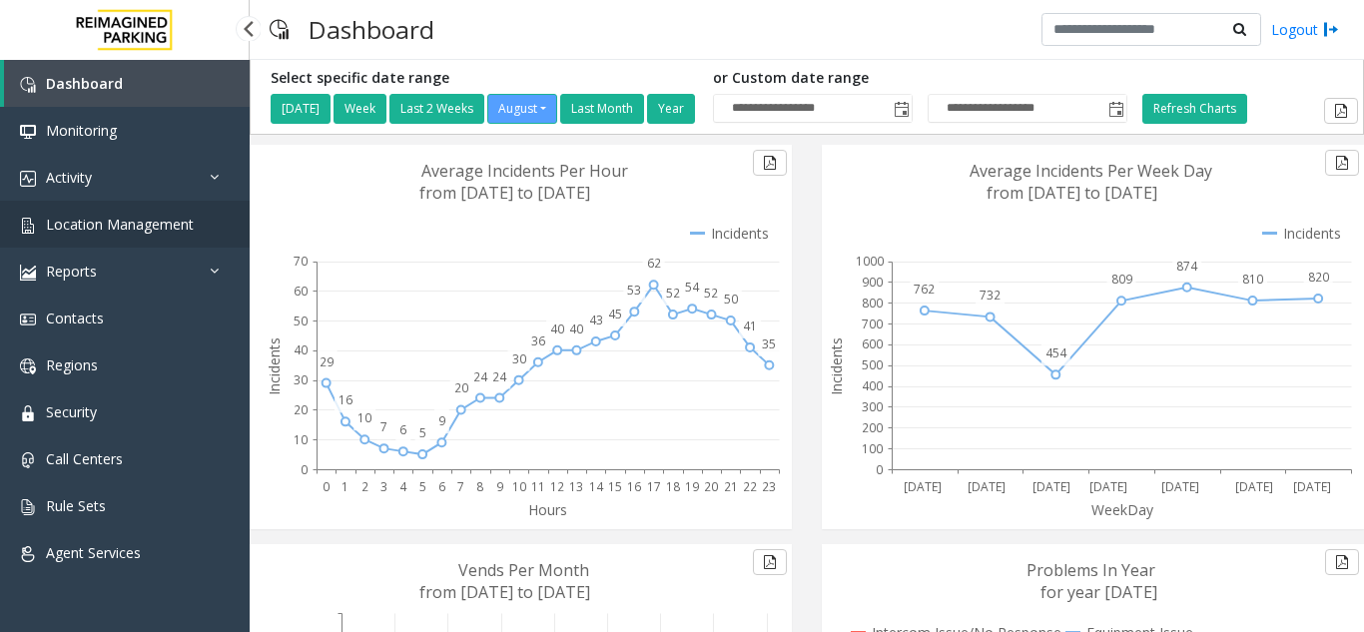
click at [113, 228] on span "Location Management" at bounding box center [120, 224] width 148 height 19
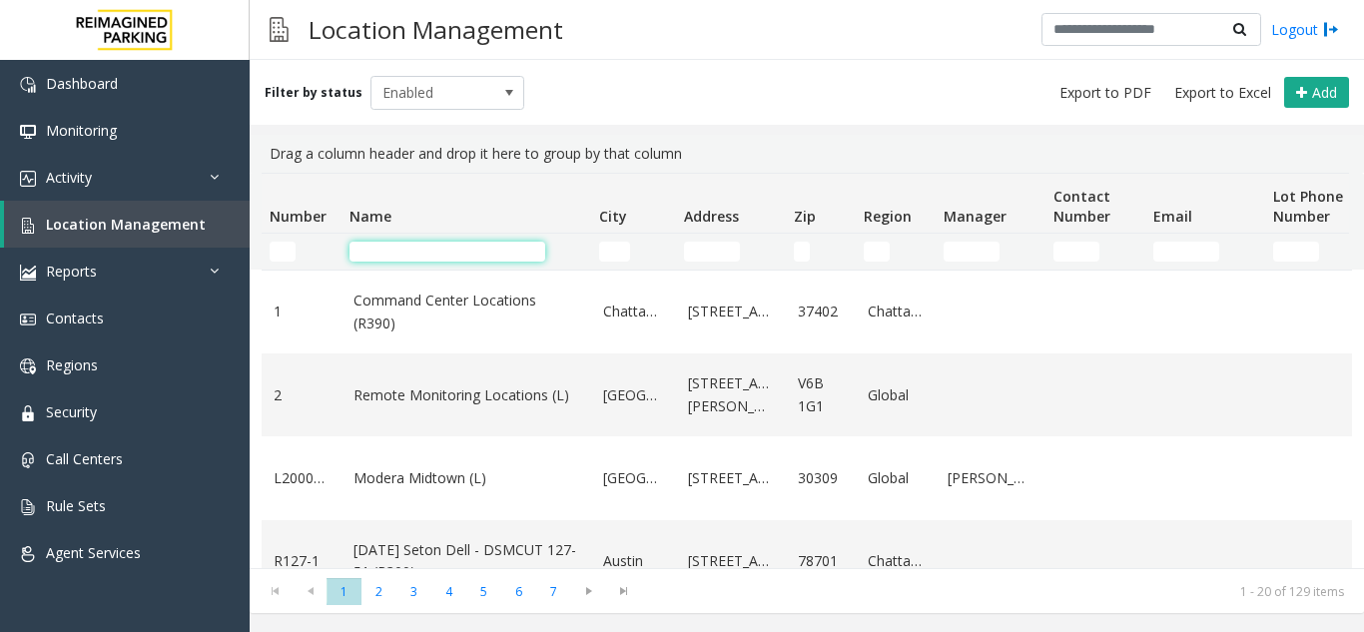
click at [358, 253] on input "Name Filter" at bounding box center [448, 252] width 196 height 20
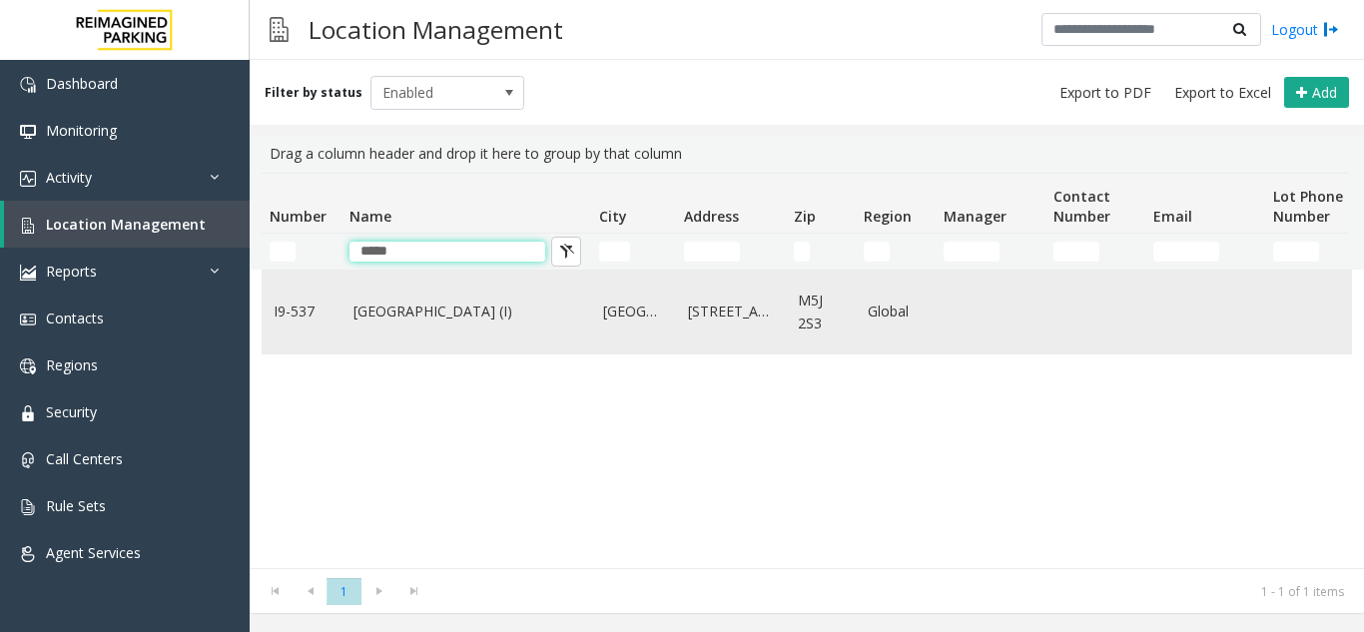
type input "*****"
click at [398, 304] on link "Waterpark Place (I)" at bounding box center [467, 312] width 226 height 22
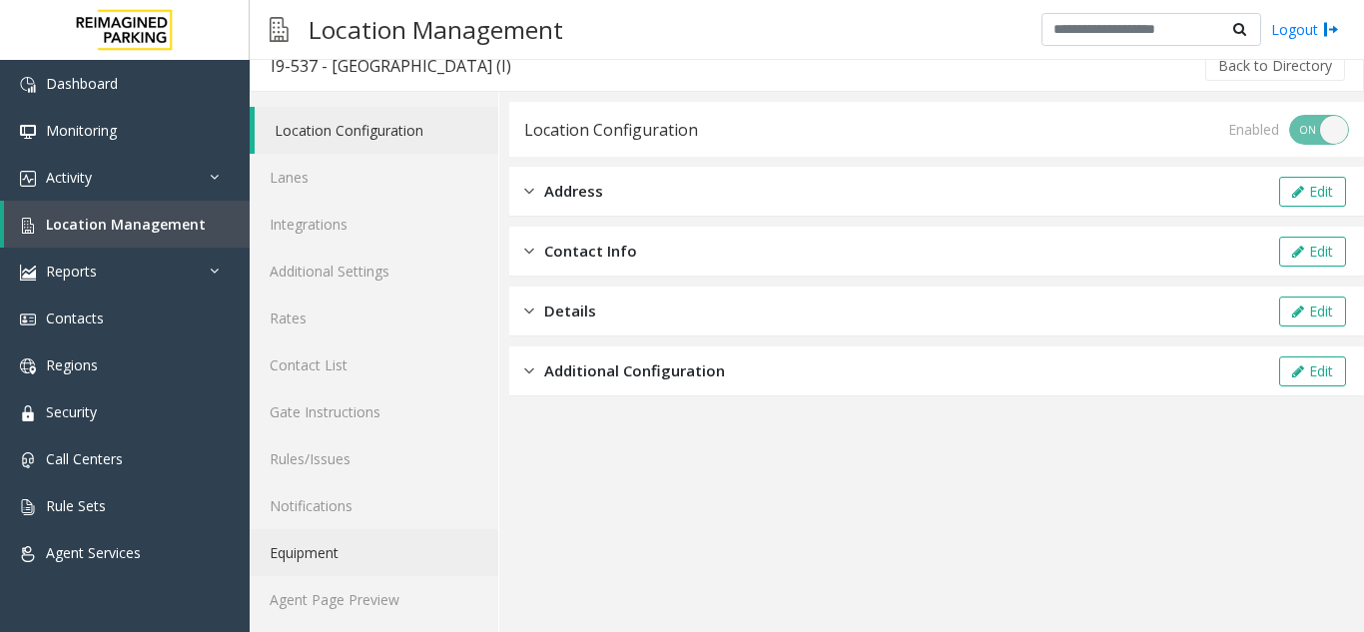
scroll to position [26, 0]
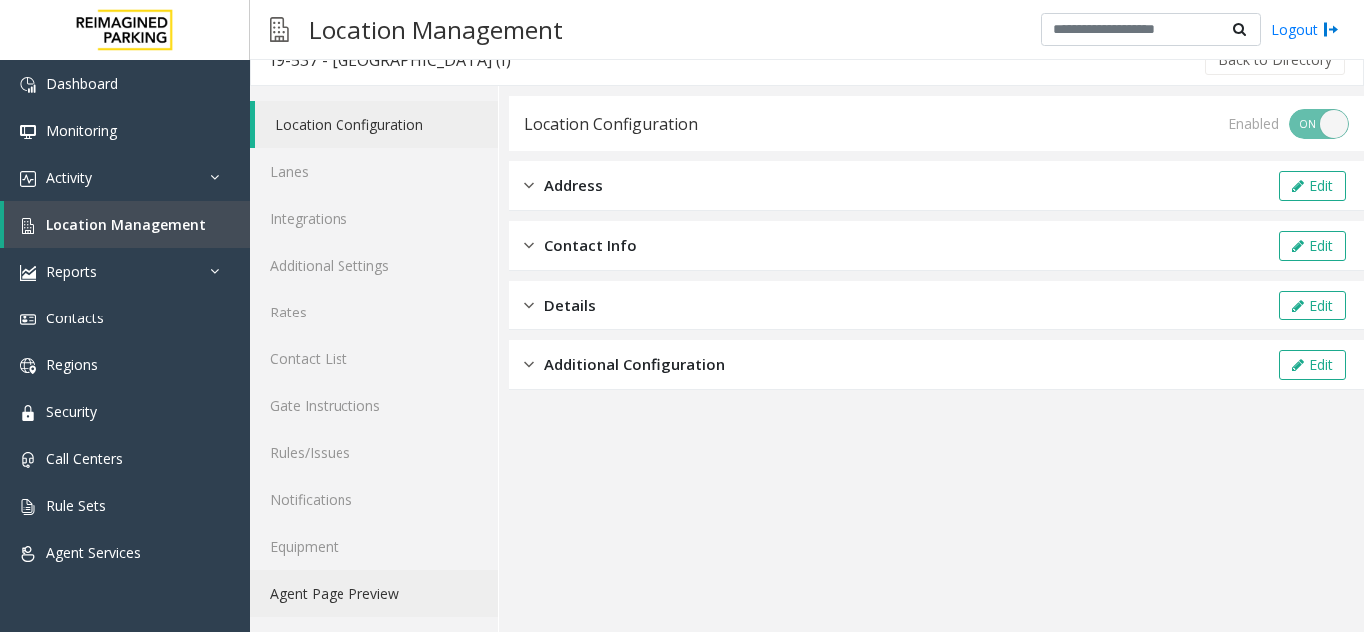
click at [329, 597] on link "Agent Page Preview" at bounding box center [374, 593] width 249 height 47
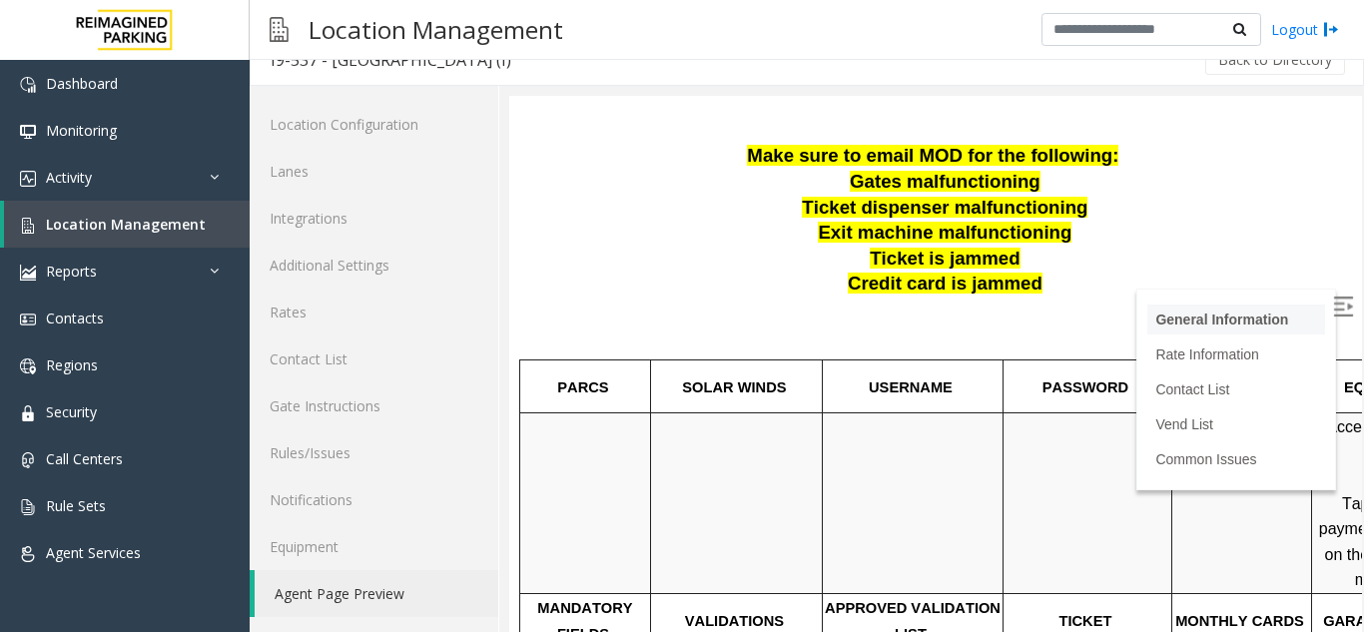
scroll to position [300, 0]
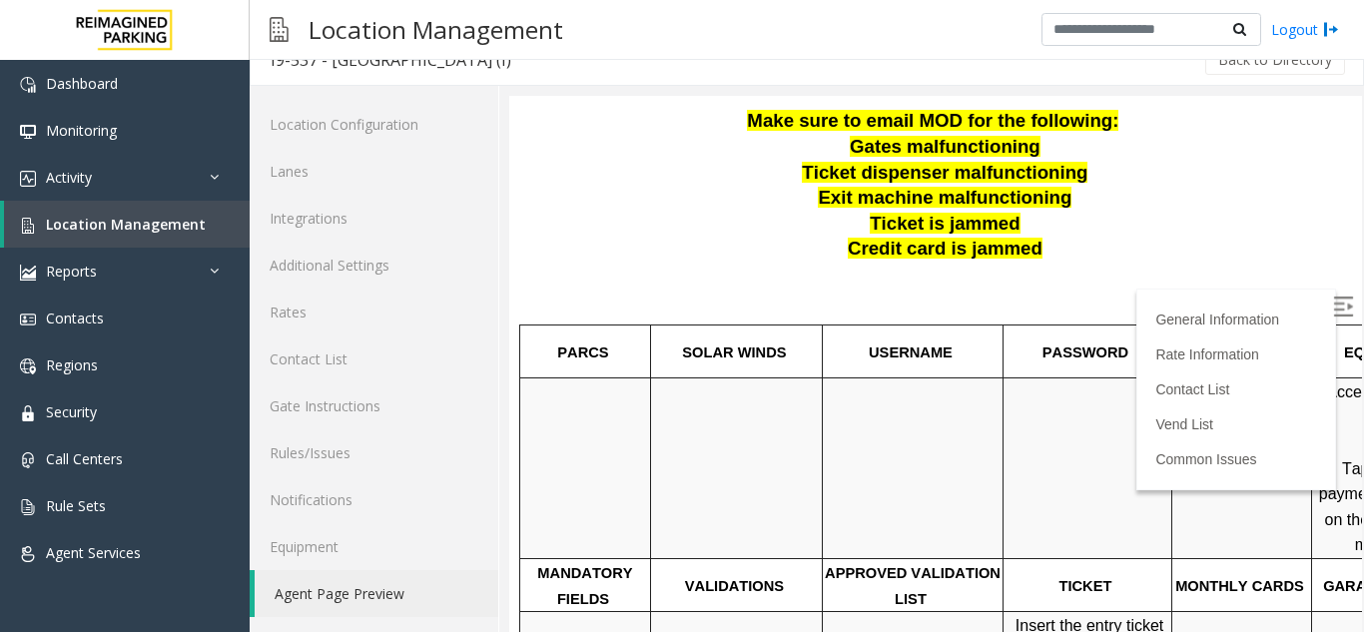
click at [1333, 302] on img at bounding box center [1343, 307] width 20 height 20
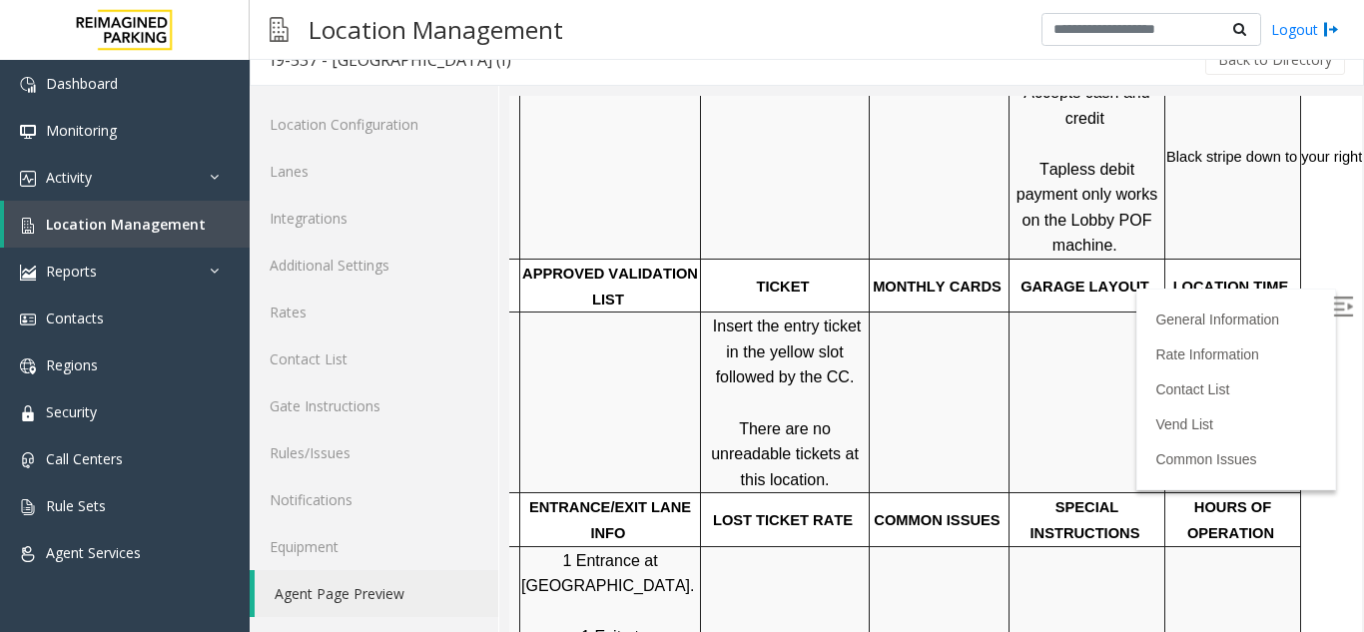
scroll to position [599, 0]
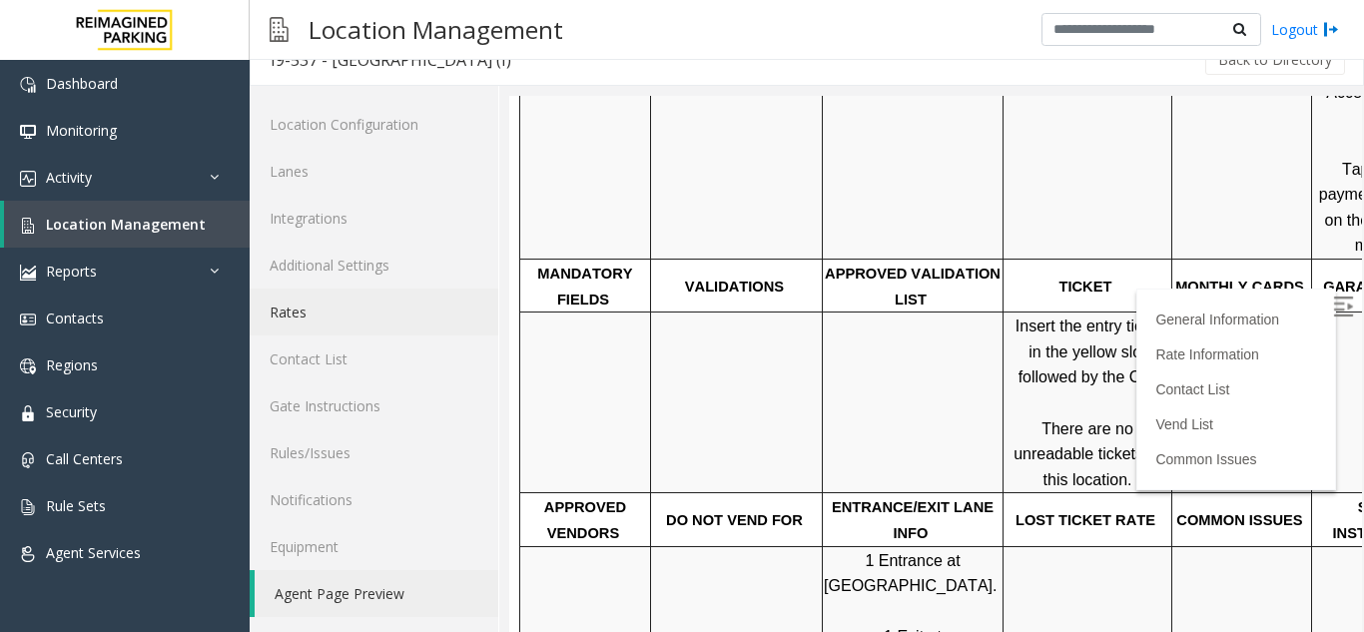
click at [278, 307] on link "Rates" at bounding box center [374, 312] width 249 height 47
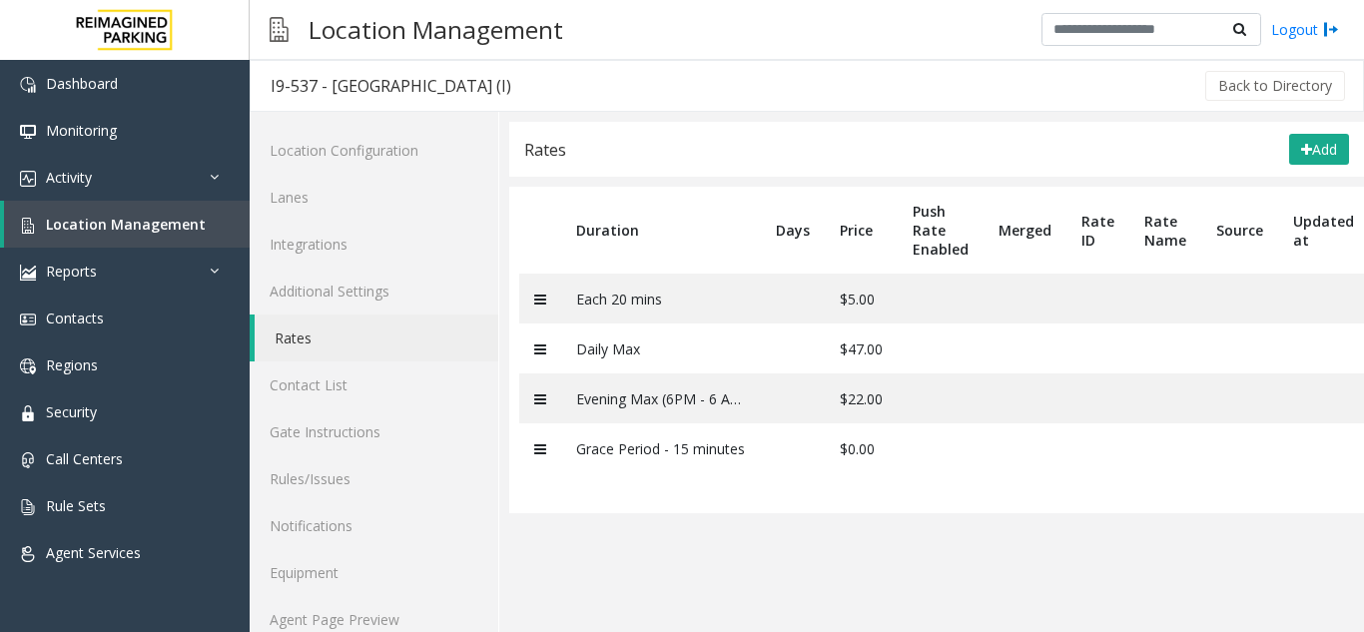
scroll to position [26, 0]
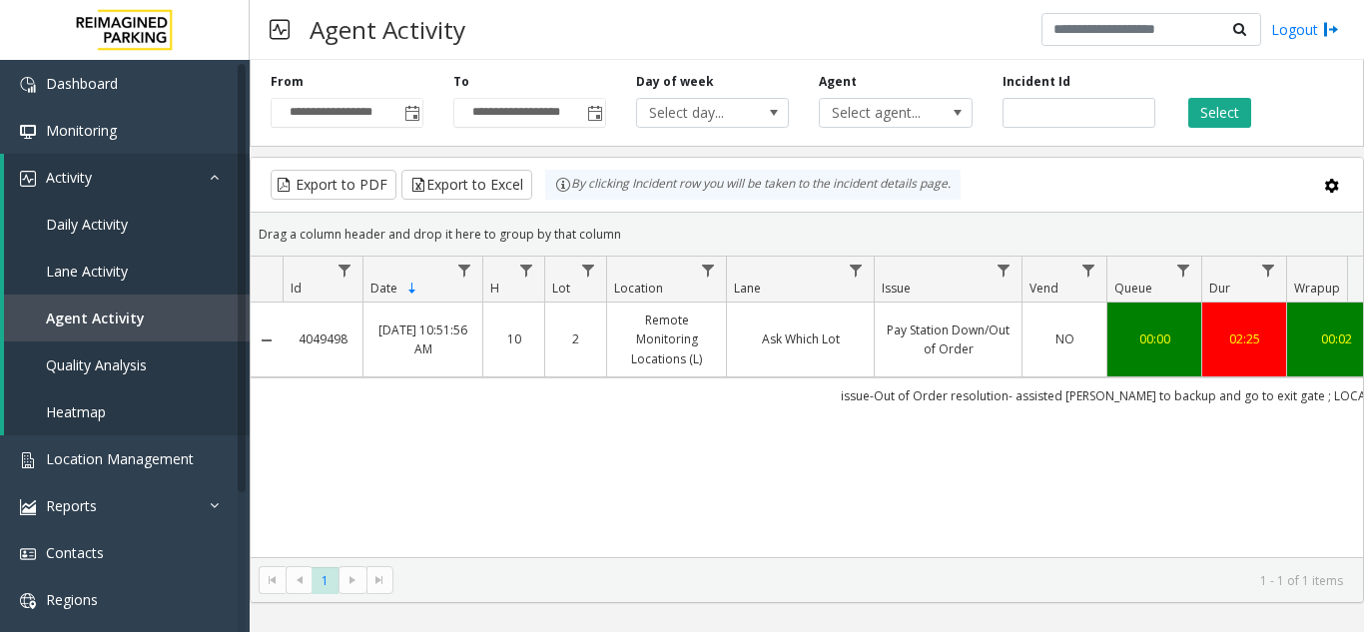
scroll to position [0, 384]
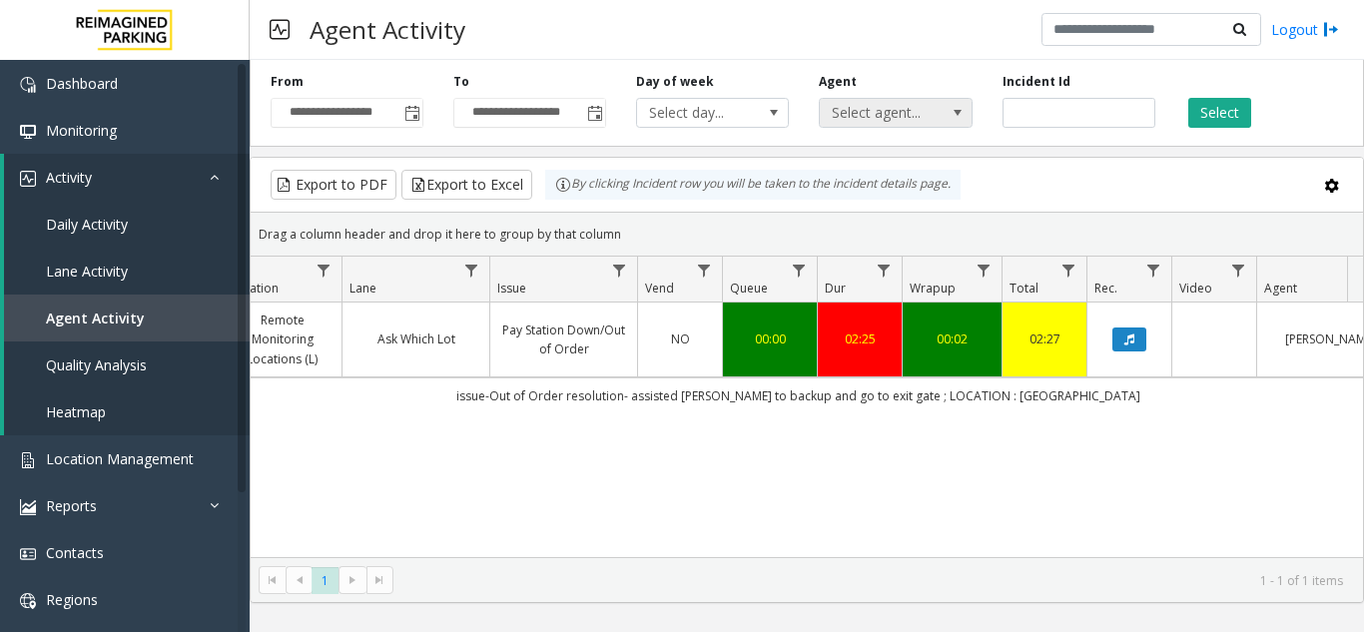
click at [954, 116] on span at bounding box center [958, 113] width 16 height 16
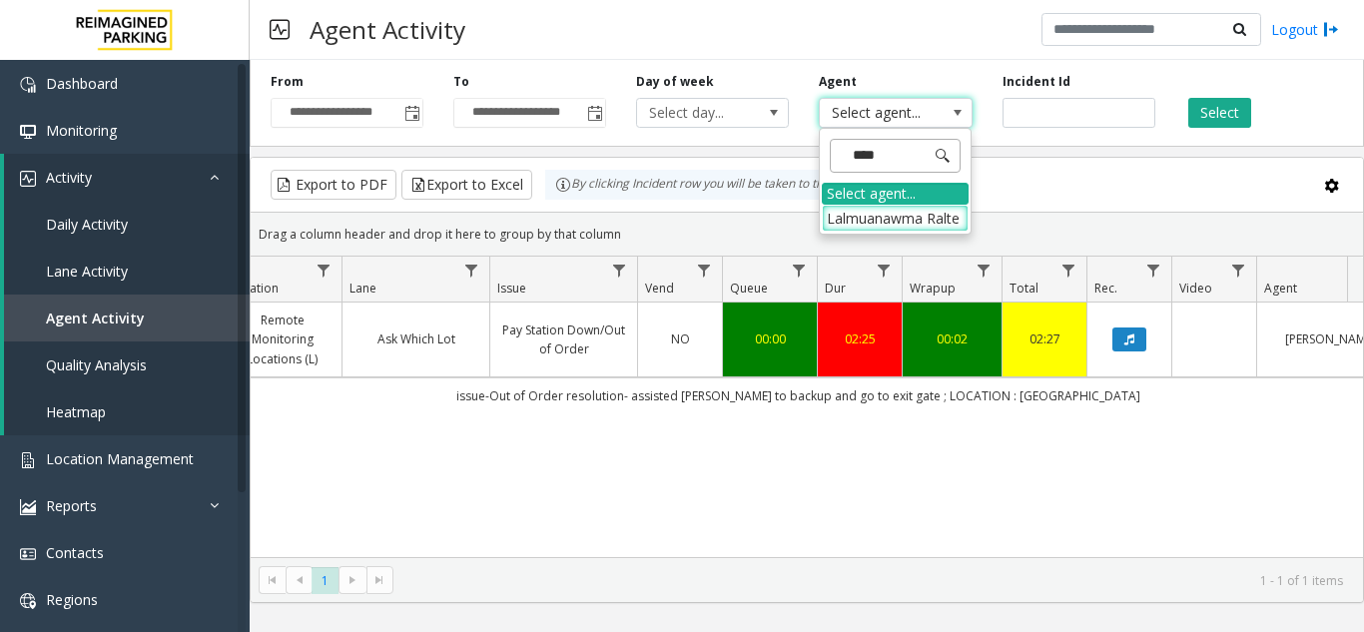
type input "*****"
click at [875, 218] on li "Lalmuanawma Ralte" at bounding box center [895, 218] width 147 height 27
